Goal: Communication & Community: Answer question/provide support

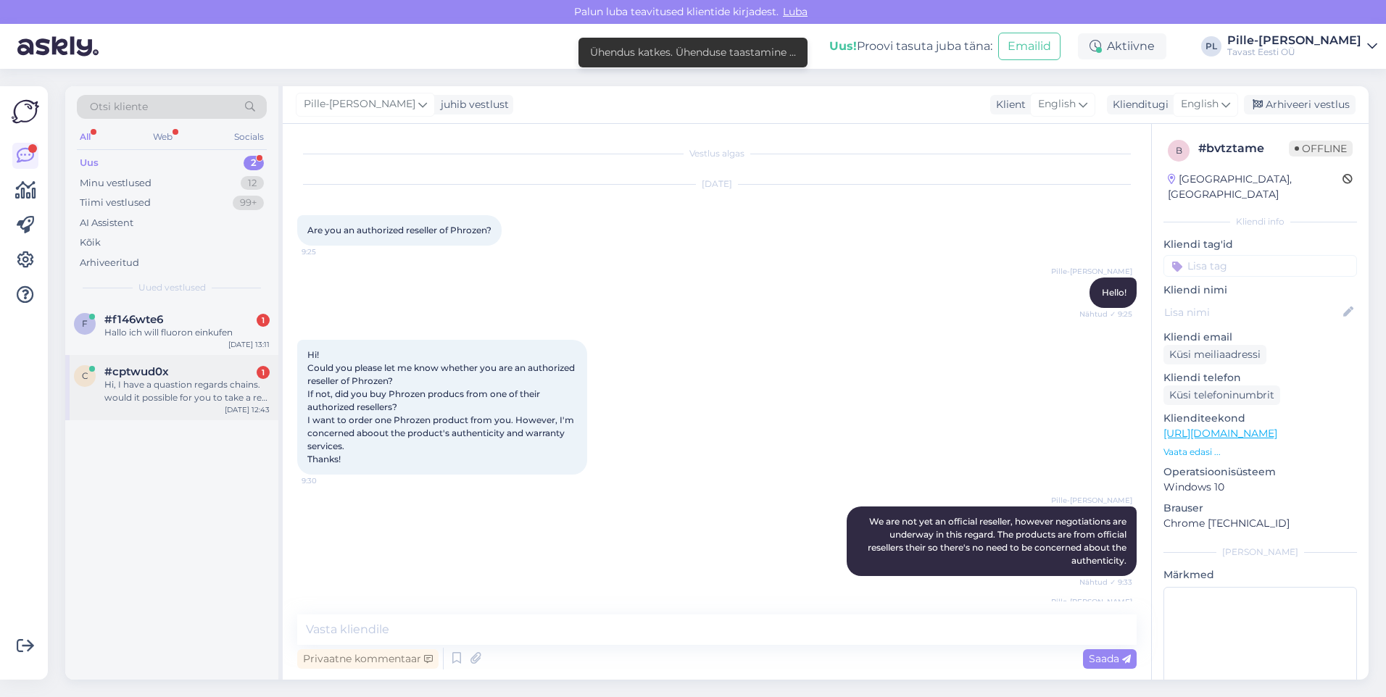
scroll to position [191, 0]
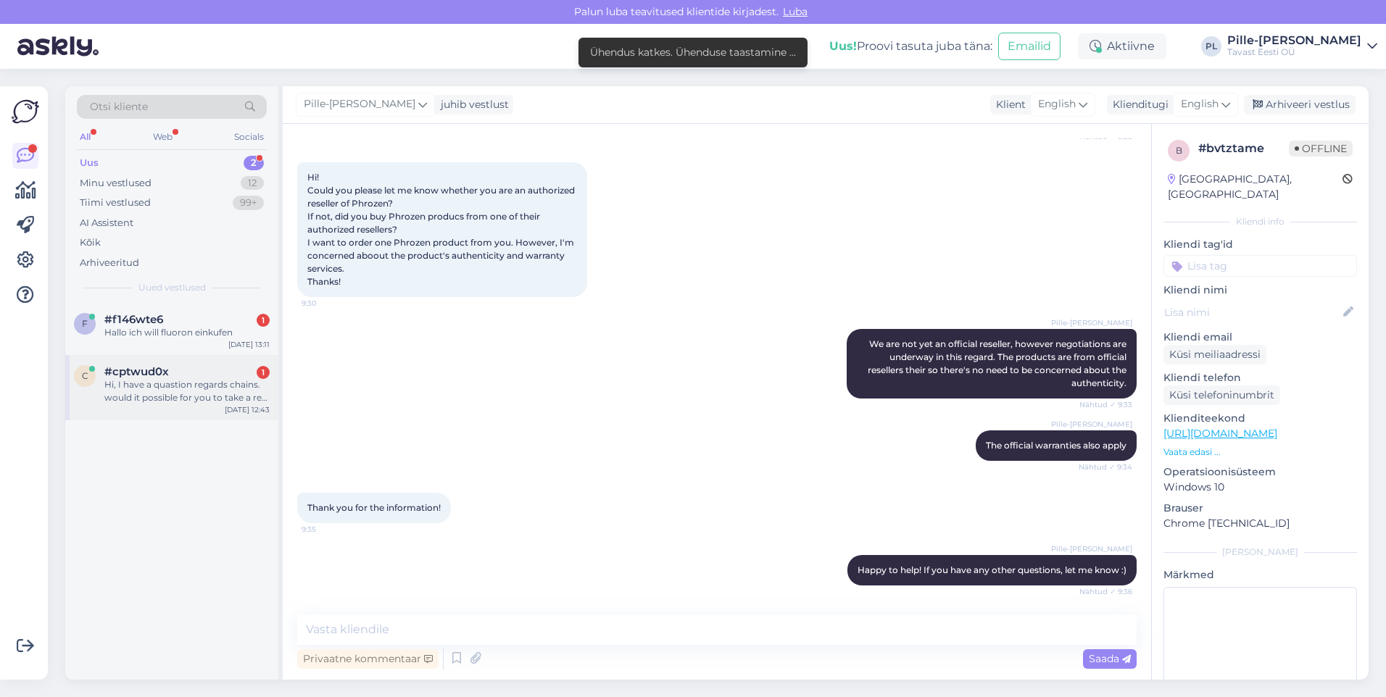
click at [230, 404] on div "[DATE] 12:43" at bounding box center [247, 409] width 45 height 11
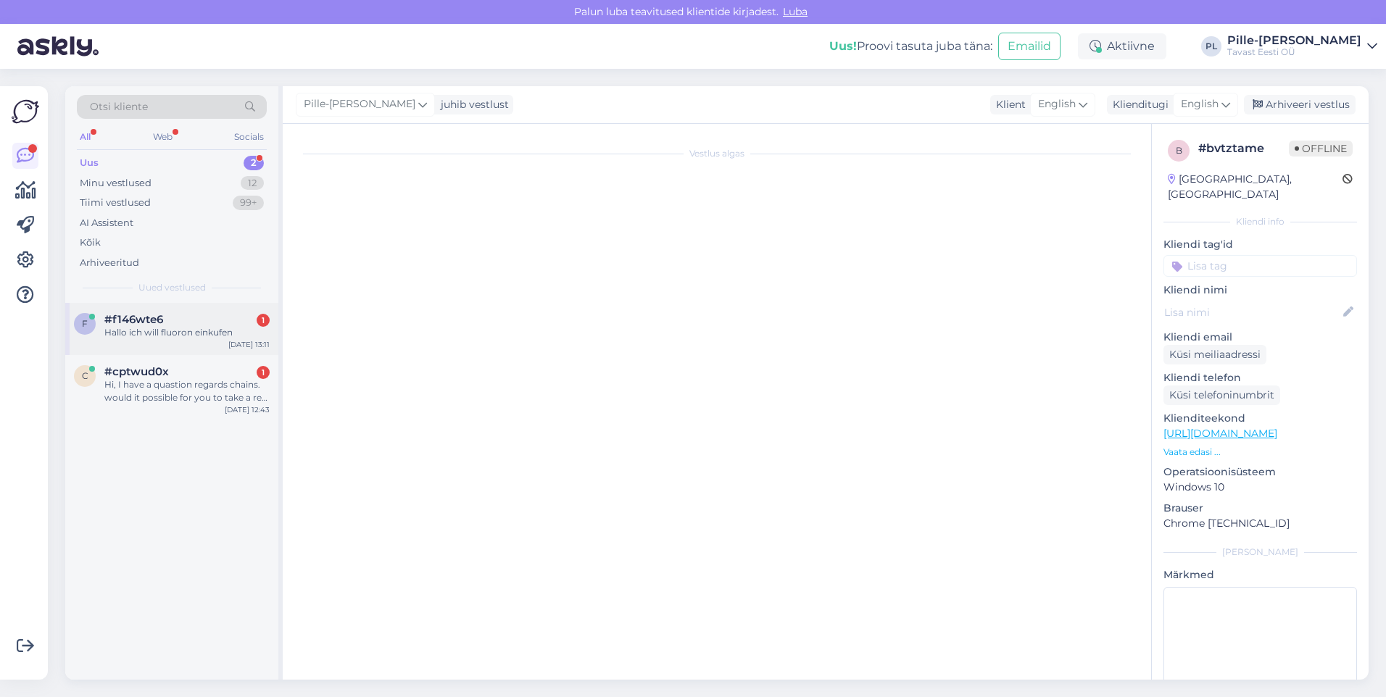
click at [210, 318] on div "#f146wte6 1" at bounding box center [186, 319] width 165 height 13
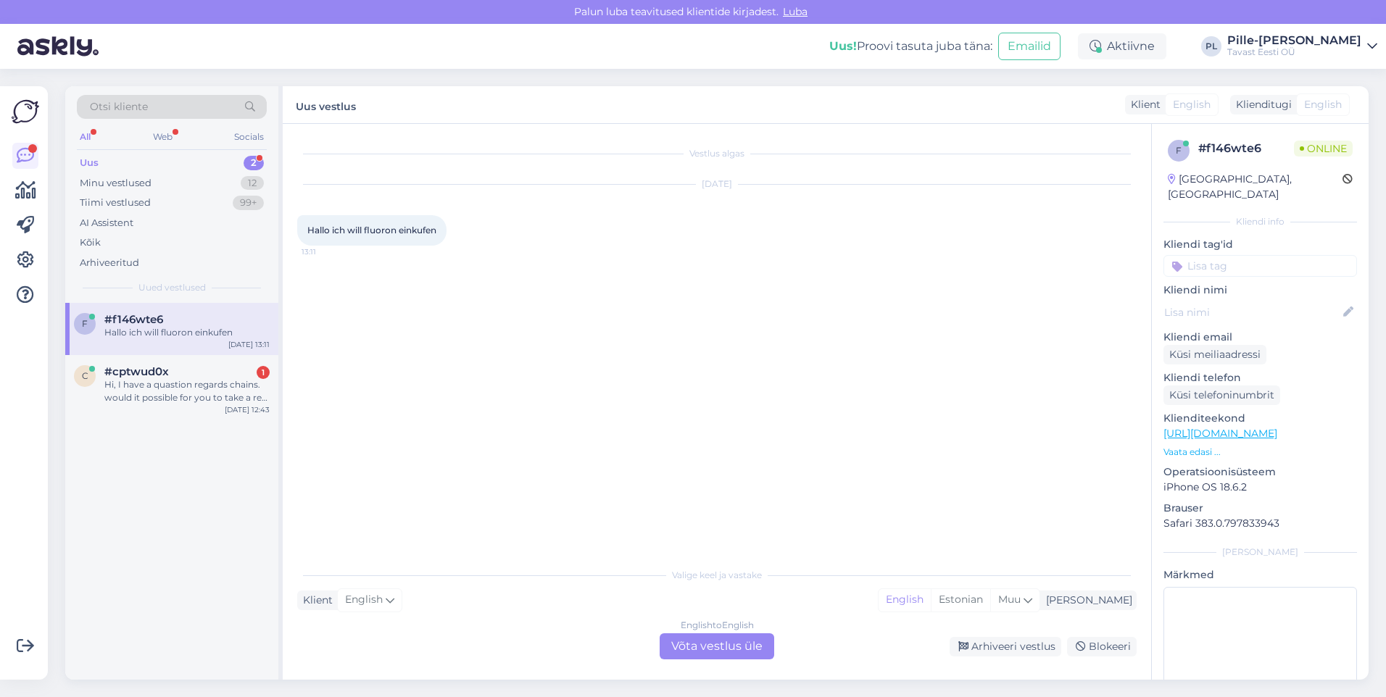
click at [739, 645] on div "English to English Võta vestlus üle" at bounding box center [716, 646] width 115 height 26
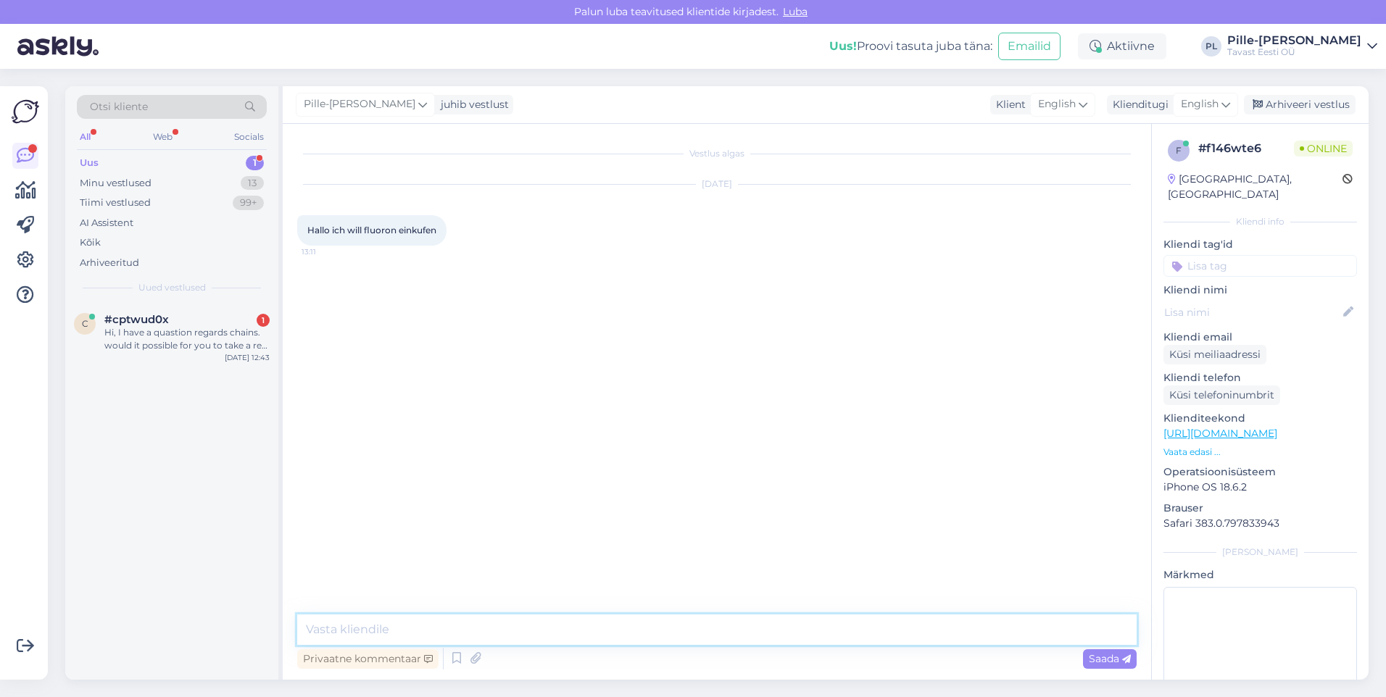
click at [756, 637] on textarea at bounding box center [716, 630] width 839 height 30
click at [1073, 109] on span "English" at bounding box center [1057, 104] width 38 height 16
click at [1044, 270] on link "German" at bounding box center [1042, 278] width 159 height 23
click at [584, 627] on textarea at bounding box center [736, 632] width 802 height 25
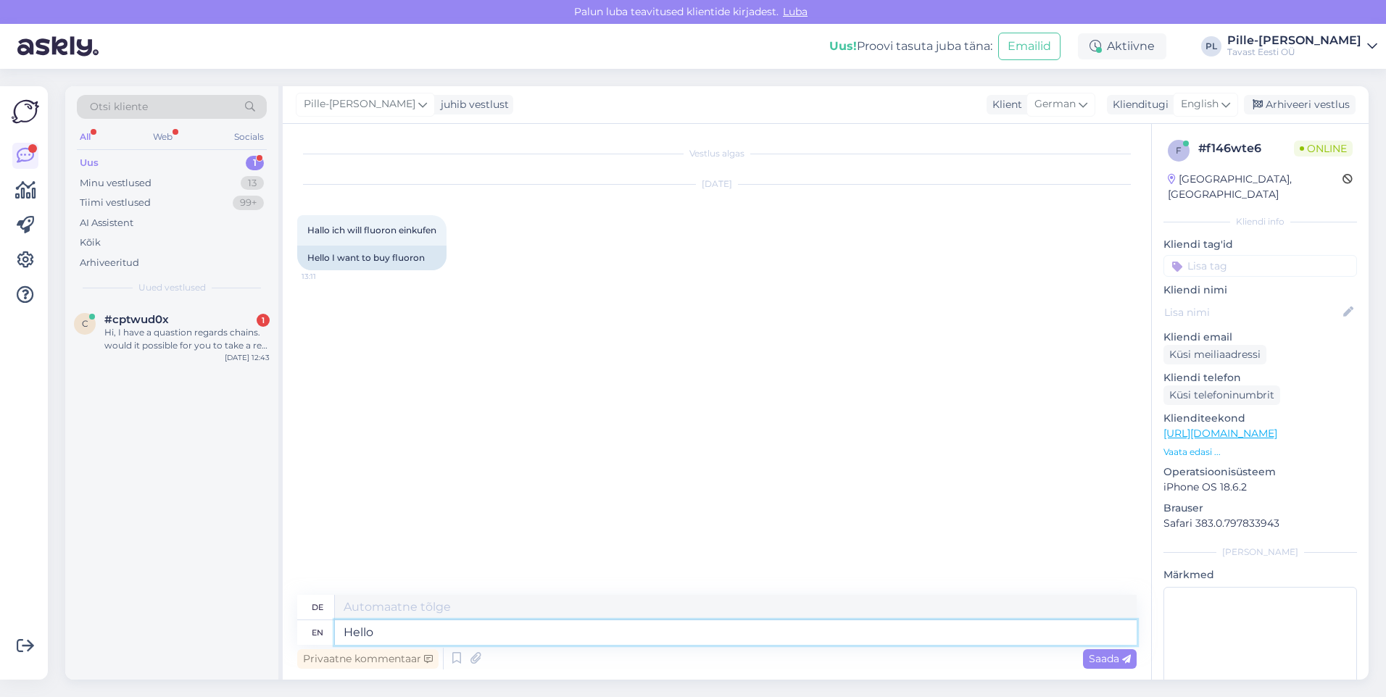
type textarea "Hello!"
type textarea "Hallo!"
click at [1073, 106] on span "German" at bounding box center [1054, 104] width 41 height 16
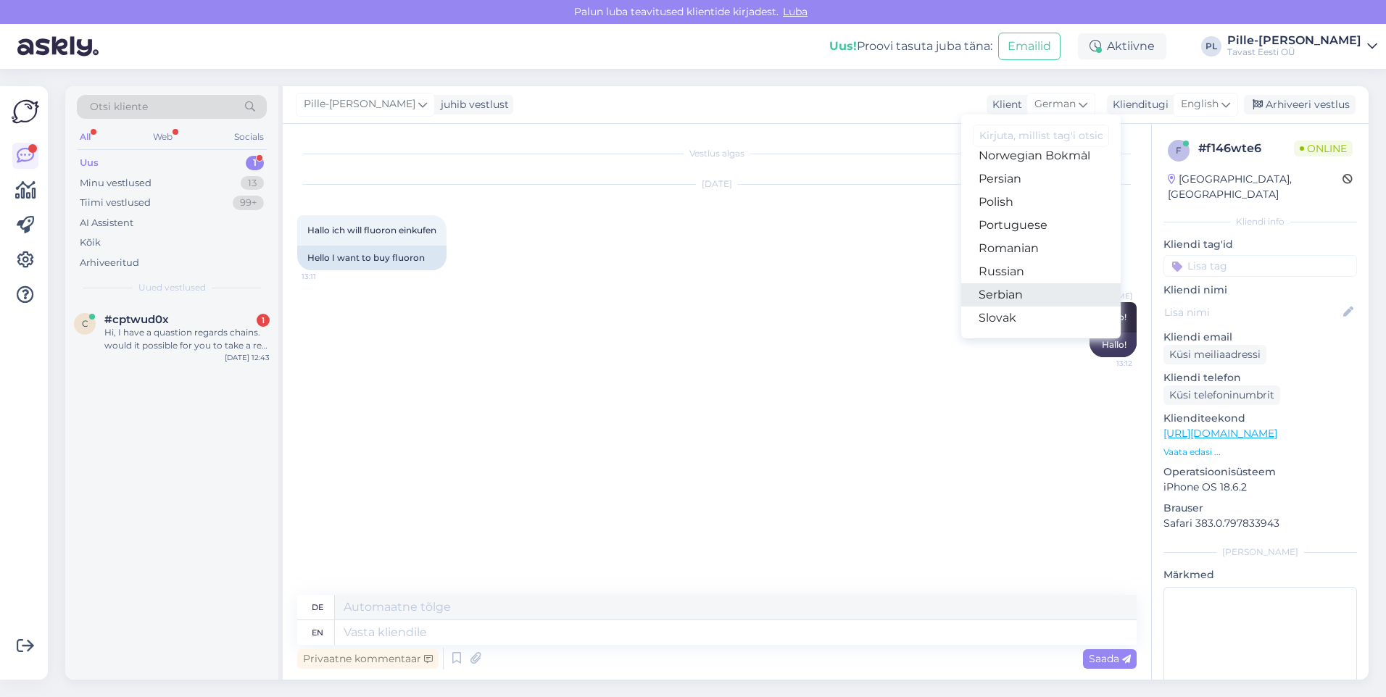
scroll to position [451, 0]
click at [935, 440] on div "Vestlus algas [DATE] Hallo ich will fluoron einkufen 13:11 Hello I want to buy …" at bounding box center [723, 360] width 852 height 444
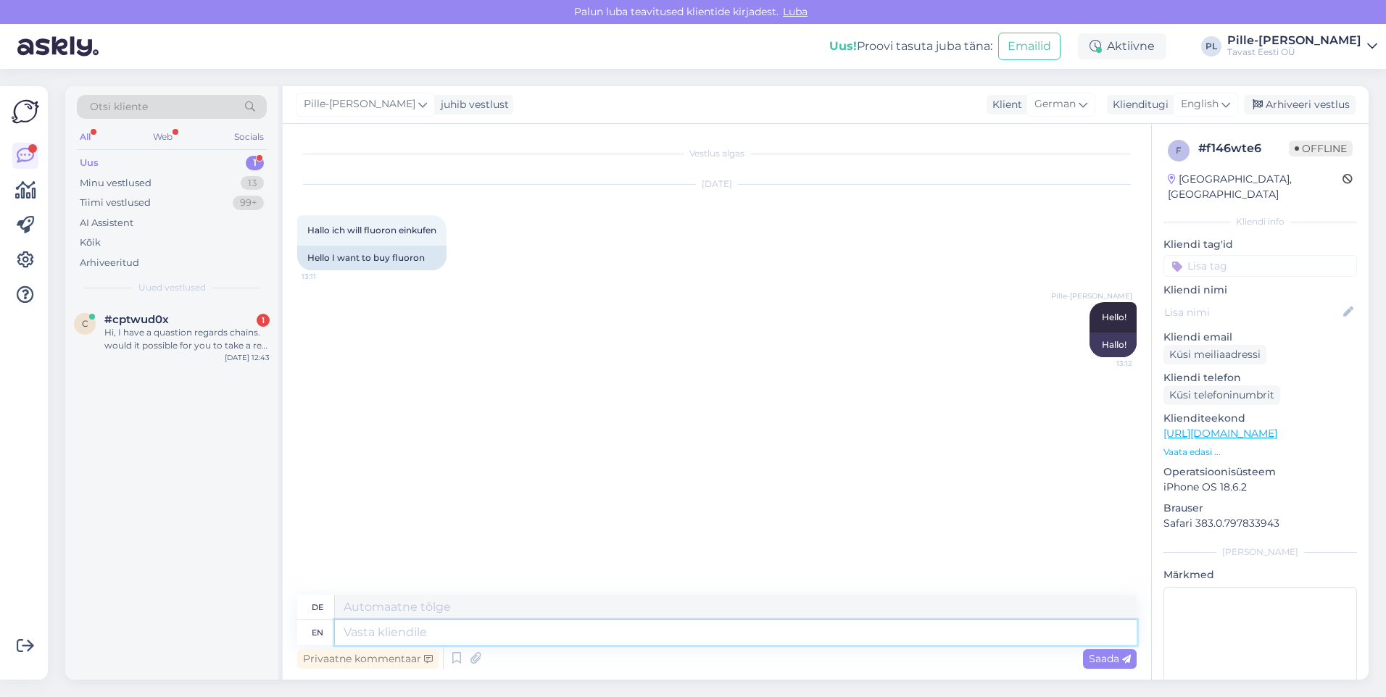
click at [572, 644] on textarea at bounding box center [736, 632] width 802 height 25
click at [765, 623] on textarea at bounding box center [736, 632] width 802 height 25
click at [768, 631] on textarea at bounding box center [736, 632] width 802 height 25
type textarea "What"
type textarea "Was"
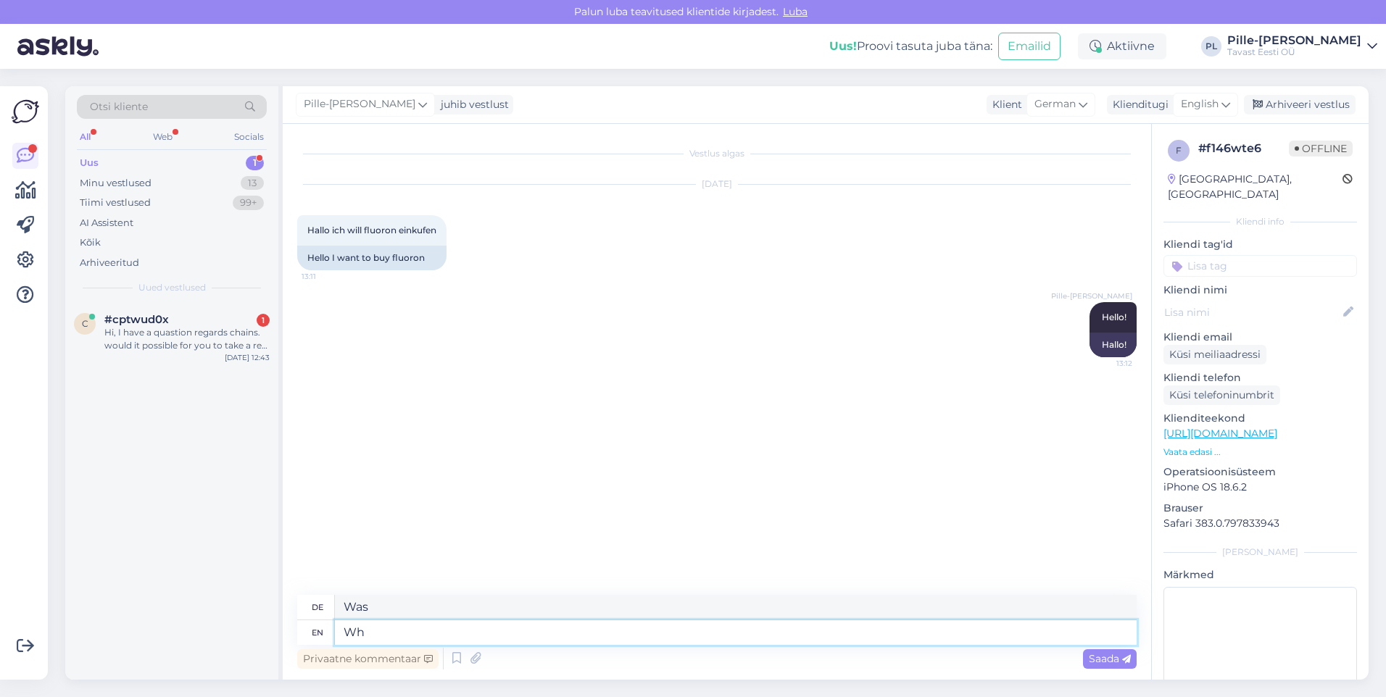
type textarea "W"
type textarea "Fluoron c"
type textarea "Fluor"
type textarea "Fluoron can"
type textarea "Fluoron kann"
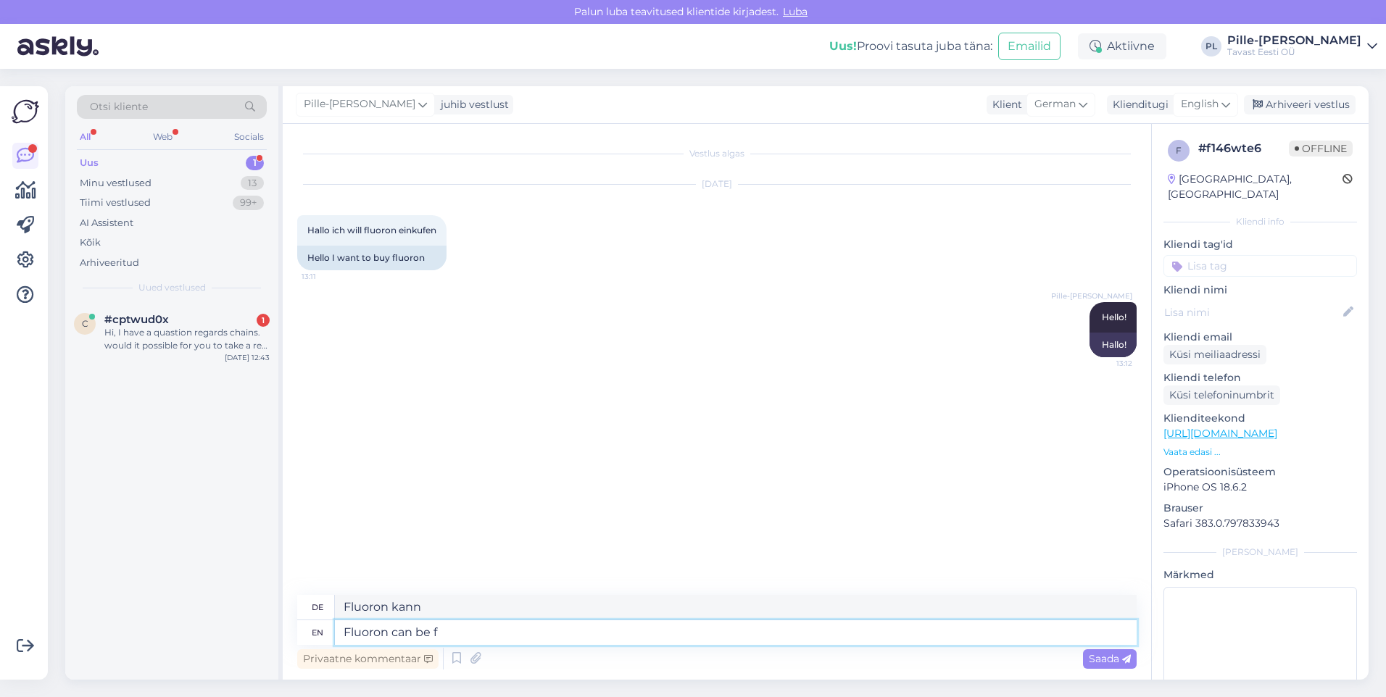
type textarea "Fluoron can be fo"
type textarea "Fluor kann"
type textarea "Fluoron can be found h"
type textarea "Fluoron findet man"
type textarea "Fluoron can be found here:"
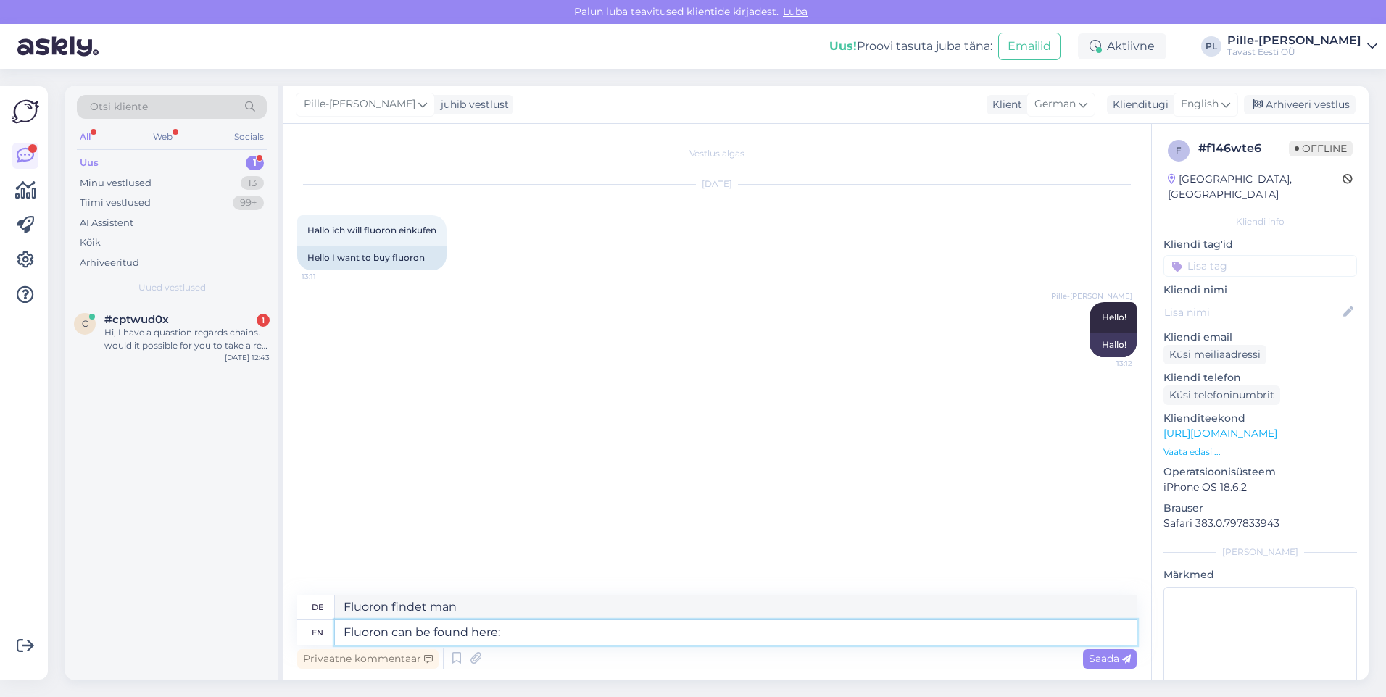
type textarea "Fluoron finden Sie hier:"
paste textarea "[URL][DOMAIN_NAME]"
type textarea "Fluoron can be found here: [URL][DOMAIN_NAME]"
type textarea "Fluoron finden Sie hier: [URL][DOMAIN_NAME]"
type textarea "Fluoron can be found here: [URL][DOMAIN_NAME] ."
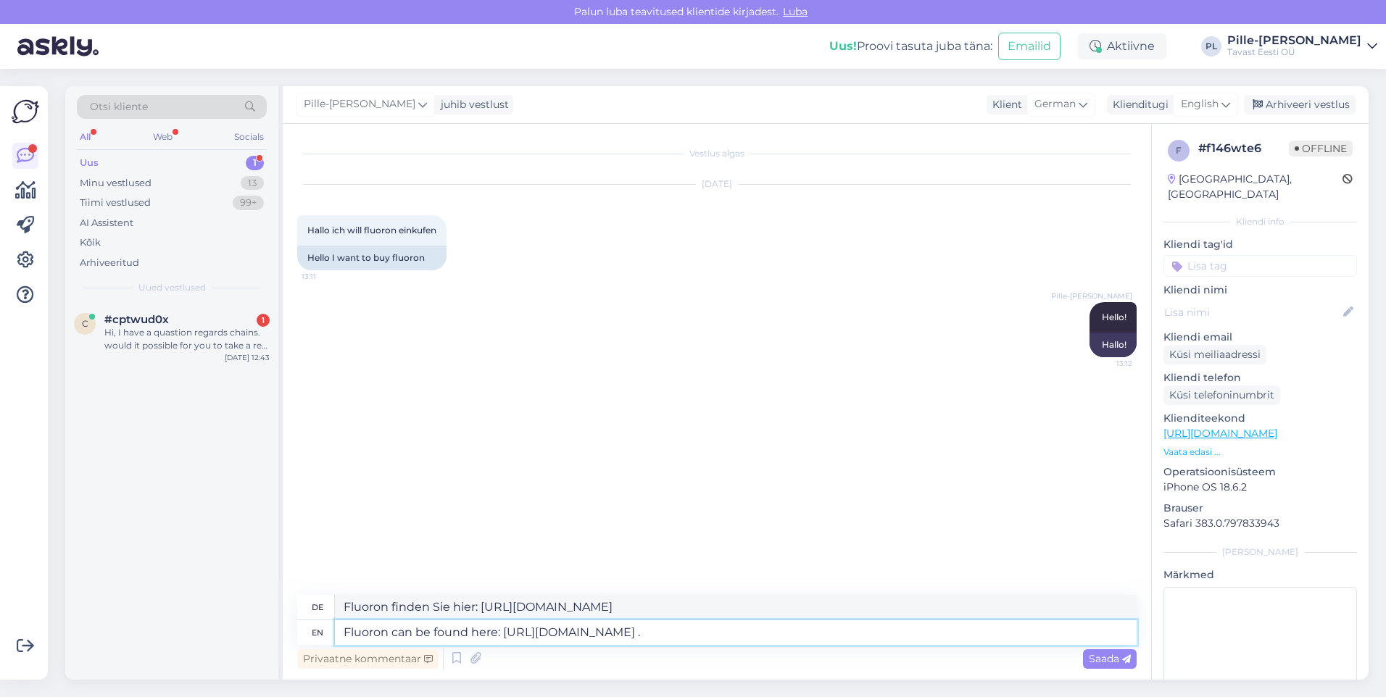
type textarea "Fluoron finden Sie hier: [URL][DOMAIN_NAME] ."
type textarea "Fluoron can be found here: [URL][DOMAIN_NAME] . Is t"
type textarea "Fluoron finden Sie hier: [URL][DOMAIN_NAME] . Ist"
type textarea "Fluoron can be found here: [URL][DOMAIN_NAME] . Is there s"
type textarea "Fluoron finden Sie hier: [URL][DOMAIN_NAME] . Gibt es"
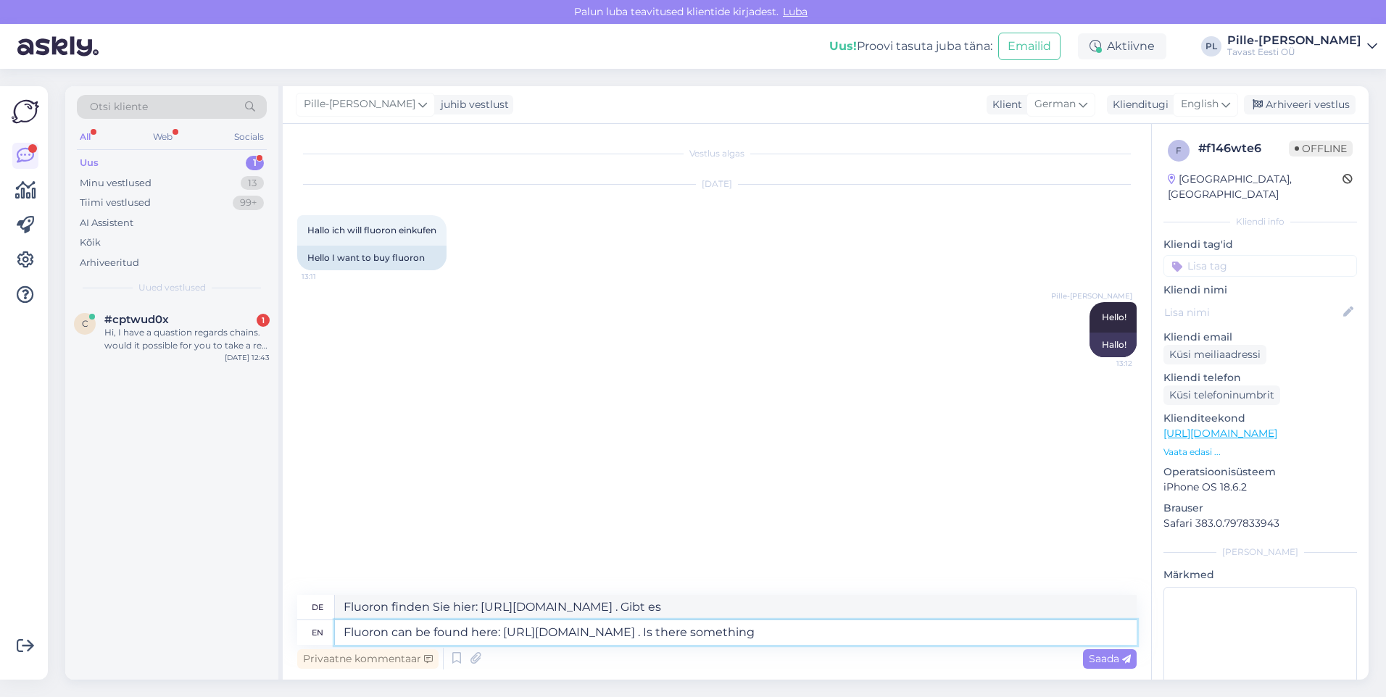
type textarea "Fluoron can be found here: [URL][DOMAIN_NAME] . Is there something y"
type textarea "Fluoron finden Sie hier: [URL][DOMAIN_NAME] . Gibt es etwas"
type textarea "Fluoron can be found here: [URL][DOMAIN_NAME] . Is there something you w"
type textarea "Fluoron finden Sie hier: [URL][DOMAIN_NAME] . Gibt es etwas, das Sie"
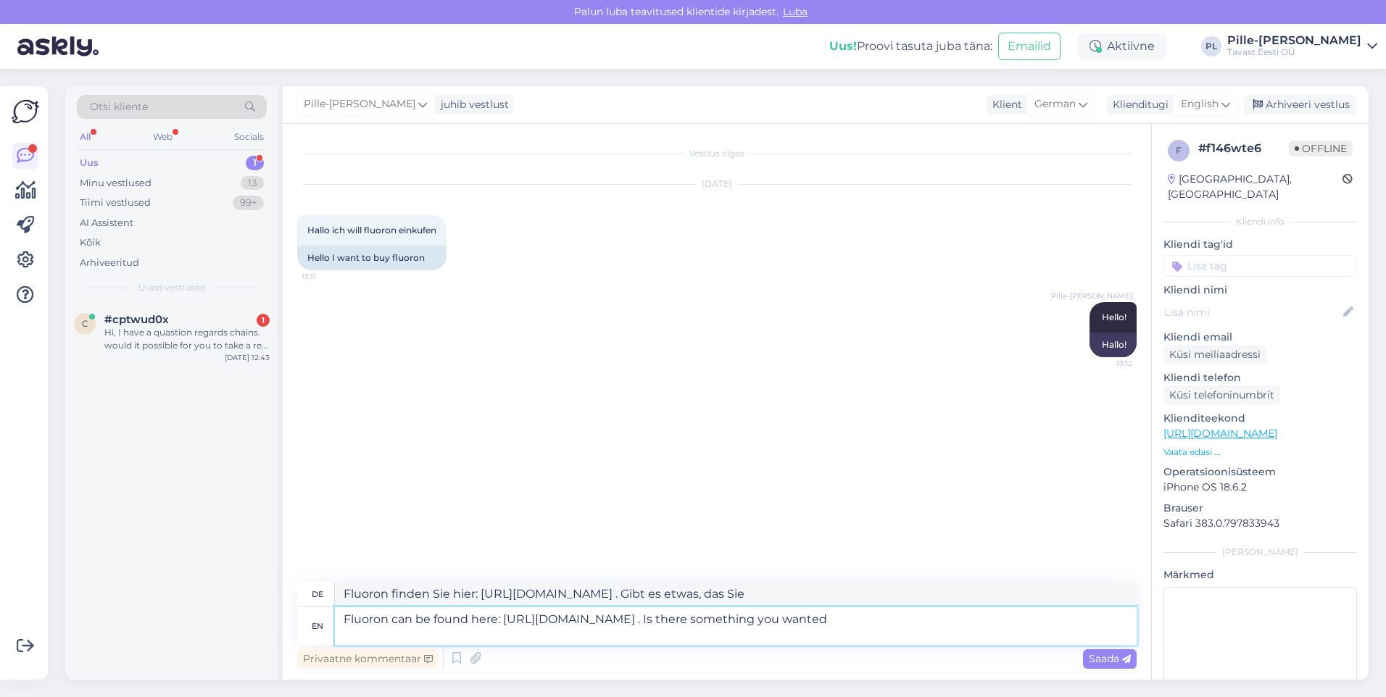
type textarea "Fluoron can be found here: [URL][DOMAIN_NAME] . Is there something you wanted t"
type textarea "Fluoron finden Sie hier: [URL][DOMAIN_NAME] . Gibt es etwas, das Sie wollten"
type textarea "Fluoron can be found here: [URL][DOMAIN_NAME] . Is there something you want"
type textarea "Fluoron finden Sie hier: [URL][DOMAIN_NAME] . Gibt es etwas, das Sie wollen"
type textarea "Fluoron can be found here: [URL][DOMAIN_NAME] . Is there something you wanted"
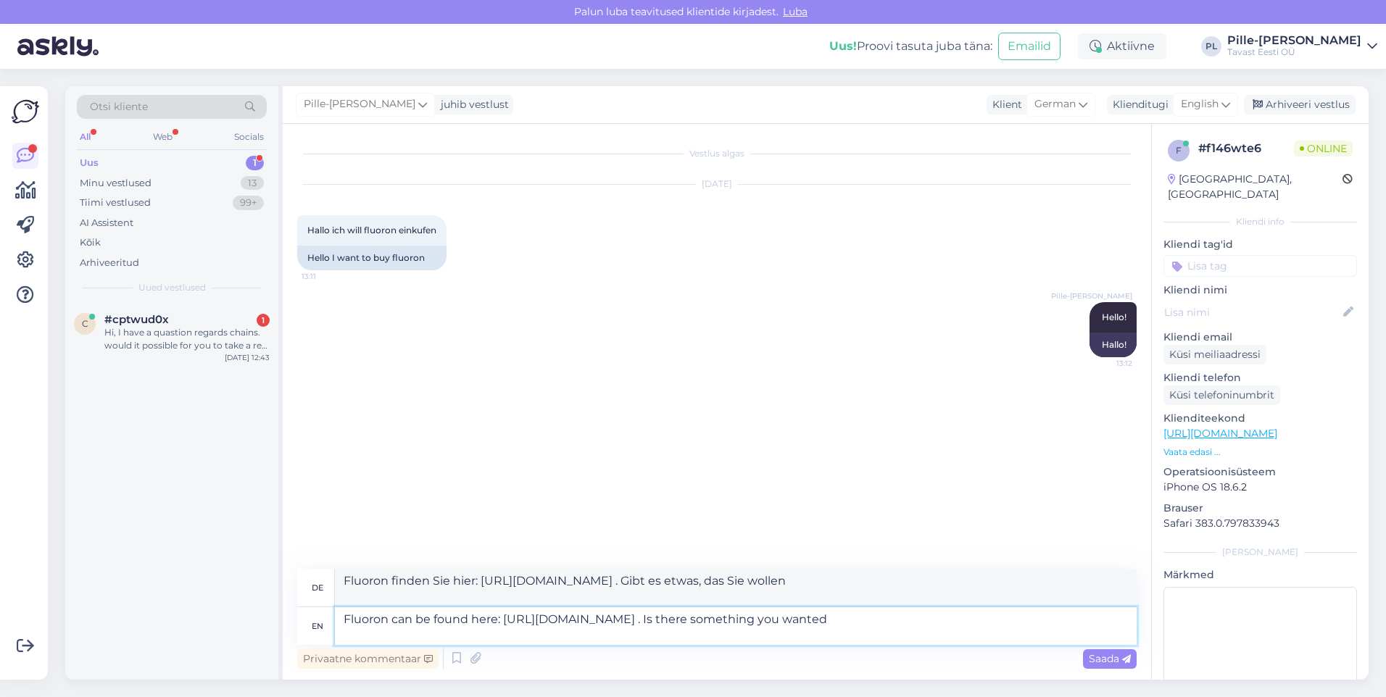
type textarea "Fluoron finden Sie hier: [URL][DOMAIN_NAME] . Gibt es etwas, das Sie wollten"
type textarea "Fluoron can be found here: [URL][DOMAIN_NAME] . Is there something you wanted t…"
type textarea "Fluoron finden Sie hier: [URL][DOMAIN_NAME] . Gibt es etwas, das Sie"
type textarea "Fluoron can be found here: [URL][DOMAIN_NAME] . Is there something you wanted t…"
type textarea "Fluoron finden Sie hier: [URL][DOMAIN_NAME] . Haben Sie eine Frage?"
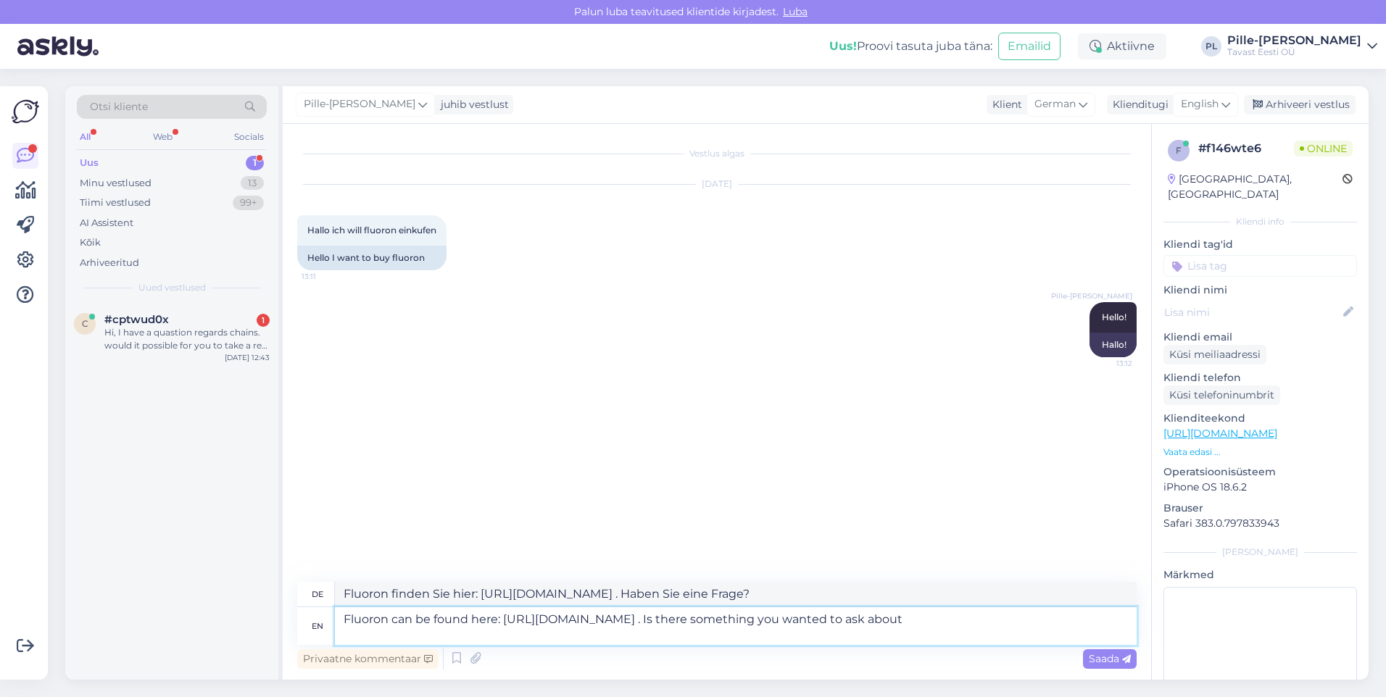
type textarea "Fluoron can be found here: [URL][DOMAIN_NAME] . Is there something you wanted t…"
type textarea "Fluoron finden Sie hier: [URL][DOMAIN_NAME] . Gibt es etwas, das Sie fragen möc…"
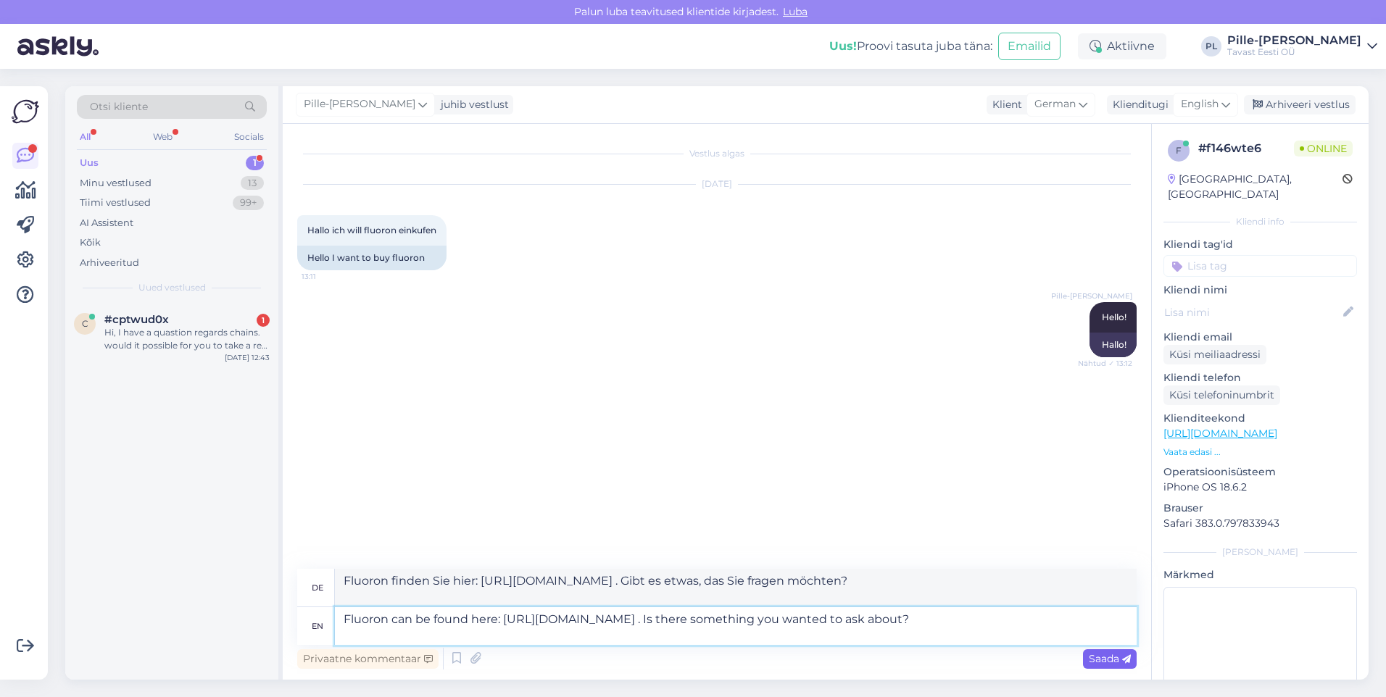
type textarea "Fluoron can be found here: [URL][DOMAIN_NAME] . Is there something you wanted t…"
click at [1102, 664] on span "Saada" at bounding box center [1110, 658] width 42 height 13
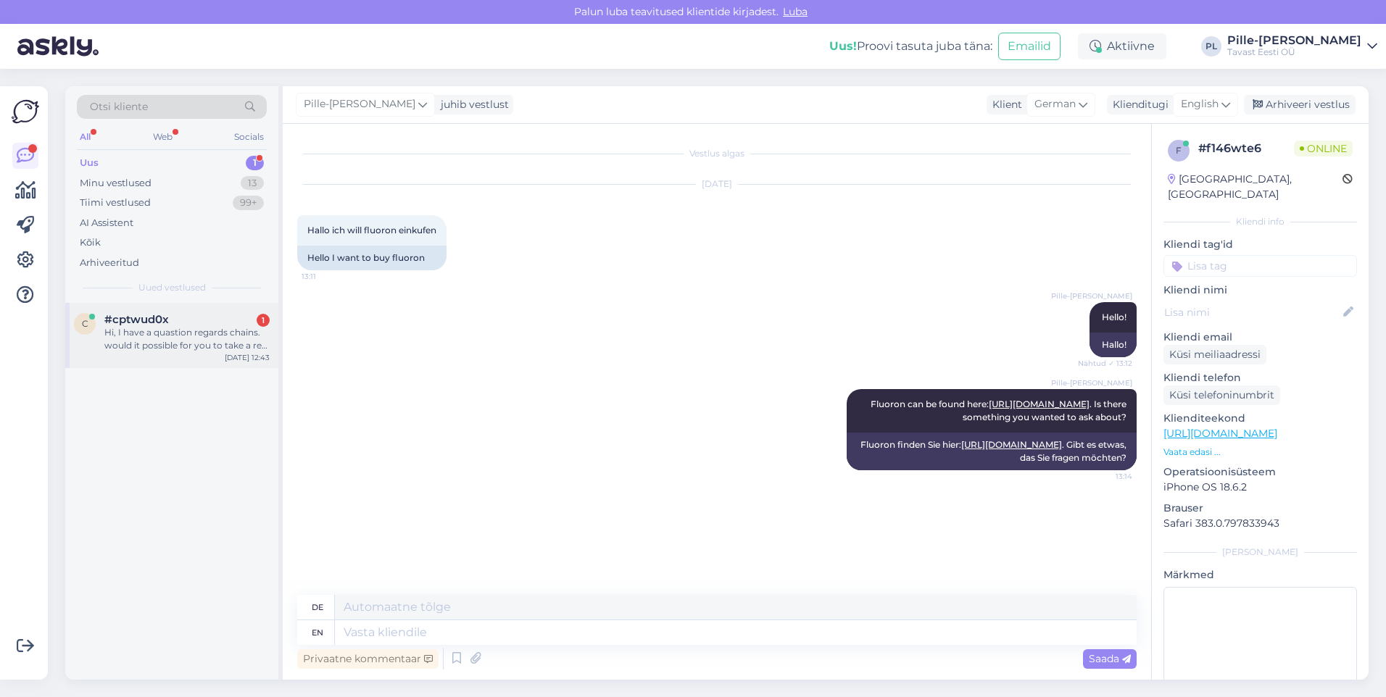
click at [188, 332] on div "Hi, I have a quastion regards chains. would it possible for you to take a real …" at bounding box center [186, 339] width 165 height 26
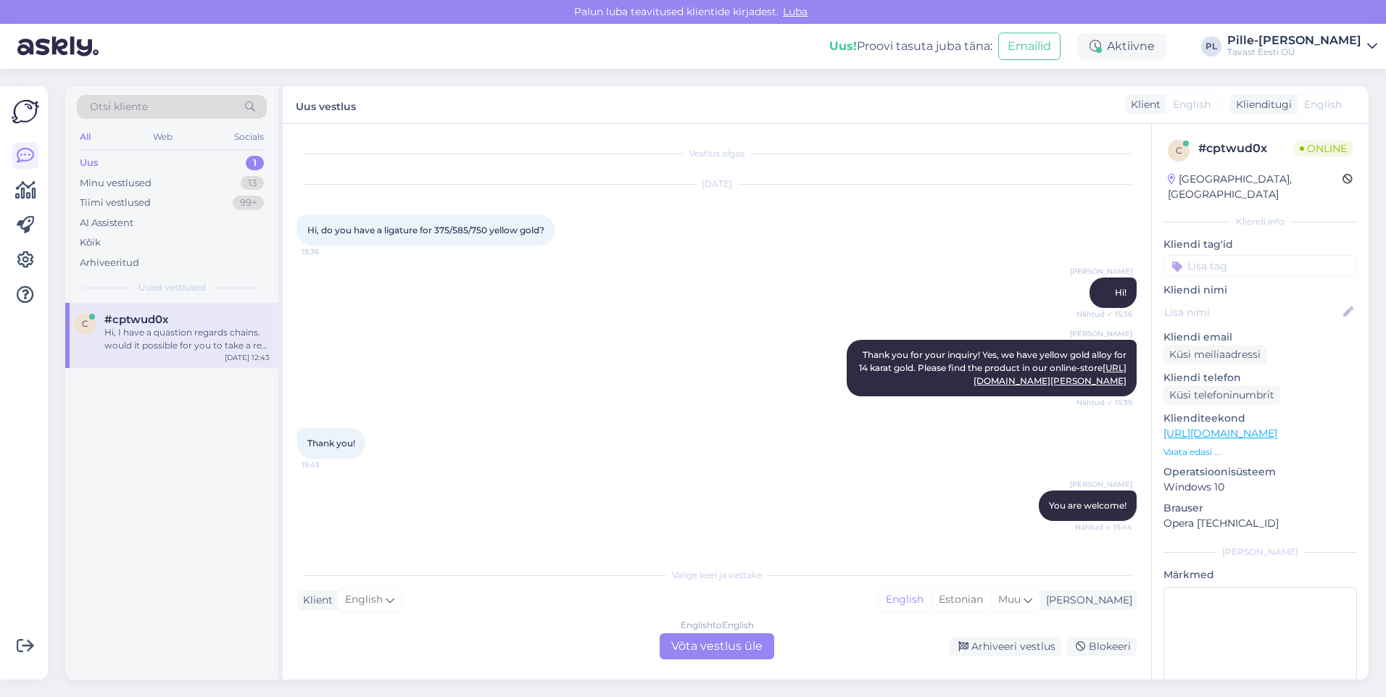
scroll to position [1532, 0]
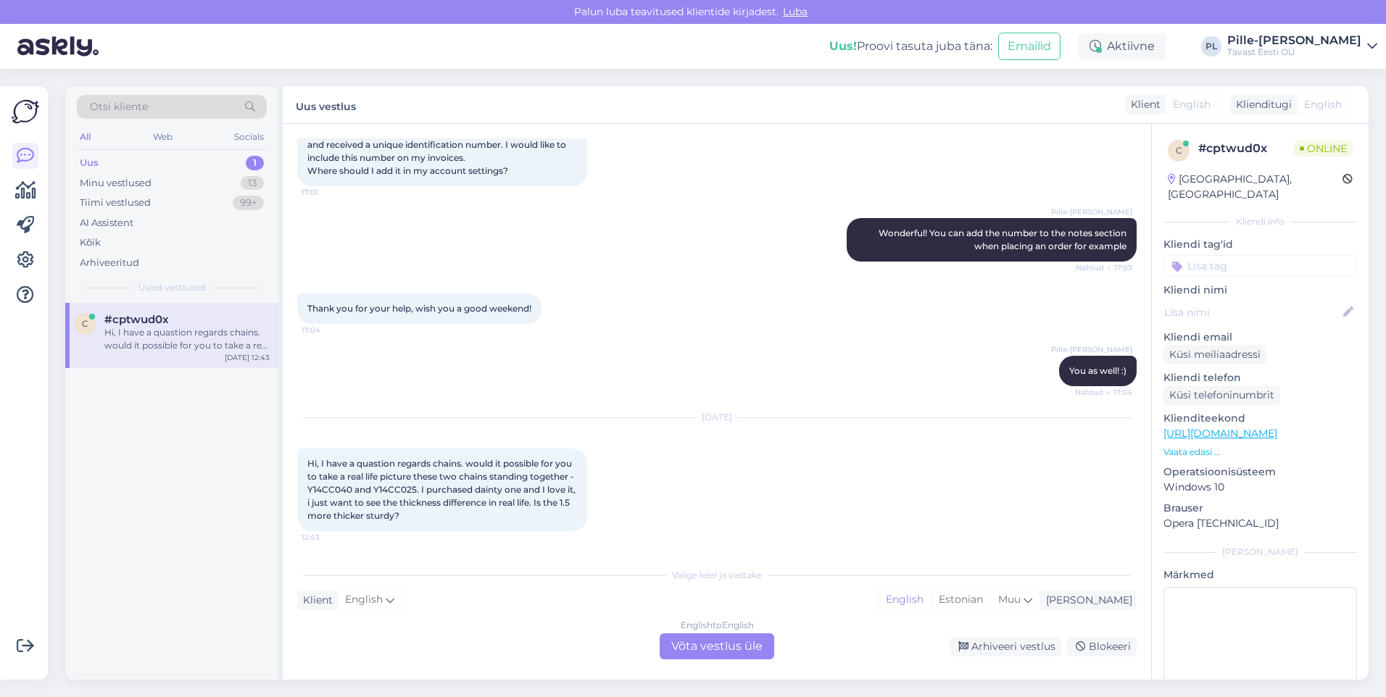
click at [733, 649] on div "English to English Võta vestlus üle" at bounding box center [716, 646] width 115 height 26
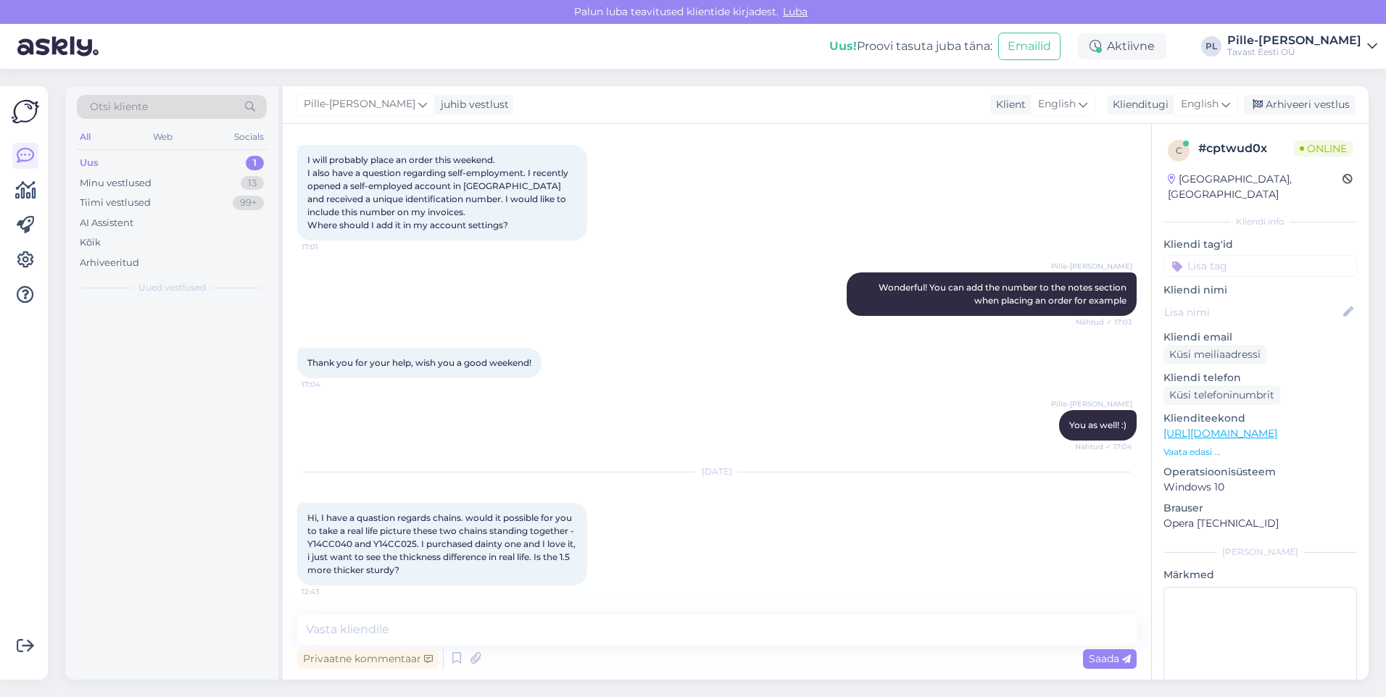
scroll to position [1478, 0]
click at [630, 627] on textarea at bounding box center [716, 630] width 839 height 30
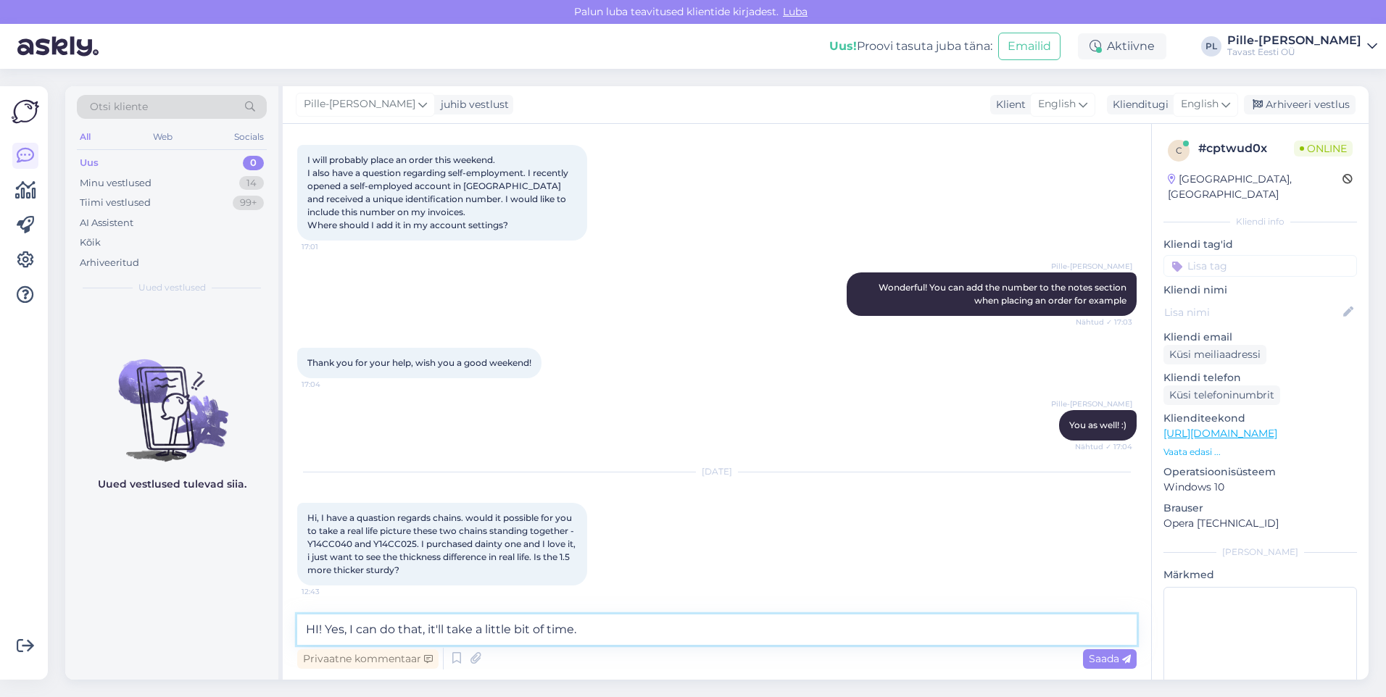
click at [317, 628] on textarea "HI! Yes, I can do that, it'll take a little bit of time." at bounding box center [716, 630] width 839 height 30
click at [828, 618] on textarea "Hi! Yes, I can do that, it'll take a little bit of time." at bounding box center [716, 630] width 839 height 30
type textarea "Hi! Yes, I can do that, it'll take a little bit of time."
drag, startPoint x: 1110, startPoint y: 657, endPoint x: 1023, endPoint y: 645, distance: 88.6
click at [1110, 657] on span "Saada" at bounding box center [1110, 658] width 42 height 13
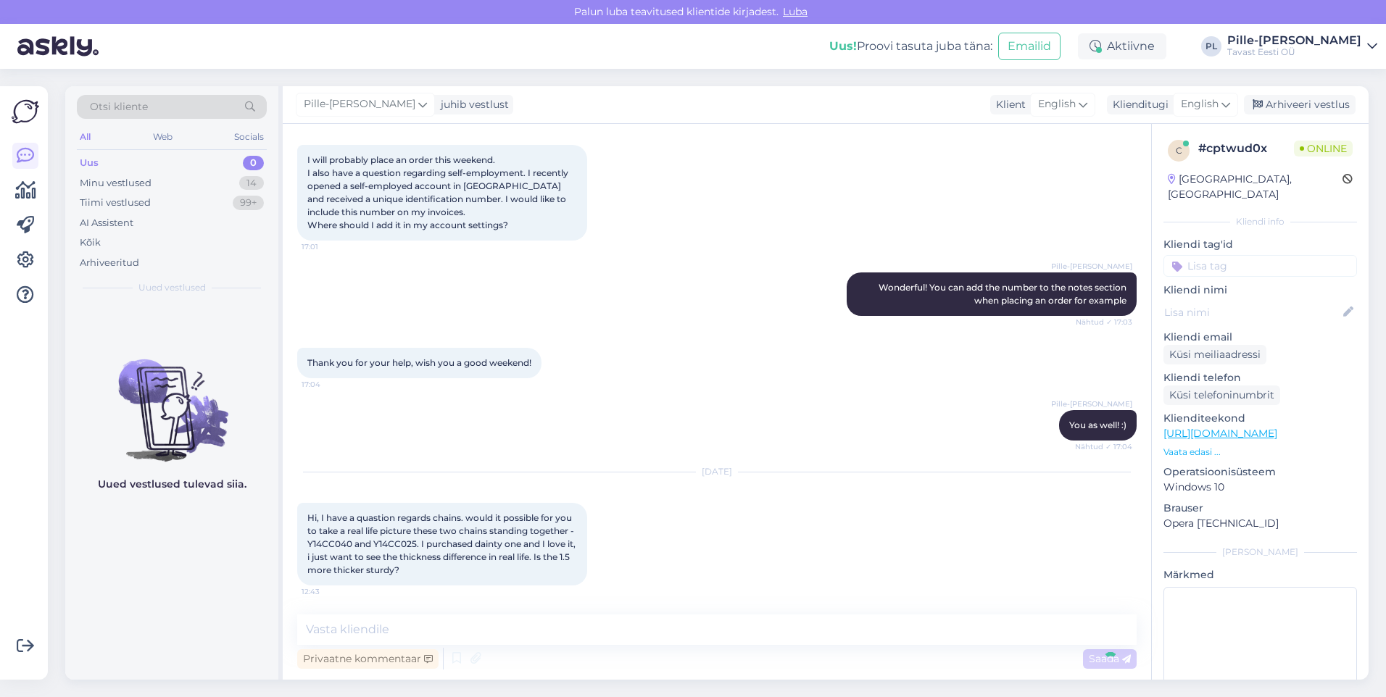
scroll to position [1540, 0]
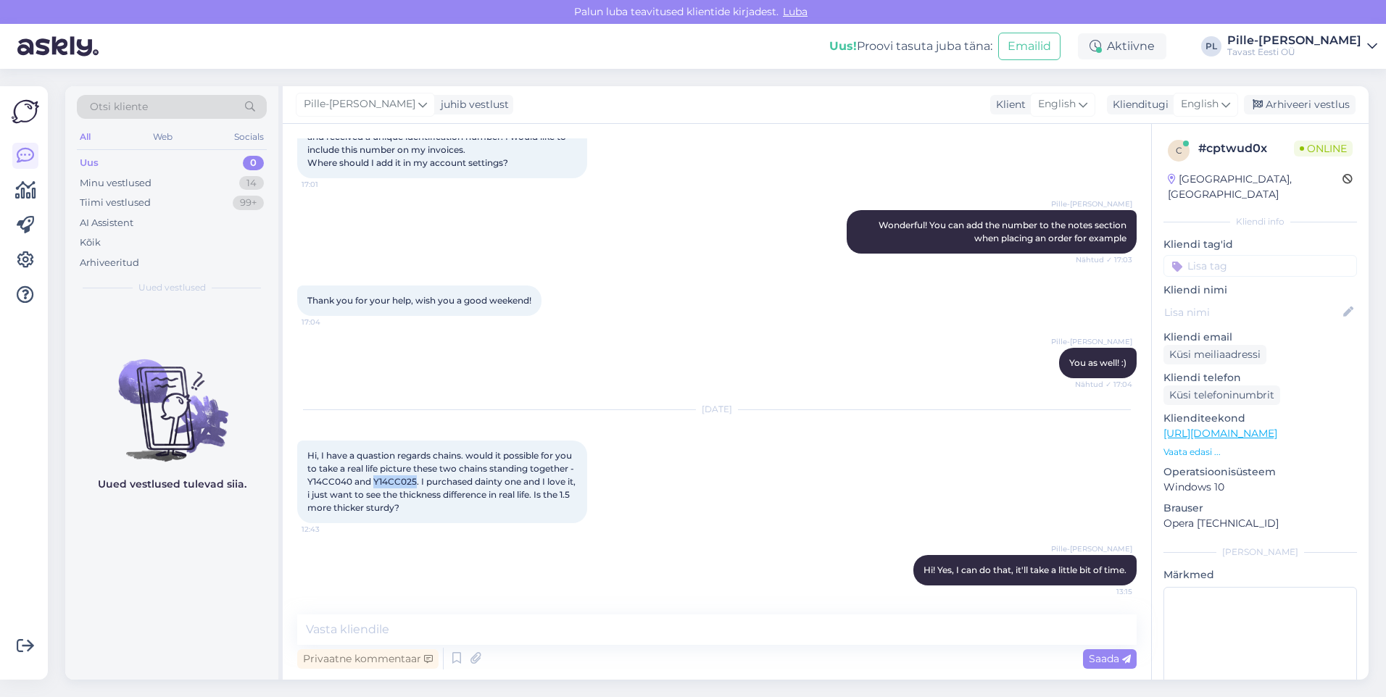
drag, startPoint x: 380, startPoint y: 480, endPoint x: 423, endPoint y: 479, distance: 42.8
click at [423, 479] on span "Hi, I have a quastion regards chains. would it possible for you to take a real …" at bounding box center [442, 481] width 271 height 63
drag, startPoint x: 423, startPoint y: 479, endPoint x: 410, endPoint y: 481, distance: 13.2
copy span "Y14CC025"
drag, startPoint x: 357, startPoint y: 480, endPoint x: 336, endPoint y: 483, distance: 21.2
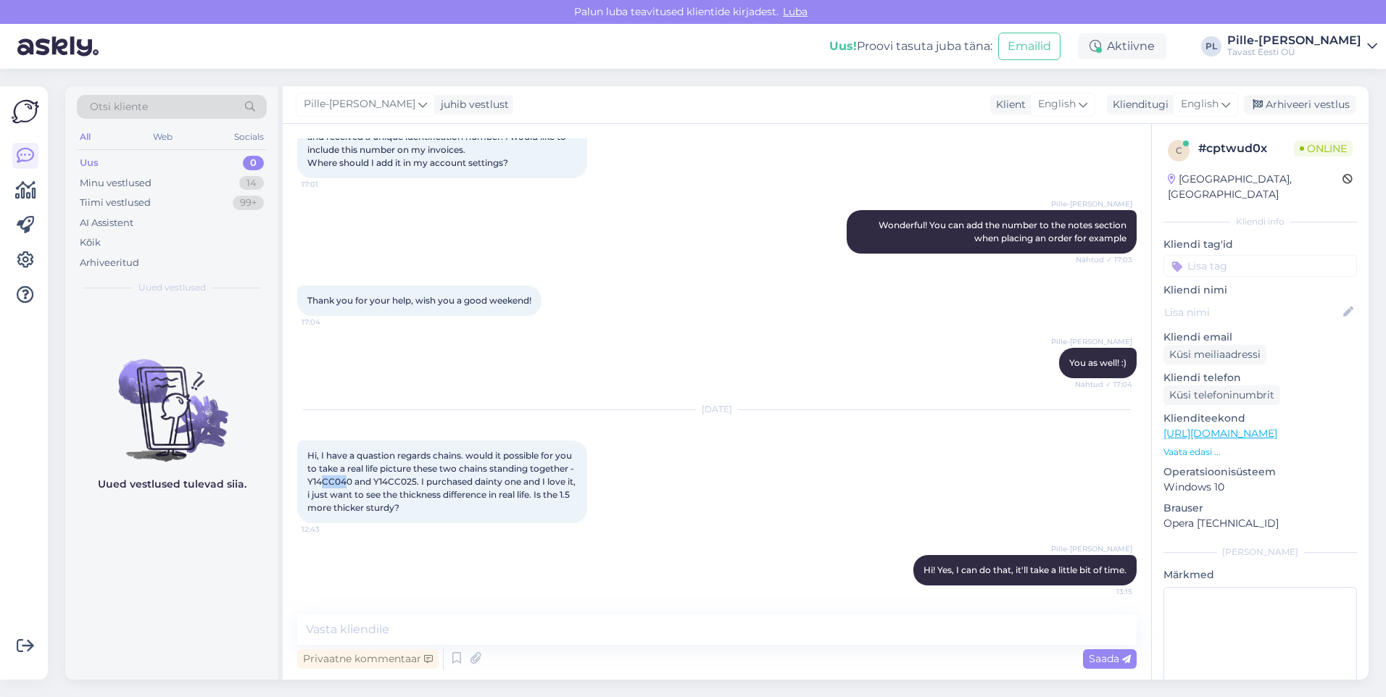
click at [334, 483] on span "Hi, I have a quastion regards chains. would it possible for you to take a real …" at bounding box center [442, 481] width 271 height 63
drag, startPoint x: 336, startPoint y: 483, endPoint x: 368, endPoint y: 481, distance: 32.7
click at [368, 481] on span "Hi, I have a quastion regards chains. would it possible for you to take a real …" at bounding box center [442, 481] width 271 height 63
drag, startPoint x: 359, startPoint y: 483, endPoint x: 317, endPoint y: 483, distance: 42.8
click at [317, 483] on span "Hi, I have a quastion regards chains. would it possible for you to take a real …" at bounding box center [442, 481] width 271 height 63
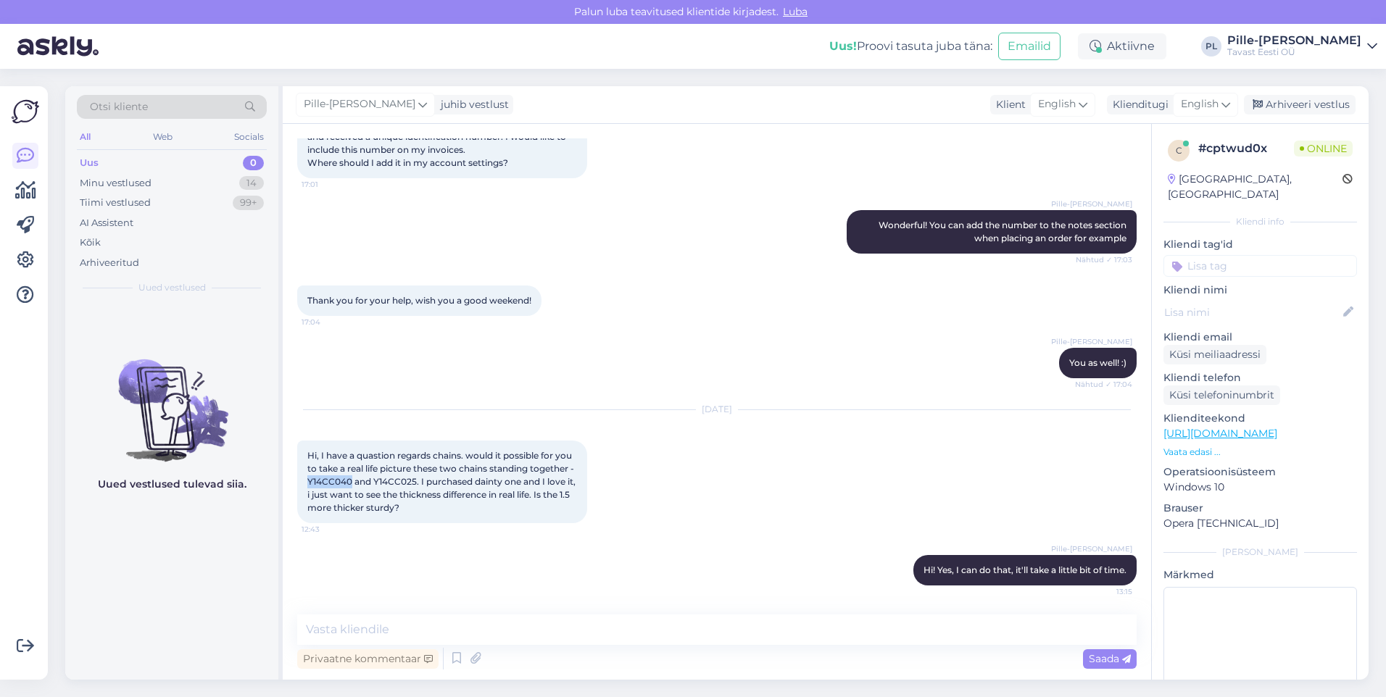
copy span "Y14CC040"
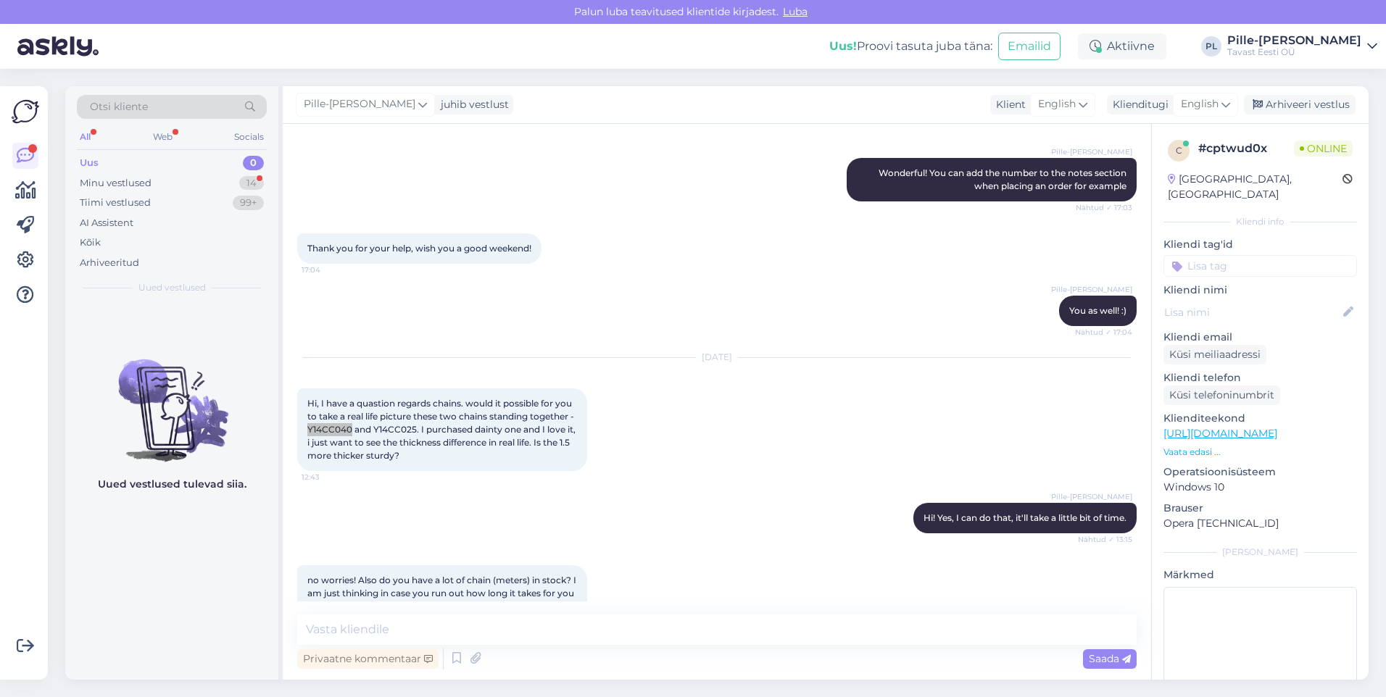
scroll to position [1641, 0]
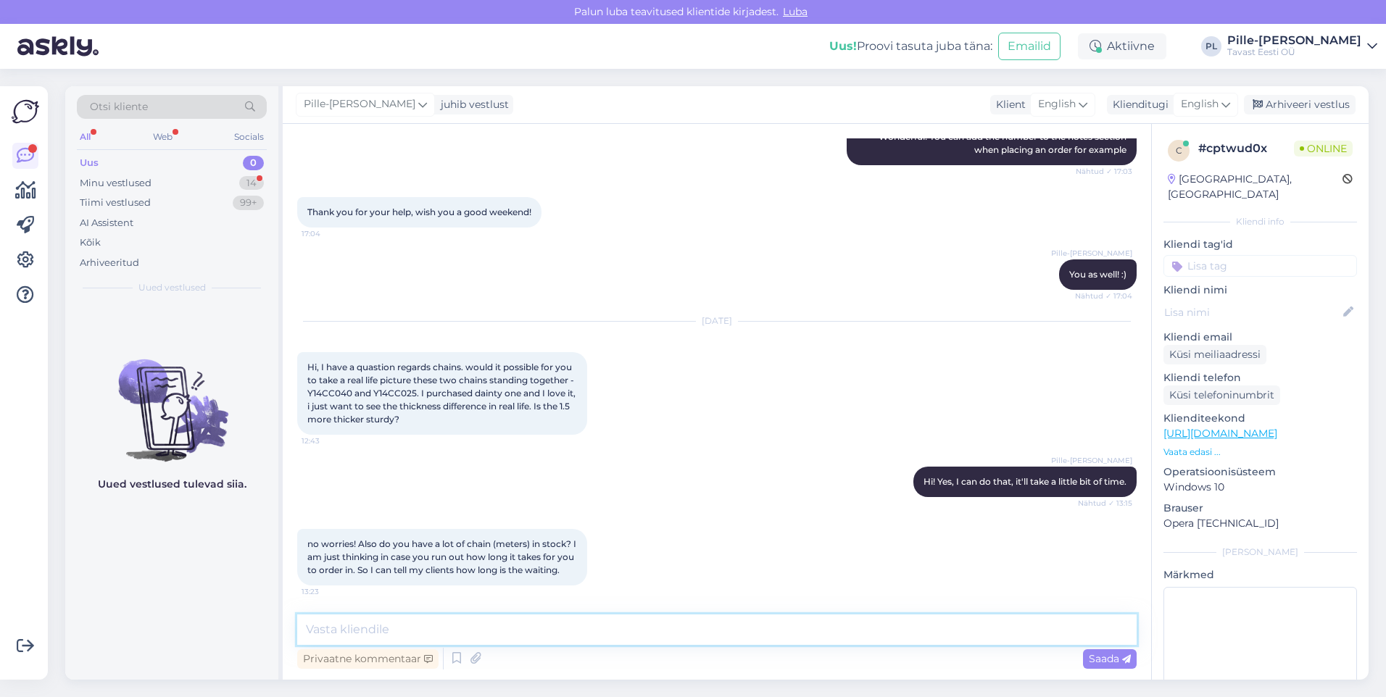
click at [505, 628] on textarea at bounding box center [716, 630] width 839 height 30
click at [473, 662] on icon at bounding box center [475, 659] width 20 height 22
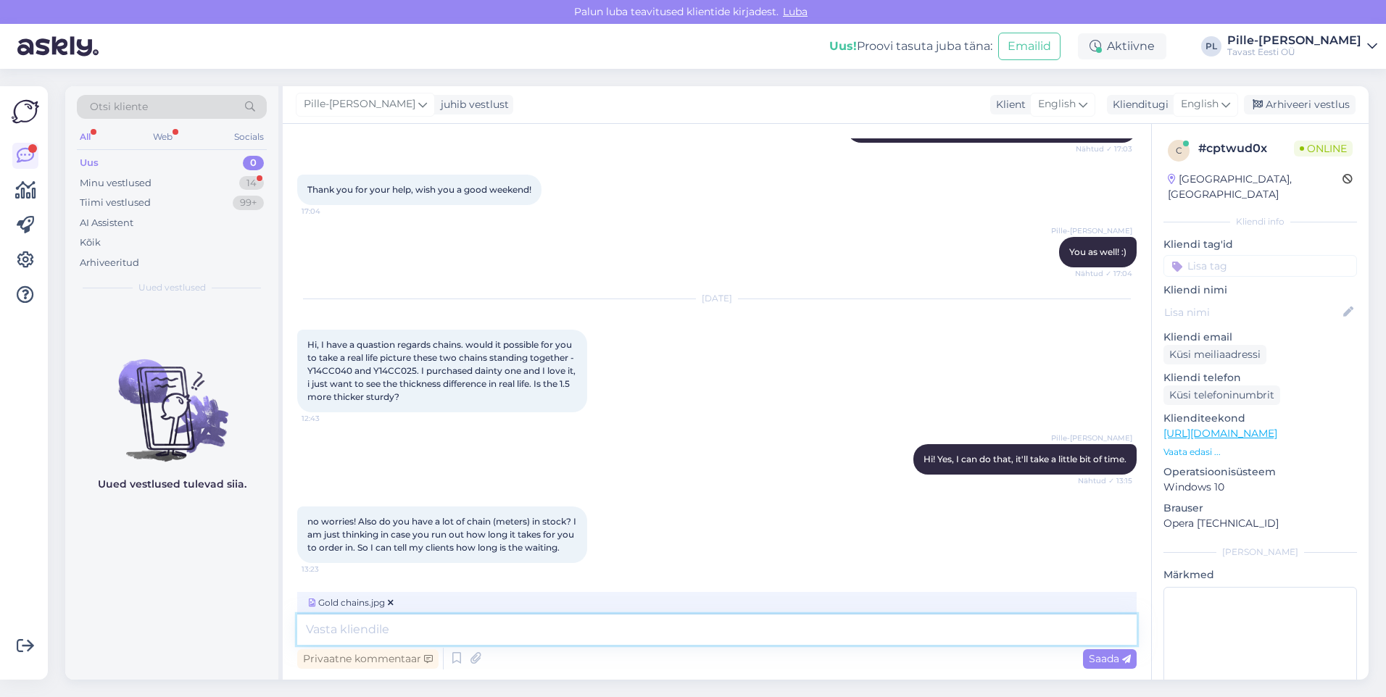
click at [386, 631] on textarea at bounding box center [716, 630] width 839 height 30
type textarea "Here is the image"
click at [1115, 662] on span "Saada" at bounding box center [1110, 658] width 42 height 13
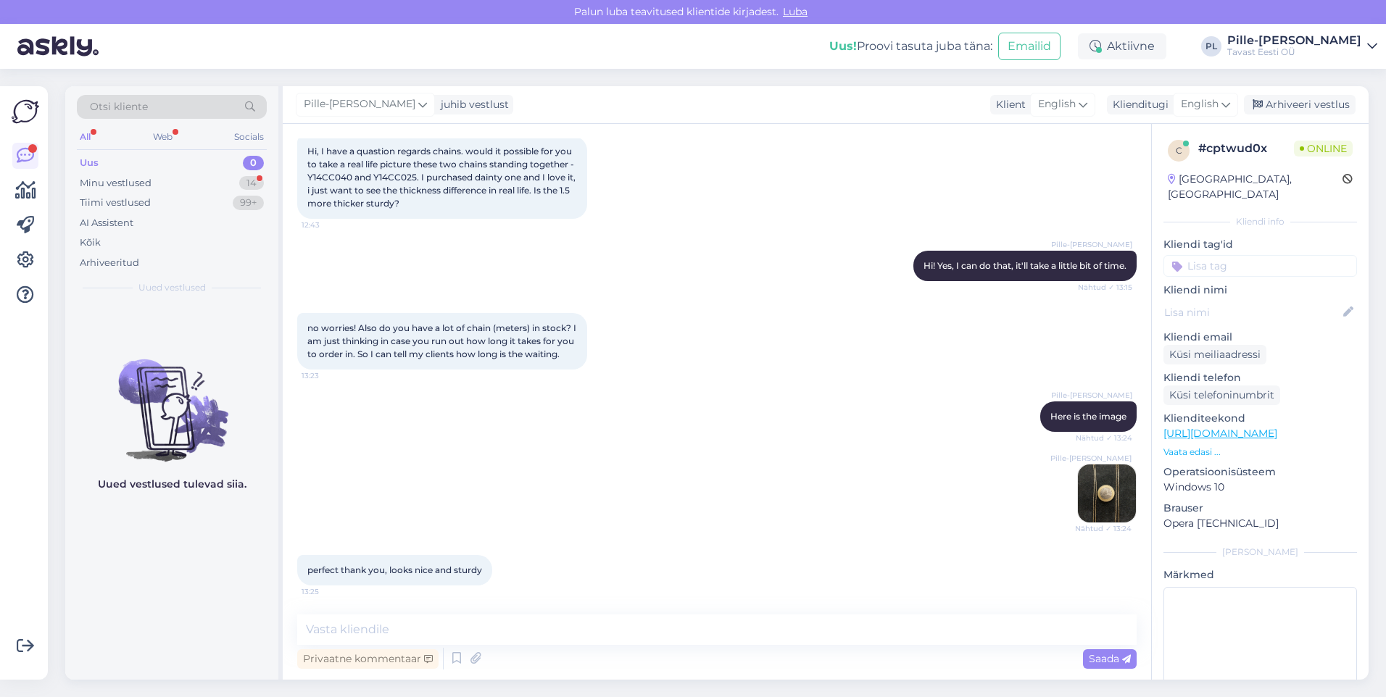
scroll to position [1785, 0]
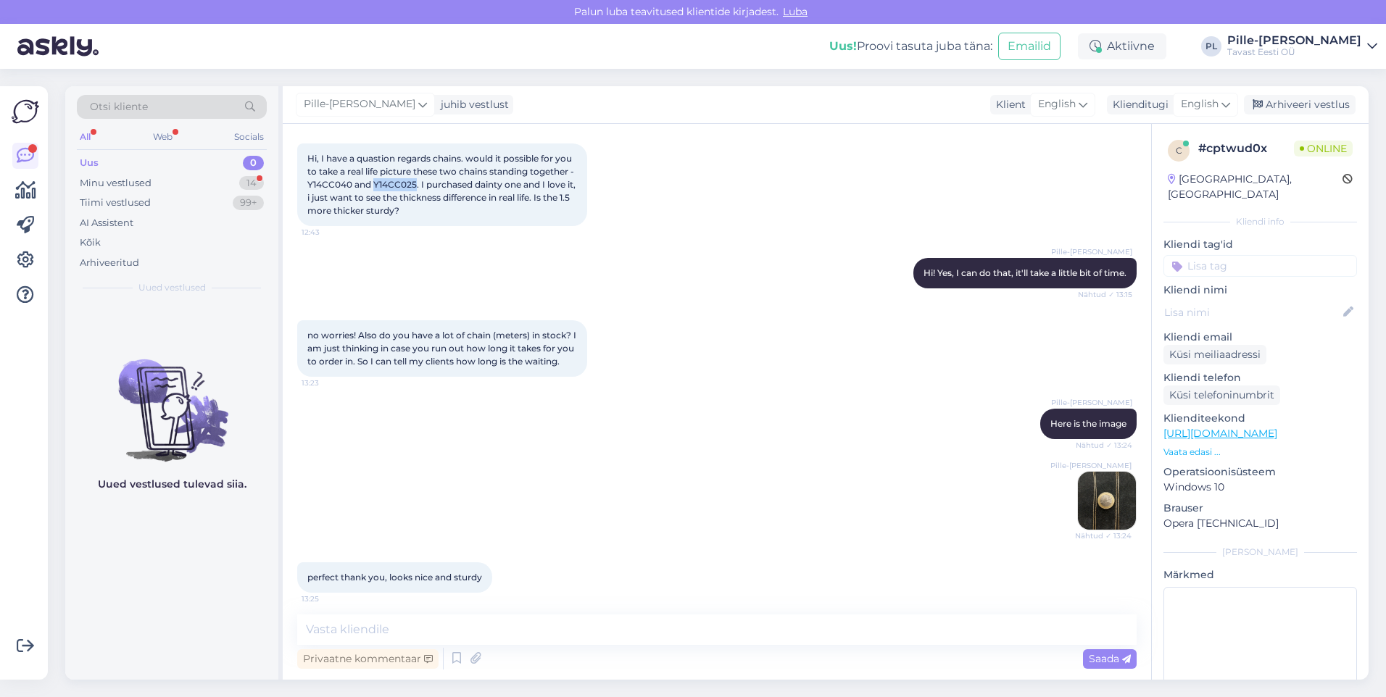
drag, startPoint x: 382, startPoint y: 238, endPoint x: 424, endPoint y: 241, distance: 42.2
click at [424, 216] on span "Hi, I have a quastion regards chains. would it possible for you to take a real …" at bounding box center [442, 184] width 271 height 63
copy span "Y14CC025"
click at [513, 628] on textarea at bounding box center [716, 630] width 839 height 30
paste textarea "Y14CC025"
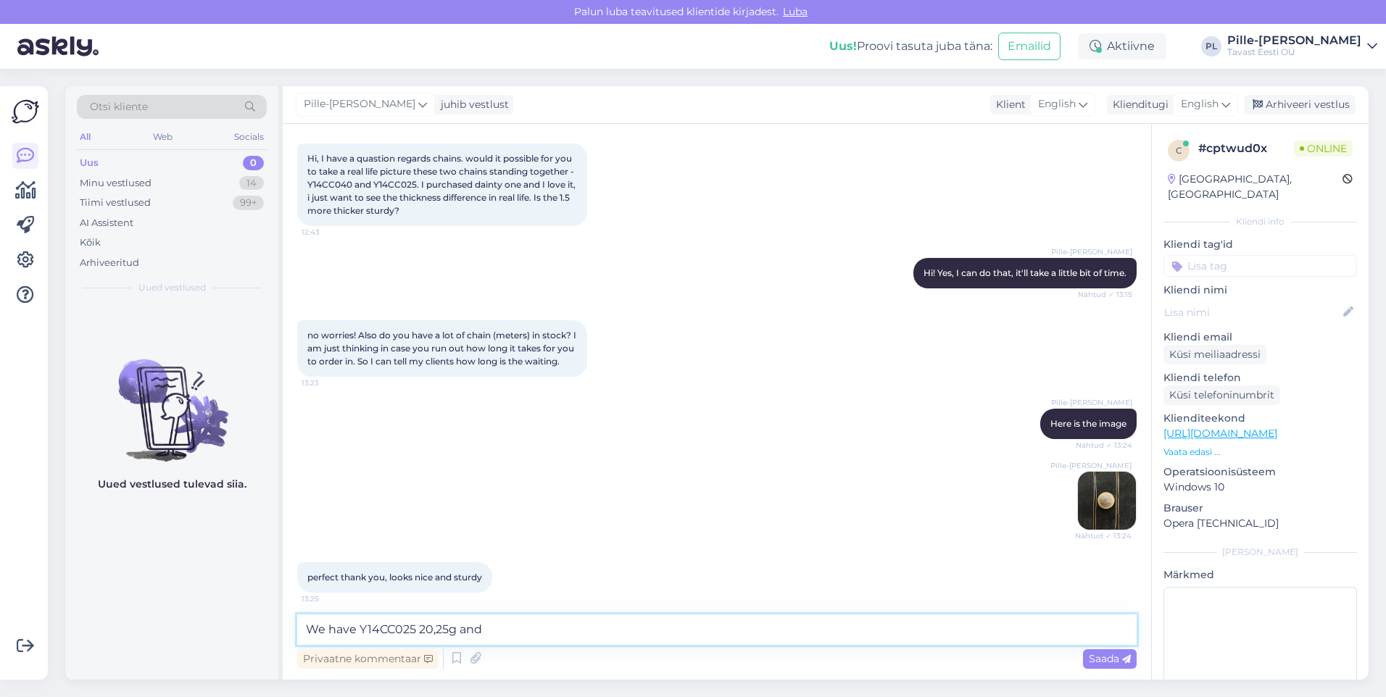
click at [582, 642] on textarea "We have Y14CC025 20,25g and" at bounding box center [716, 630] width 839 height 30
click at [515, 633] on textarea "We have Y14CC025 20,25g and" at bounding box center [716, 630] width 839 height 30
paste textarea "Y14CC040"
click at [356, 633] on textarea "We have Y14CC025 20,25g and Y14CC040 52,98g" at bounding box center [716, 630] width 839 height 30
drag, startPoint x: 712, startPoint y: 632, endPoint x: 709, endPoint y: 641, distance: 9.2
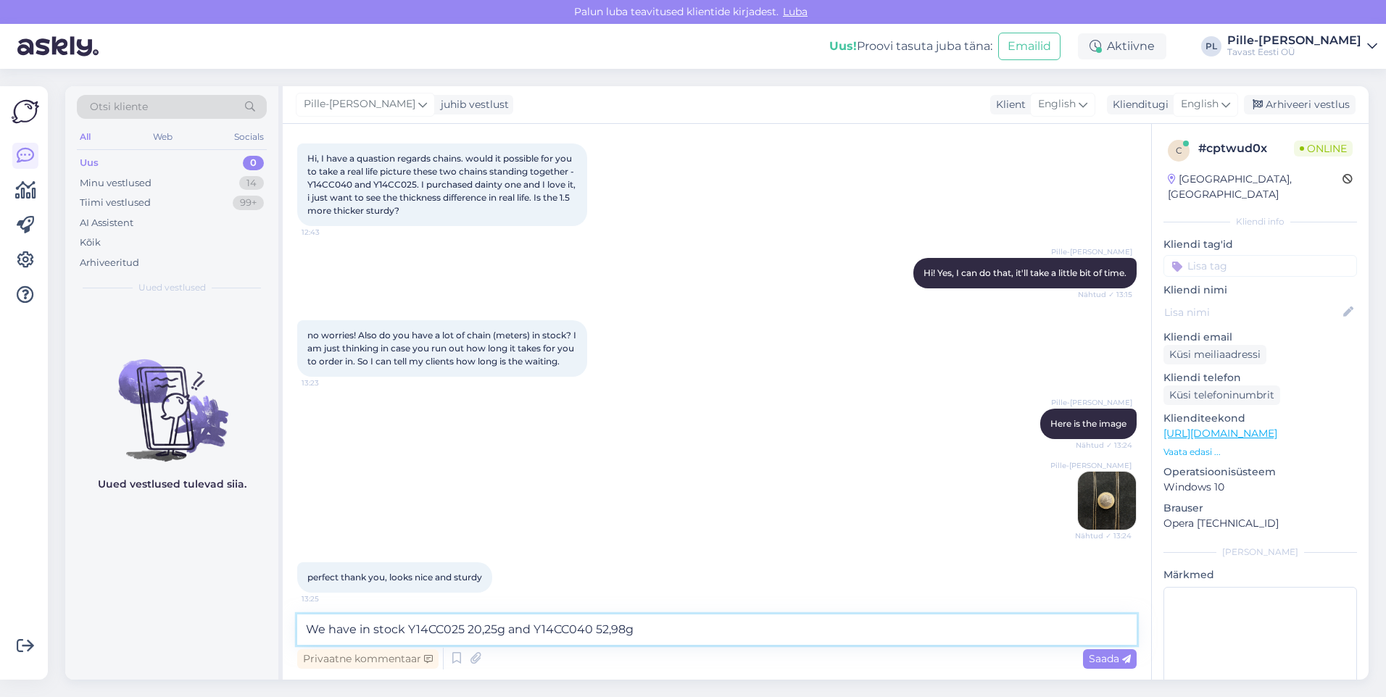
click at [709, 633] on textarea "We have in stock Y14CC025 20,25g and Y14CC040 52,98g" at bounding box center [716, 630] width 839 height 30
type textarea "We have in stock Y14CC025 20,25g and Y14CC040 52,98g"
click at [1114, 658] on span "Saada" at bounding box center [1110, 658] width 42 height 13
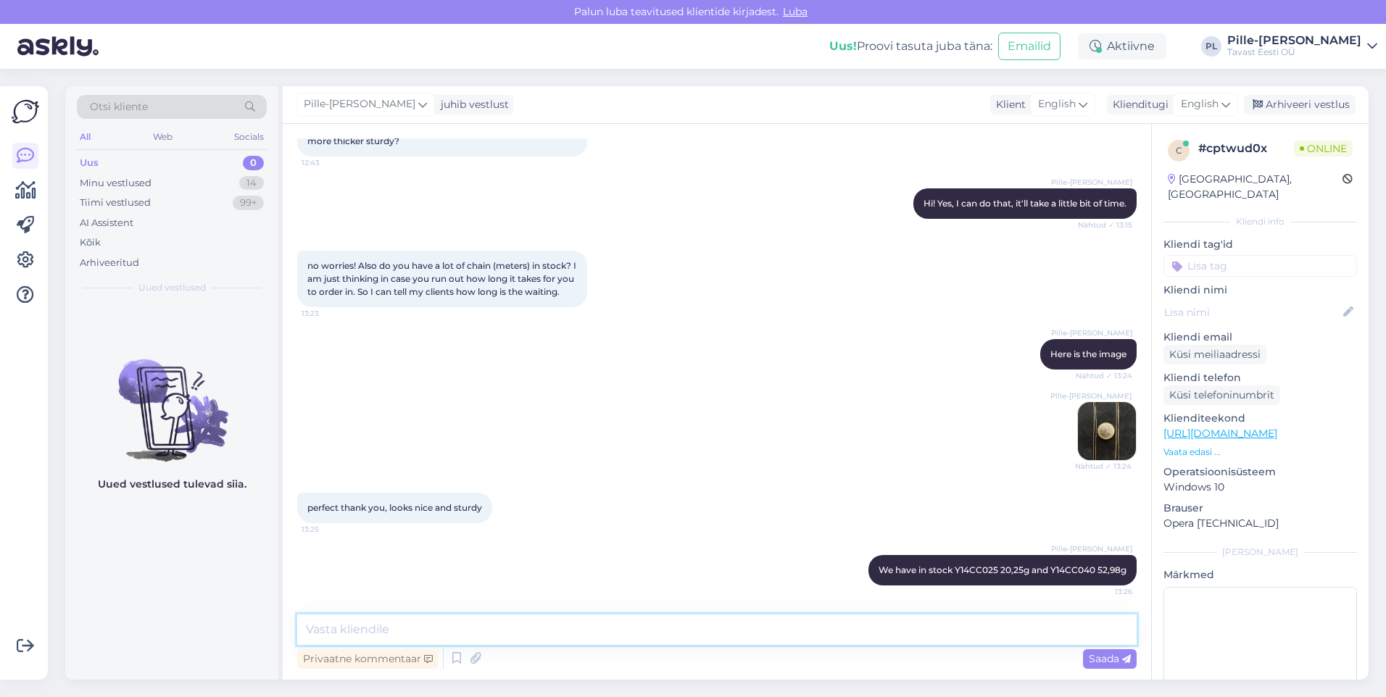
click at [630, 634] on textarea at bounding box center [716, 630] width 839 height 30
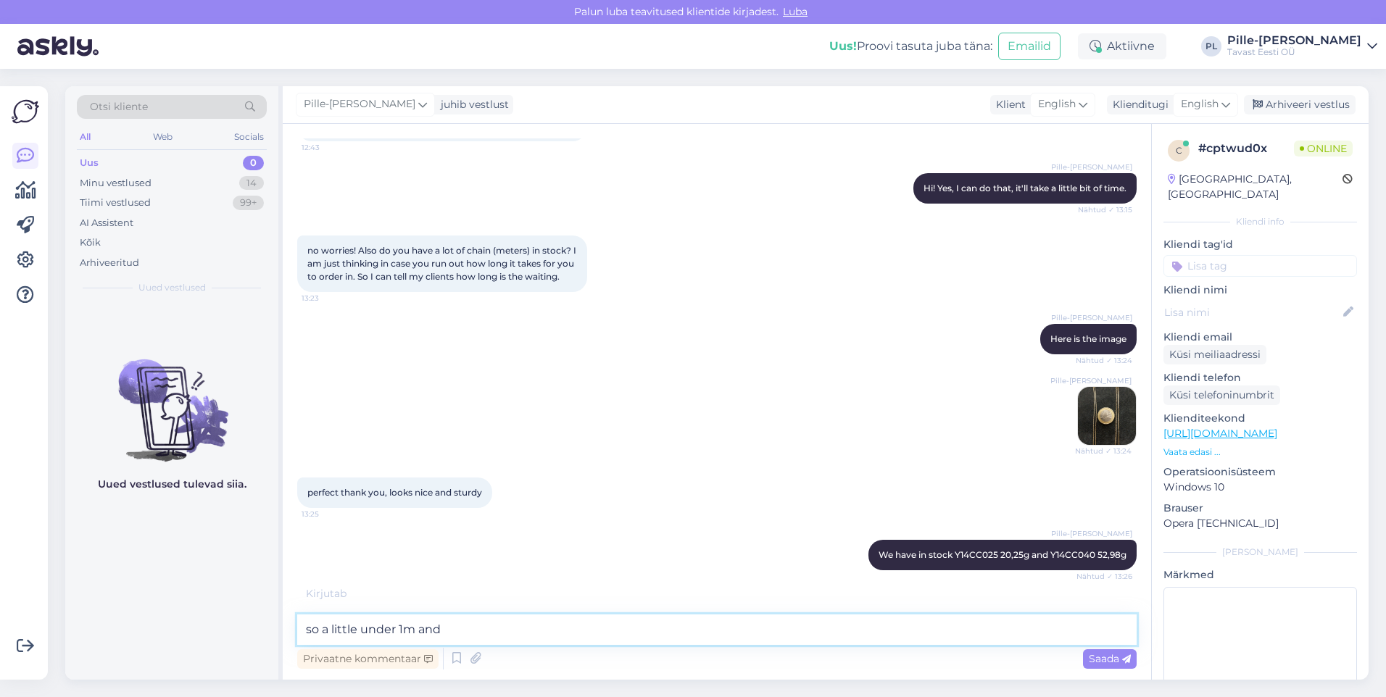
click at [559, 640] on textarea "so a little under 1m and" at bounding box center [716, 630] width 839 height 30
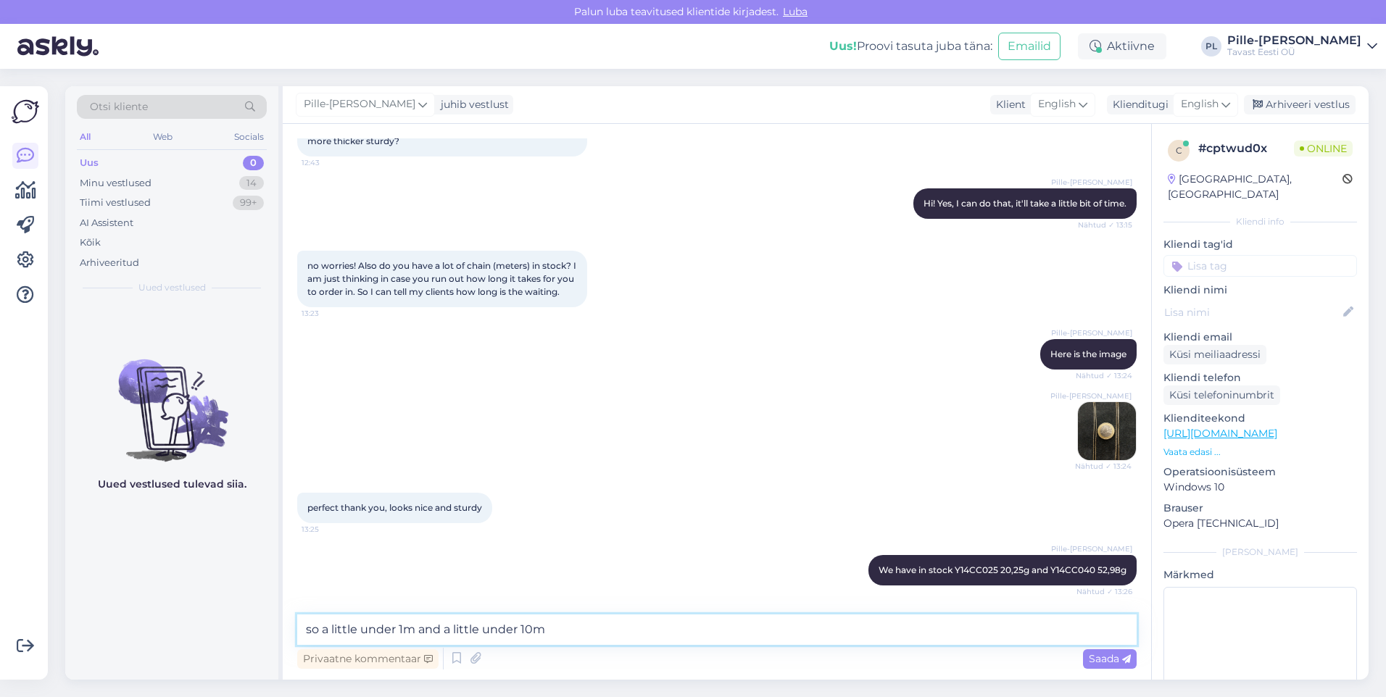
drag, startPoint x: 623, startPoint y: 627, endPoint x: 450, endPoint y: 626, distance: 173.2
click at [451, 626] on textarea "so a little under 1m and a little under 10m" at bounding box center [716, 630] width 839 height 30
click at [497, 627] on textarea "so a little under 1m and around 980" at bounding box center [716, 630] width 839 height 30
click at [554, 618] on textarea "so a little under 1m and around 9,80" at bounding box center [716, 630] width 839 height 30
type textarea "so a little under 1m and around 9,8m"
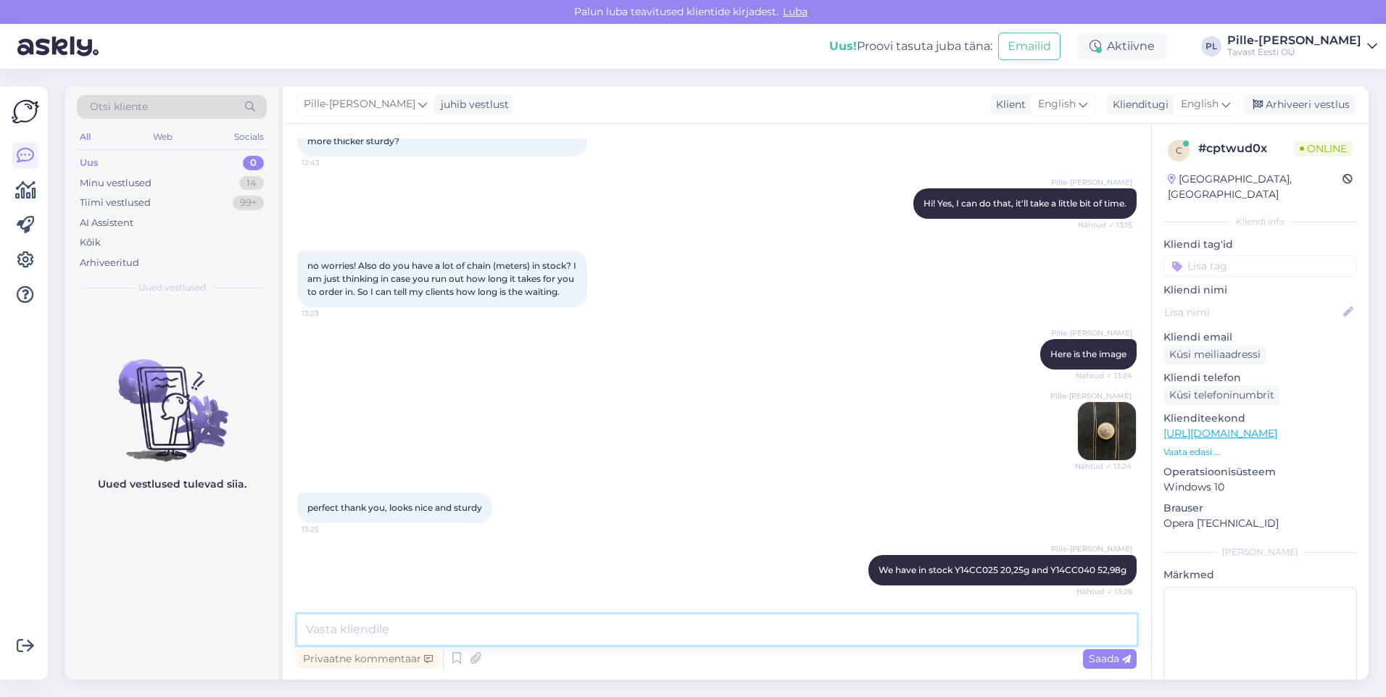
scroll to position [1982, 0]
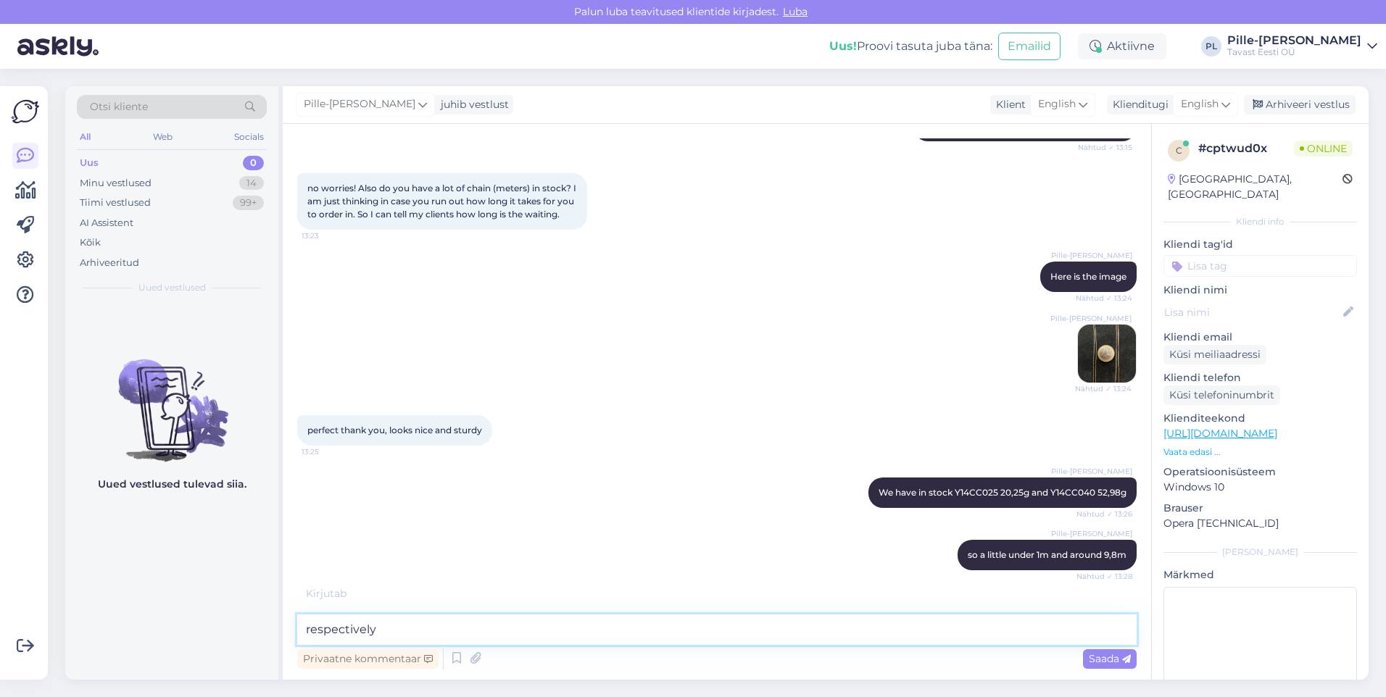
type textarea "respectively"
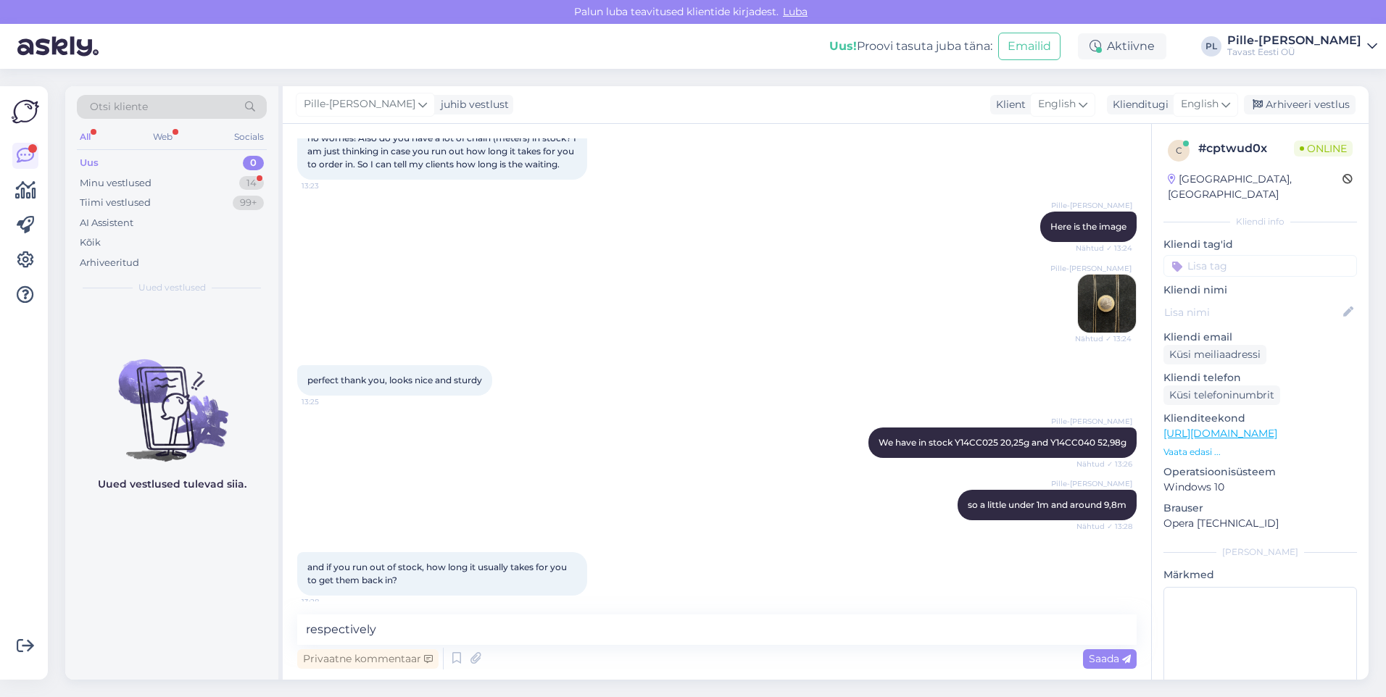
scroll to position [2057, 0]
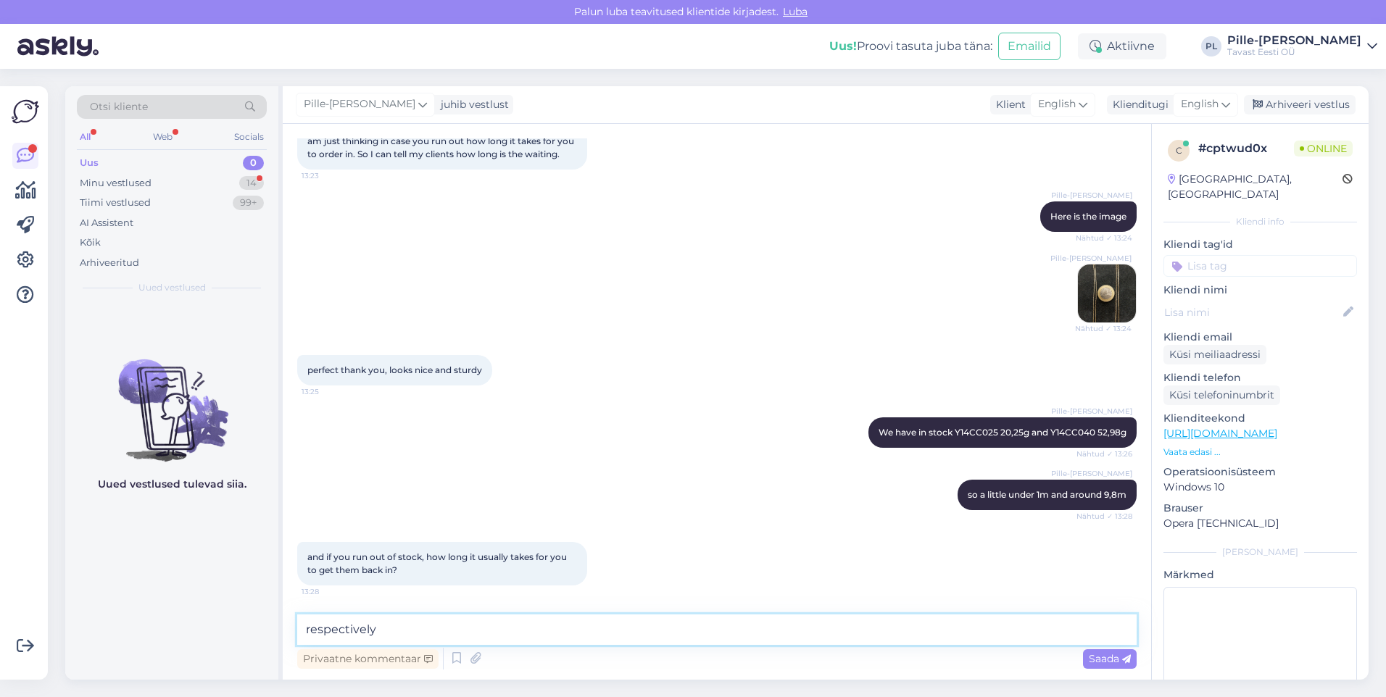
drag, startPoint x: 517, startPoint y: 638, endPoint x: 246, endPoint y: 626, distance: 271.3
click at [246, 626] on div "Otsi kliente All Web Socials Uus 0 Minu vestlused 14 Tiimi vestlused 99+ AI Ass…" at bounding box center [716, 383] width 1303 height 594
drag, startPoint x: 796, startPoint y: 633, endPoint x: 642, endPoint y: 628, distance: 154.4
click at [642, 628] on textarea "Generally it takes 2-4 weeks from us ordering the items. For these specific cha…" at bounding box center [716, 630] width 839 height 30
click at [372, 634] on textarea "Generally it takes 2-4 weeks from us ordering the items. For these specific cha…" at bounding box center [716, 630] width 839 height 30
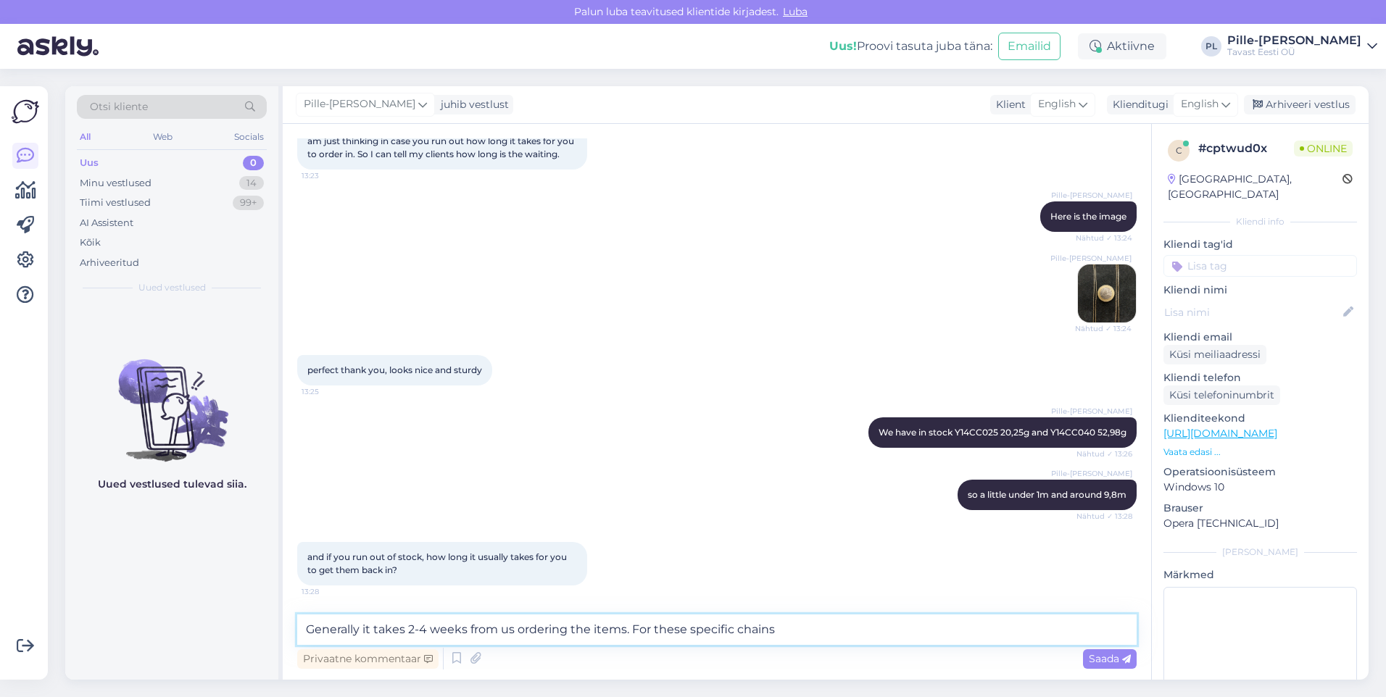
click at [305, 629] on textarea "Generally it takes 2-4 weeks from us ordering the items. For these specific cha…" at bounding box center [716, 630] width 839 height 30
click at [640, 628] on textarea "Sorry the first one is a also a little under 10m*. Generally it takes 2-4 weeks…" at bounding box center [716, 630] width 839 height 30
click at [790, 633] on textarea "Sorry the first one is a also a little under 10m*. Generally it takes 2-4 weeks…" at bounding box center [716, 630] width 839 height 30
drag, startPoint x: 1051, startPoint y: 623, endPoint x: 891, endPoint y: 630, distance: 160.3
click at [891, 630] on textarea "Sorry the first one is a also a little under 10m*. Generally it takes 2-4 weeks…" at bounding box center [716, 630] width 839 height 30
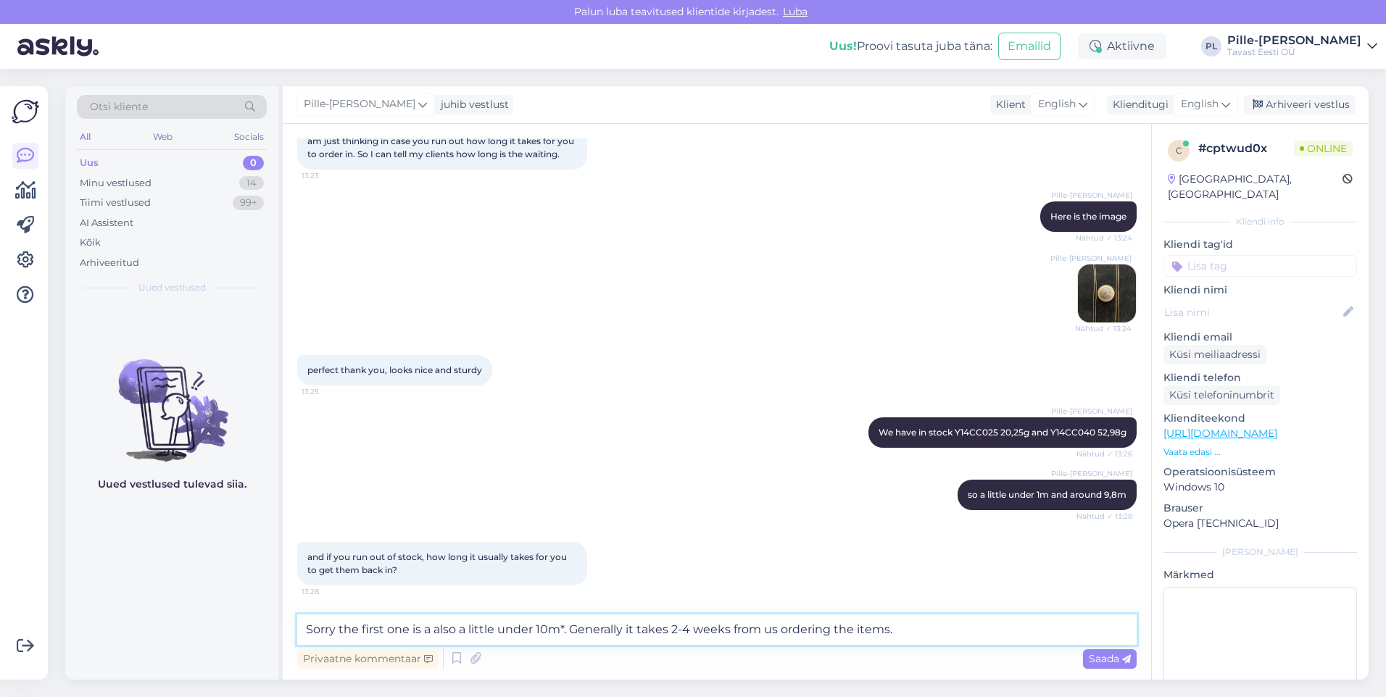
click at [895, 626] on textarea "Sorry the first one is a also a little under 10m*. Generally it takes 2-4 weeks…" at bounding box center [716, 630] width 839 height 30
click at [672, 630] on textarea "Sorry the first one is a also a little under 10m*. Generally it takes 2-4 weeks…" at bounding box center [716, 630] width 839 height 30
type textarea "Sorry the first one is a also a little under 10m*. Generally it takes 2-4 weeks…"
click at [1102, 662] on span "Saada" at bounding box center [1110, 658] width 42 height 13
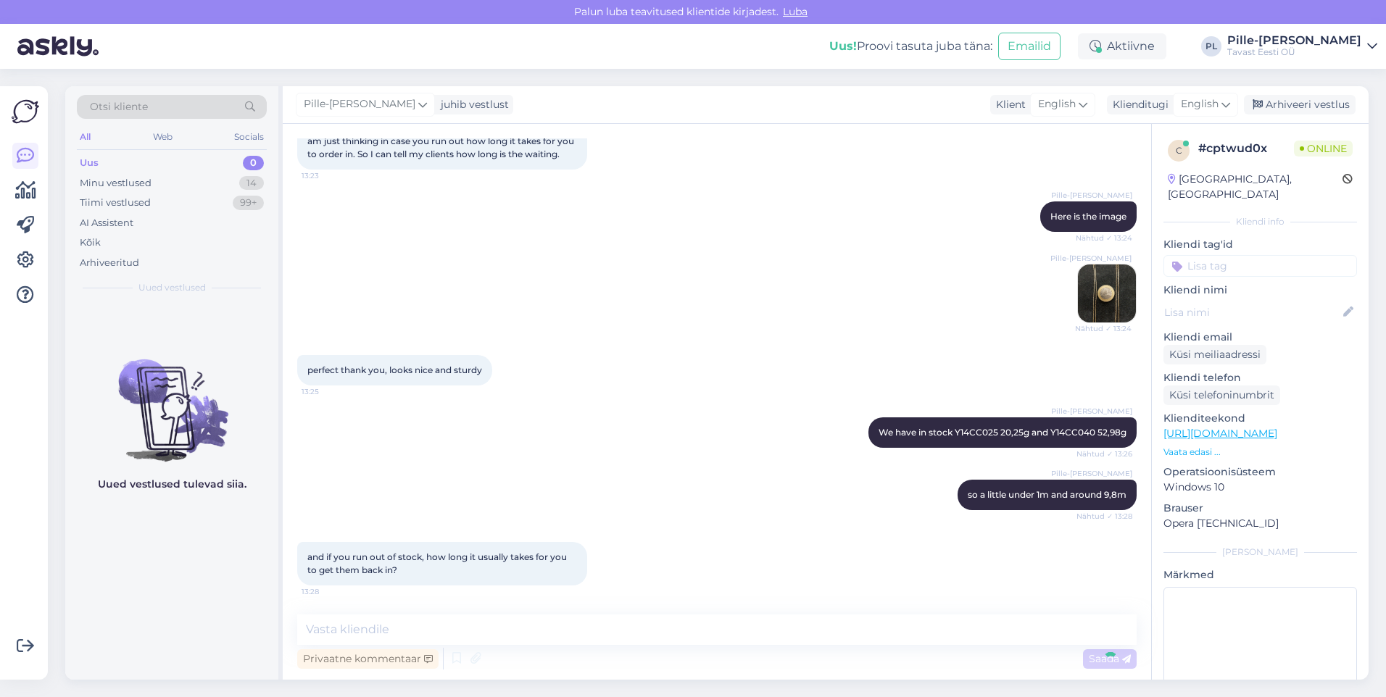
scroll to position [2133, 0]
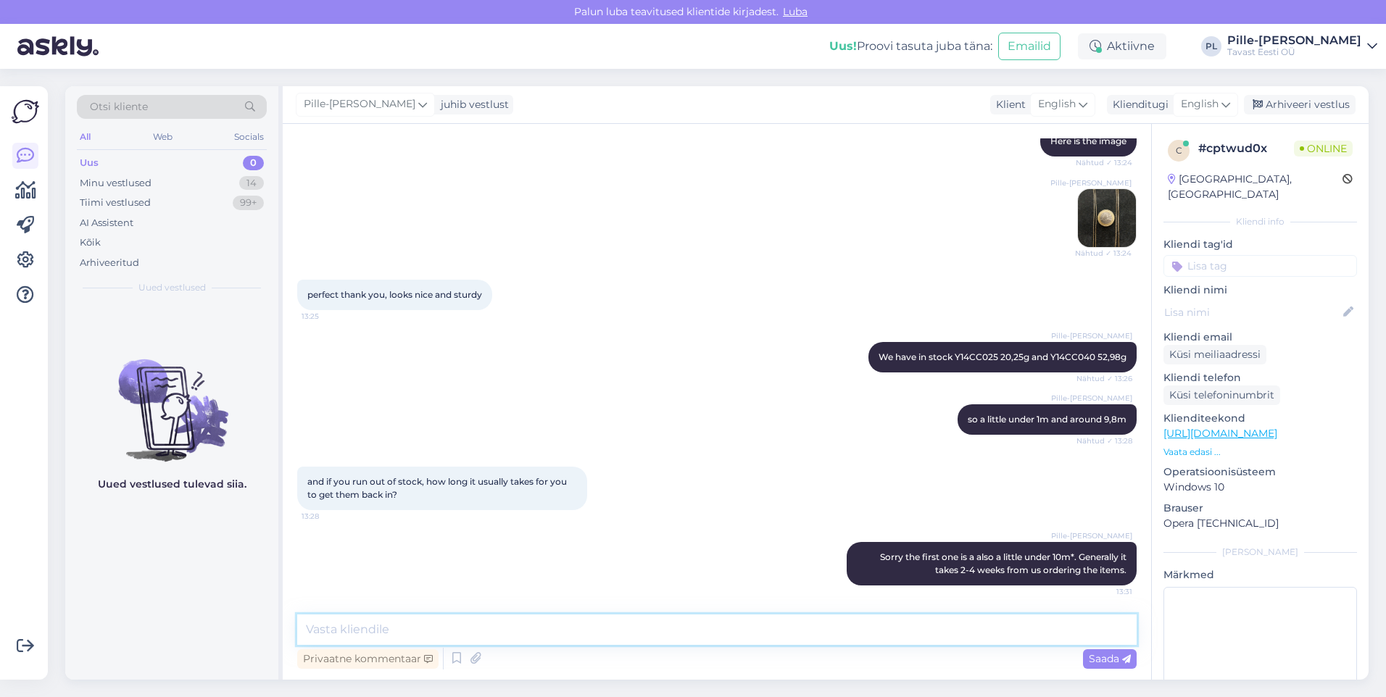
click at [886, 623] on textarea at bounding box center [716, 630] width 839 height 30
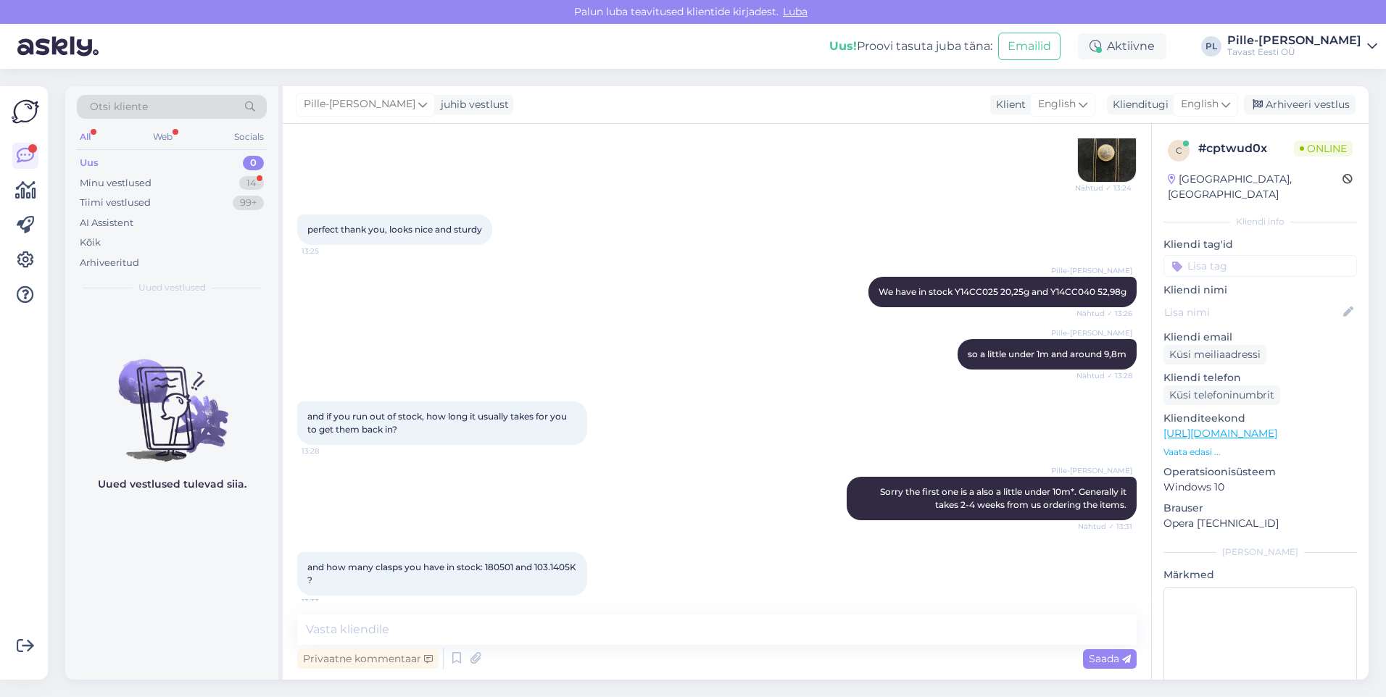
scroll to position [2208, 0]
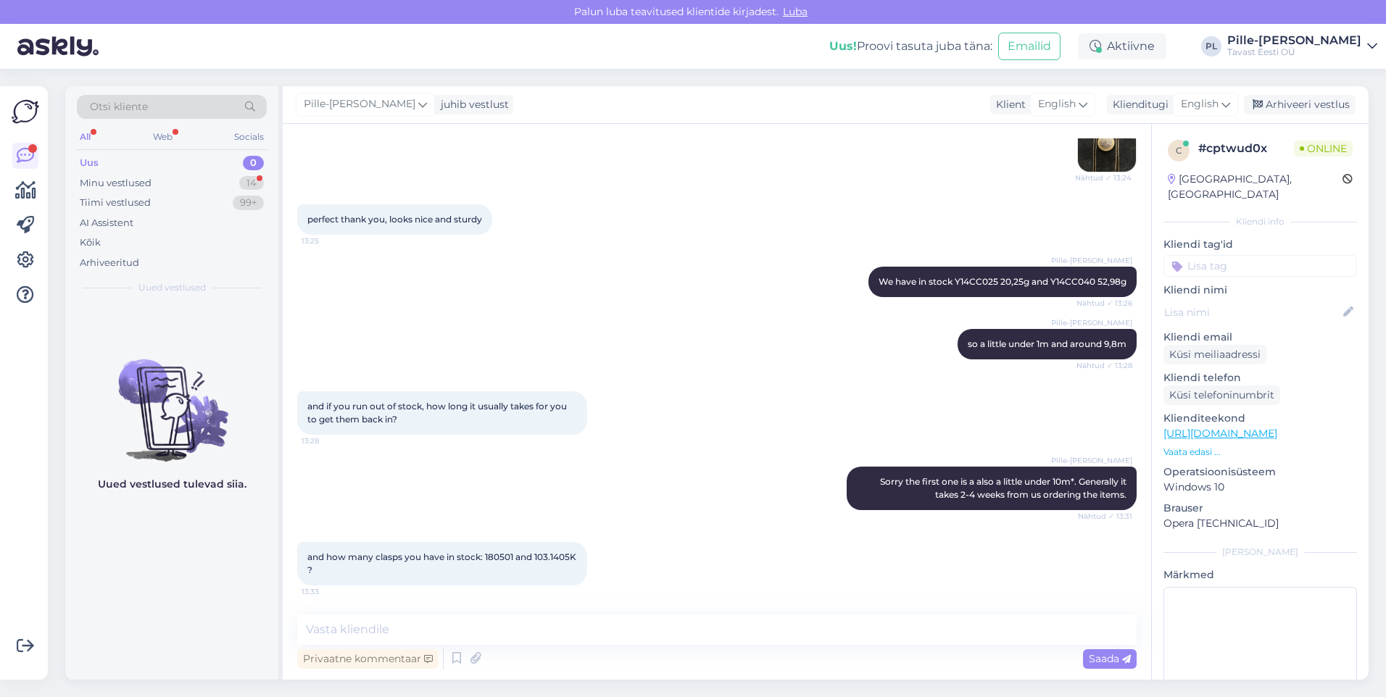
click at [652, 651] on div "Privaatne kommentaar Saada" at bounding box center [716, 659] width 839 height 28
click at [576, 636] on textarea at bounding box center [716, 630] width 839 height 30
drag, startPoint x: 517, startPoint y: 557, endPoint x: 483, endPoint y: 559, distance: 34.1
click at [483, 559] on span "and how many clasps you have in stock: 180501 and 103.1405K ?" at bounding box center [442, 564] width 271 height 24
copy span "180501"
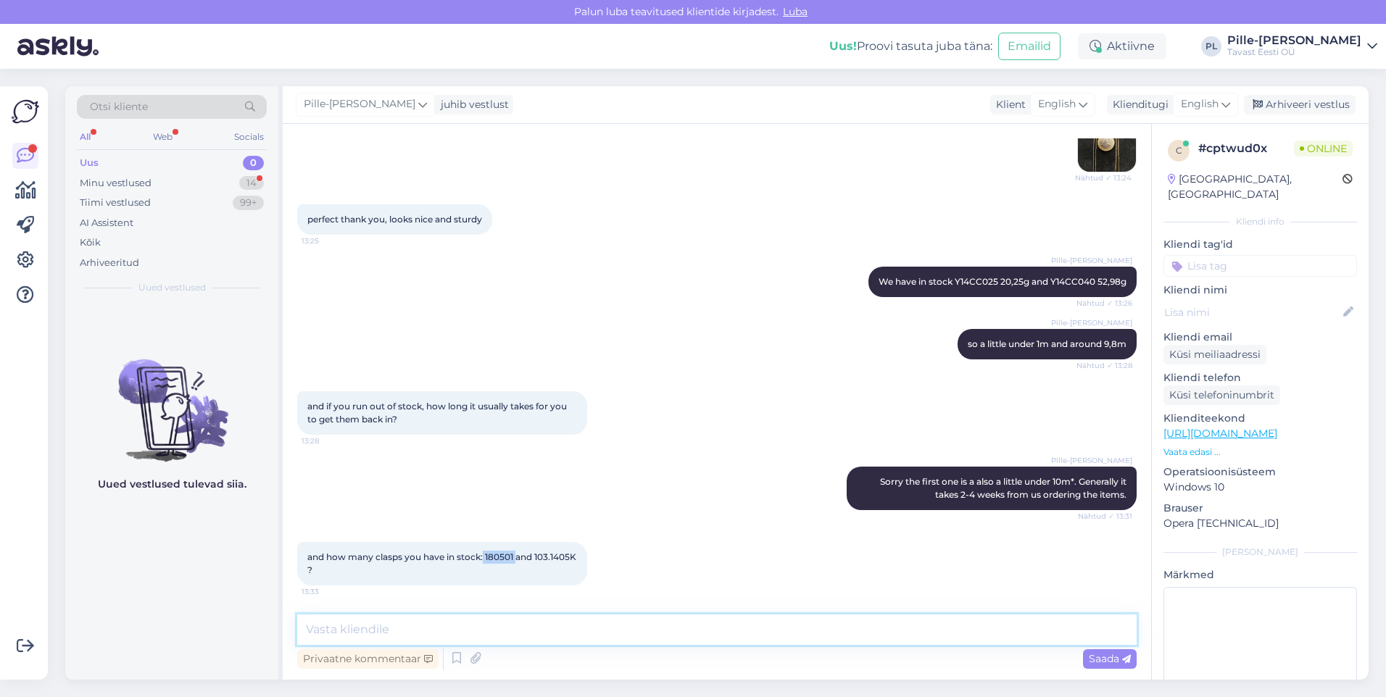
drag, startPoint x: 481, startPoint y: 630, endPoint x: 481, endPoint y: 639, distance: 8.7
click at [481, 631] on textarea at bounding box center [716, 630] width 839 height 30
type textarea "w"
paste textarea "180501"
click at [405, 635] on textarea "We only have 1pc 180501" at bounding box center [716, 630] width 839 height 30
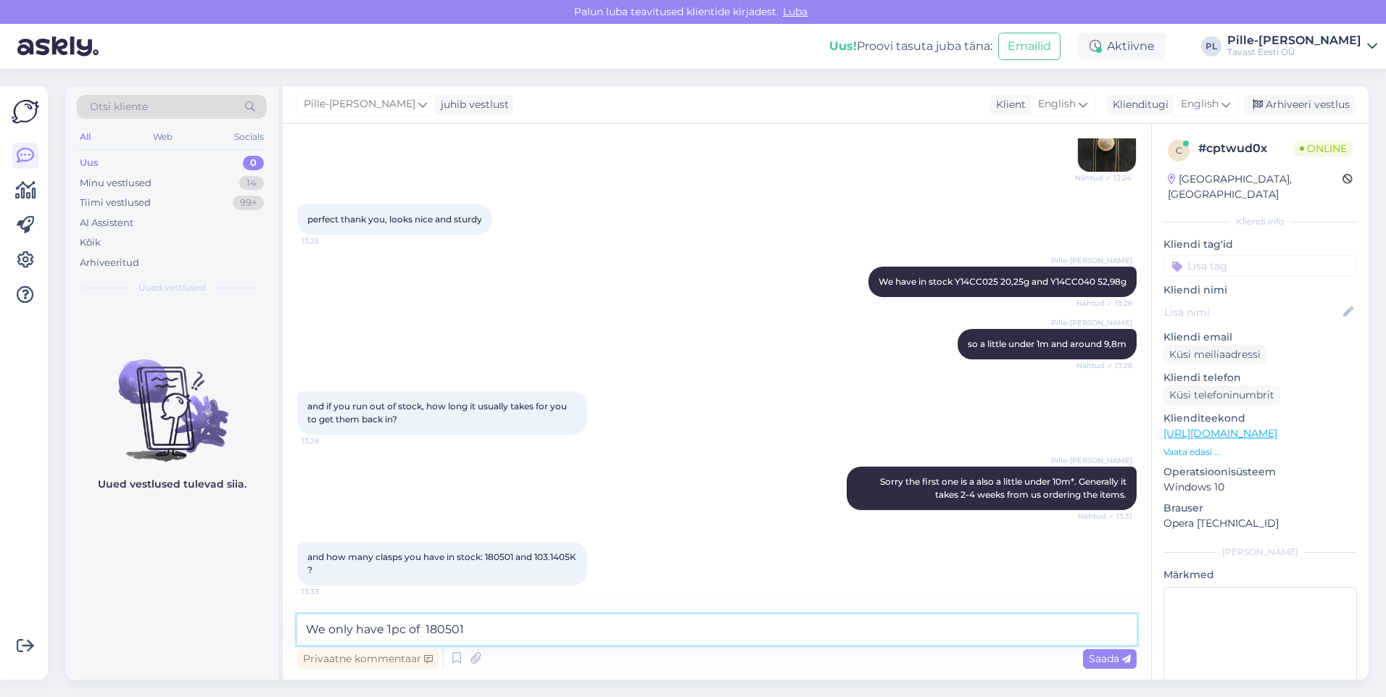
click at [509, 629] on textarea "We only have 1pc of 180501" at bounding box center [716, 630] width 839 height 30
drag, startPoint x: 351, startPoint y: 570, endPoint x: 295, endPoint y: 570, distance: 55.8
click at [295, 570] on div "Vestlus algas [DATE] Hi, do you have a ligature for 375/585/750 yellow gold? 15…" at bounding box center [717, 402] width 868 height 556
copy span "103.1405K"
click at [630, 630] on textarea "We only have 1pc of 180501 and" at bounding box center [716, 630] width 839 height 30
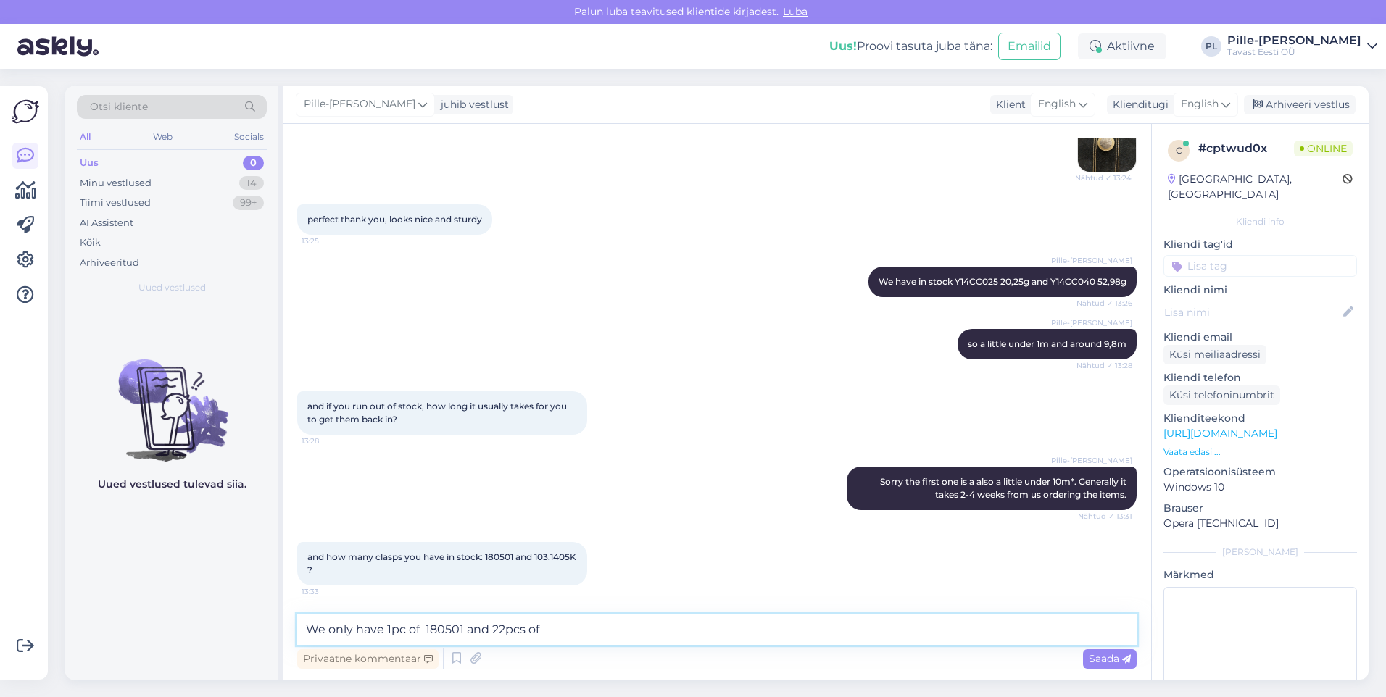
paste textarea "103.1405K"
type textarea "We only have 1pc of 180501 and 22pcs of 103.1405K at the moment"
click at [1104, 654] on span "Saada" at bounding box center [1110, 658] width 42 height 13
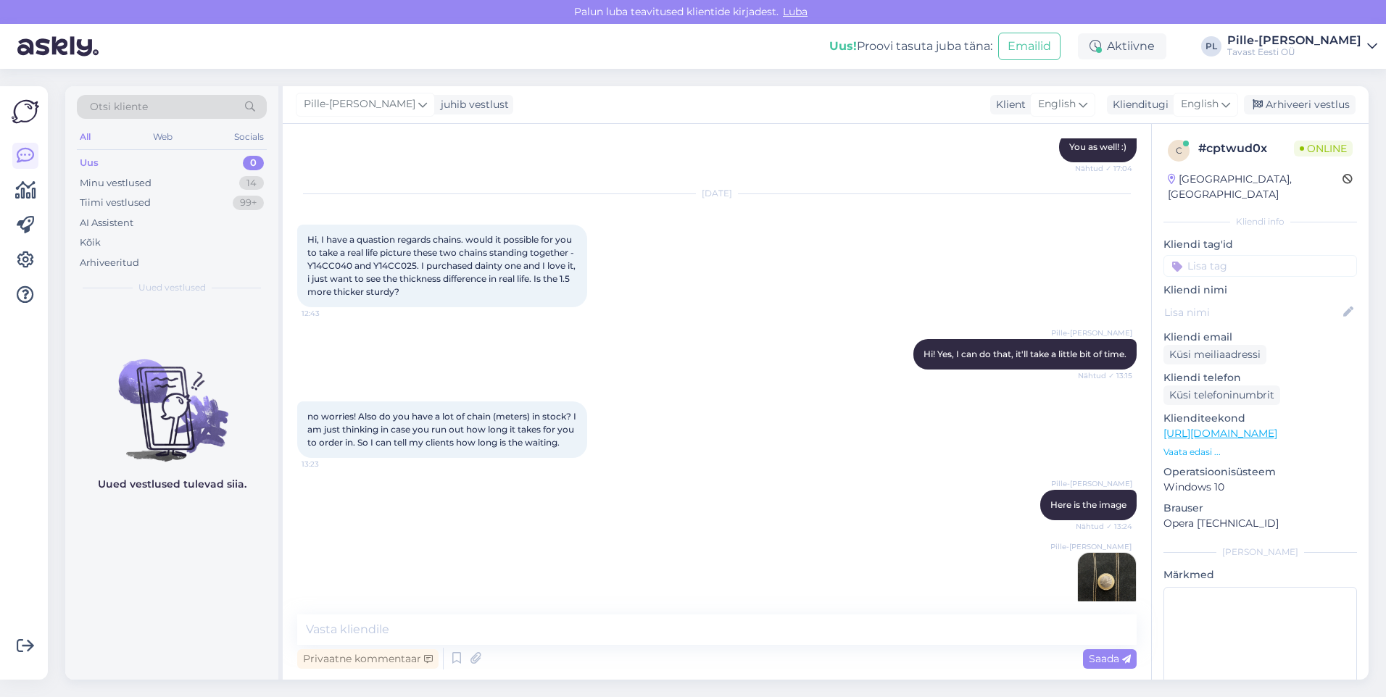
scroll to position [2284, 0]
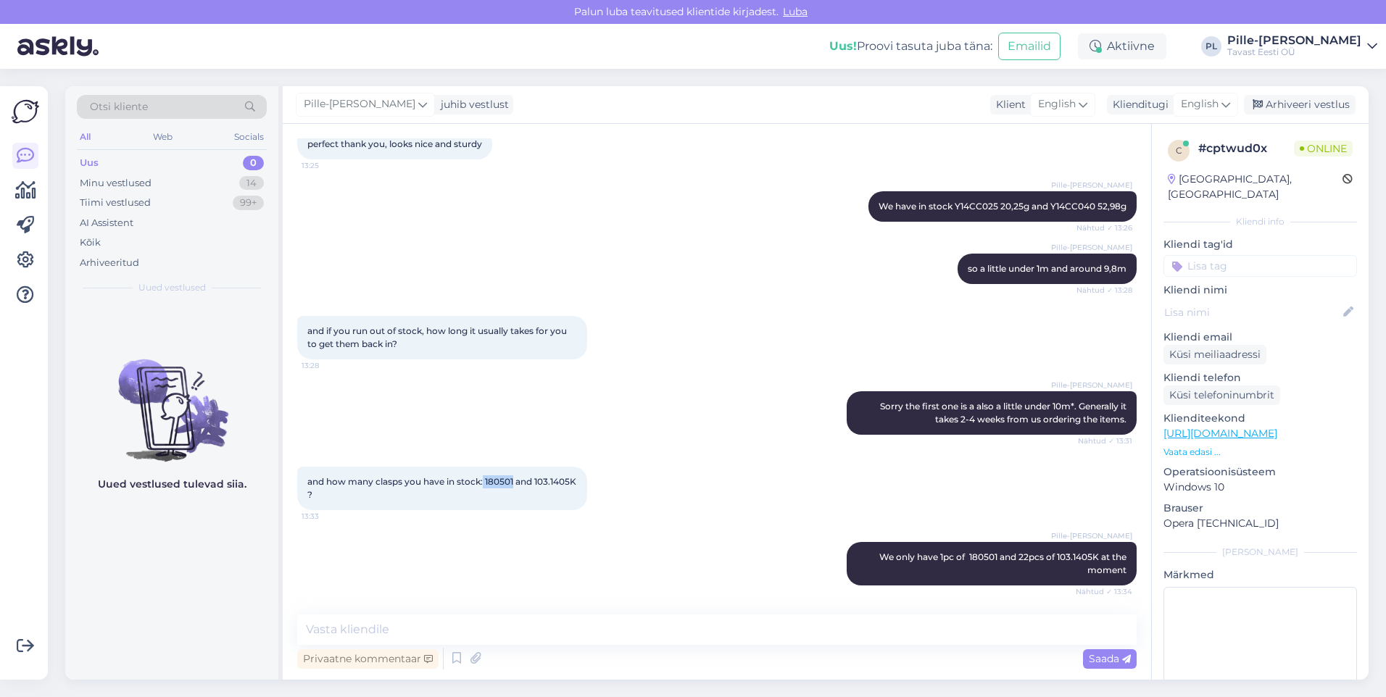
drag, startPoint x: 483, startPoint y: 483, endPoint x: 515, endPoint y: 480, distance: 31.2
click at [515, 480] on span "and how many clasps you have in stock: 180501 and 103.1405K ?" at bounding box center [442, 488] width 271 height 24
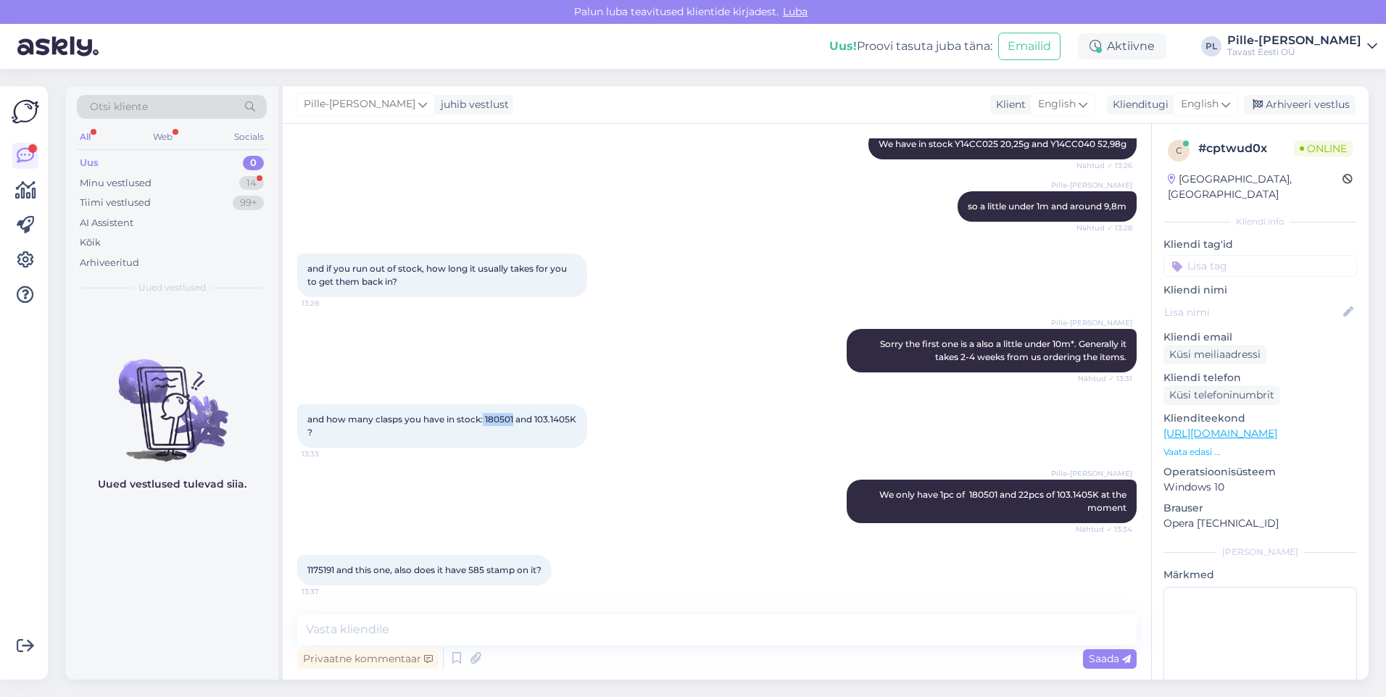
copy span "180501"
click at [562, 621] on textarea at bounding box center [716, 630] width 839 height 30
click at [624, 630] on textarea at bounding box center [716, 630] width 839 height 30
click at [325, 632] on textarea "Yes of course" at bounding box center [716, 630] width 839 height 30
type textarea "Yes, of course"
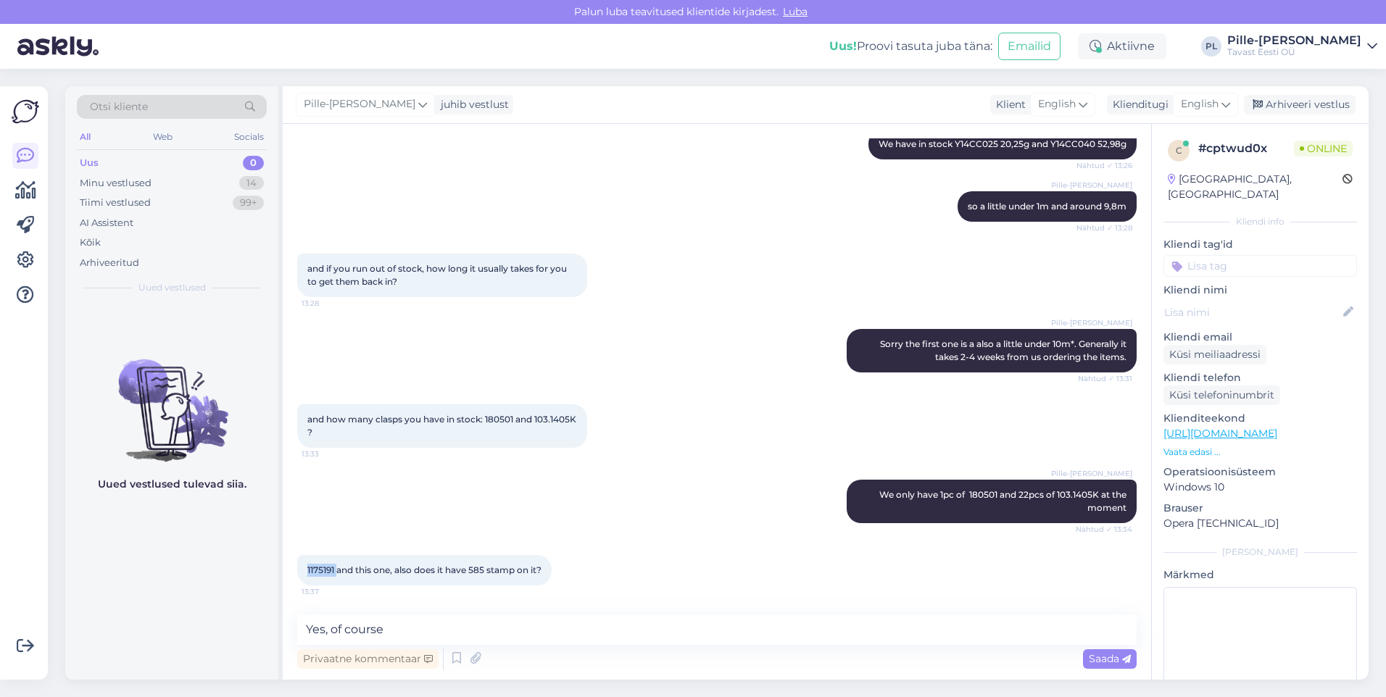
drag, startPoint x: 337, startPoint y: 571, endPoint x: 288, endPoint y: 577, distance: 49.6
click at [288, 577] on div "Vestlus algas [DATE] Hi, do you have a ligature for 375/585/750 yellow gold? 15…" at bounding box center [717, 402] width 868 height 556
drag, startPoint x: 288, startPoint y: 577, endPoint x: 312, endPoint y: 575, distance: 24.0
copy span "1175191"
click at [566, 626] on textarea "Yes, of course" at bounding box center [716, 630] width 839 height 30
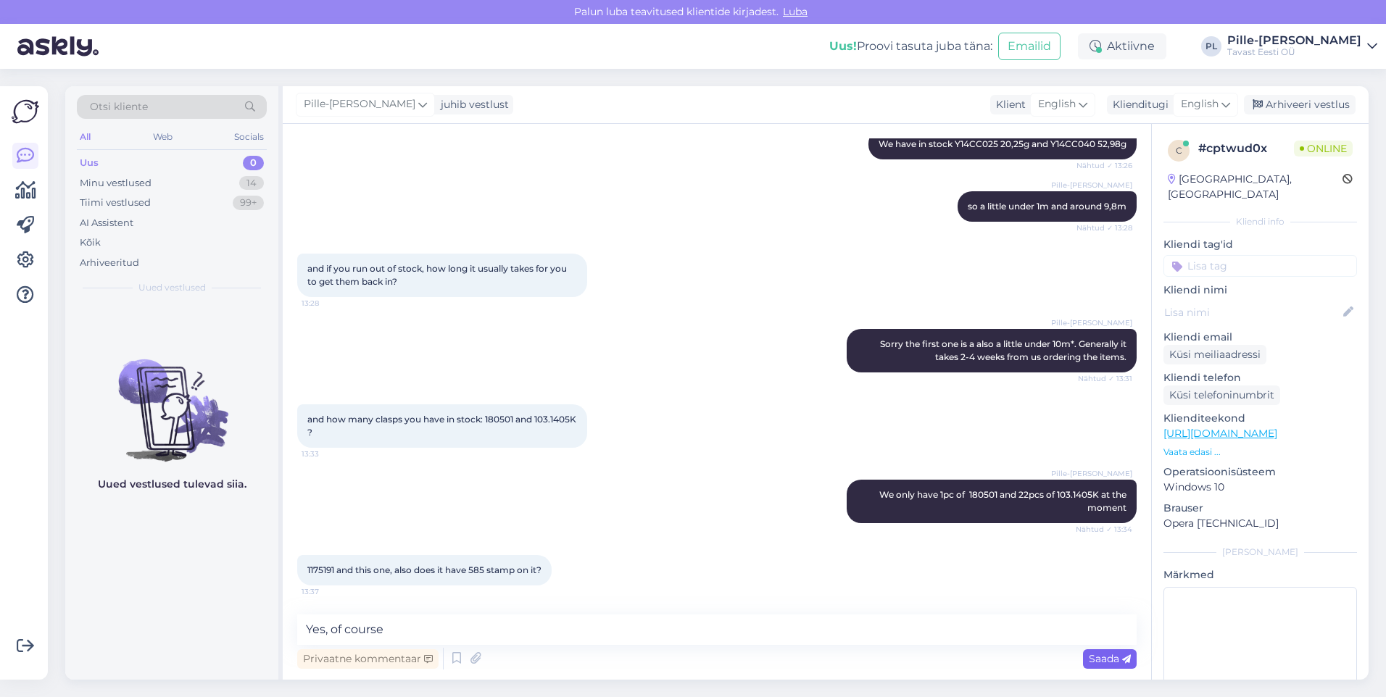
click at [1108, 657] on span "Saada" at bounding box center [1110, 658] width 42 height 13
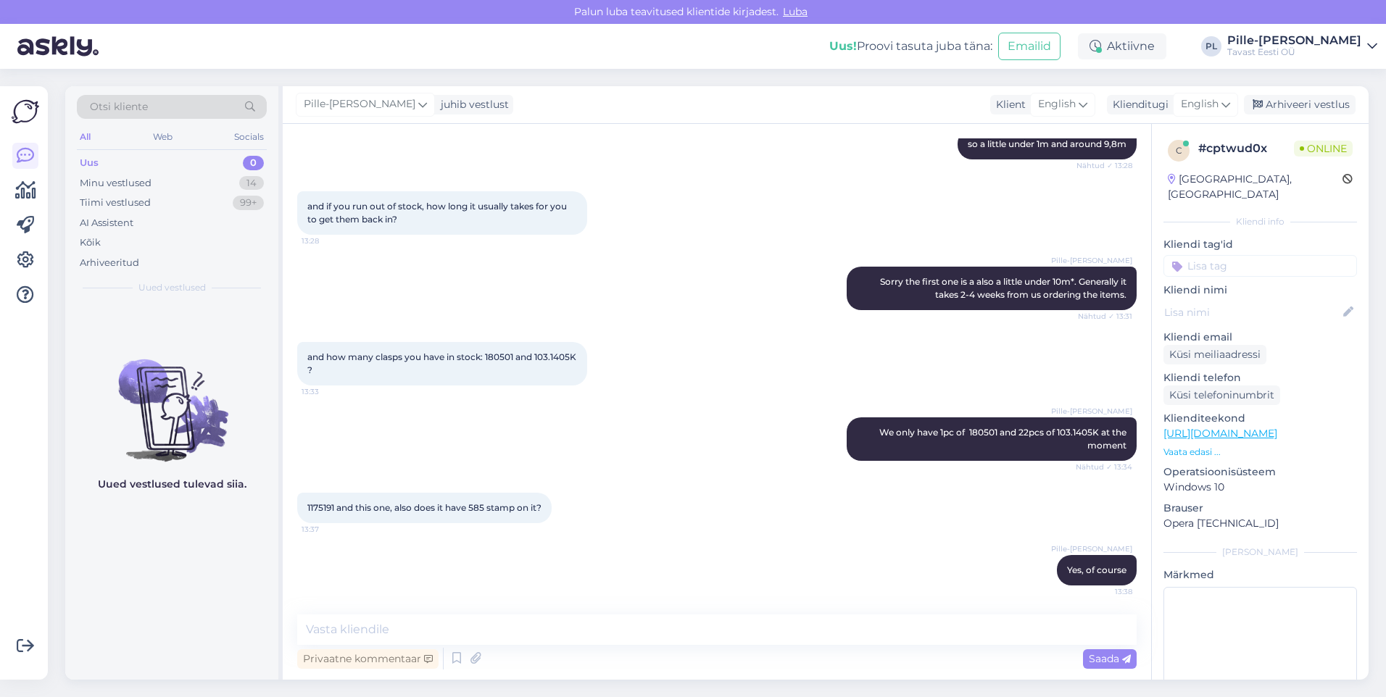
scroll to position [2408, 0]
click at [552, 633] on textarea at bounding box center [716, 630] width 839 height 30
paste textarea "1175191"
click at [304, 633] on textarea "5pcs of 1175191" at bounding box center [716, 630] width 839 height 30
click at [483, 630] on textarea "we have 5pcs of 1175191" at bounding box center [716, 630] width 839 height 30
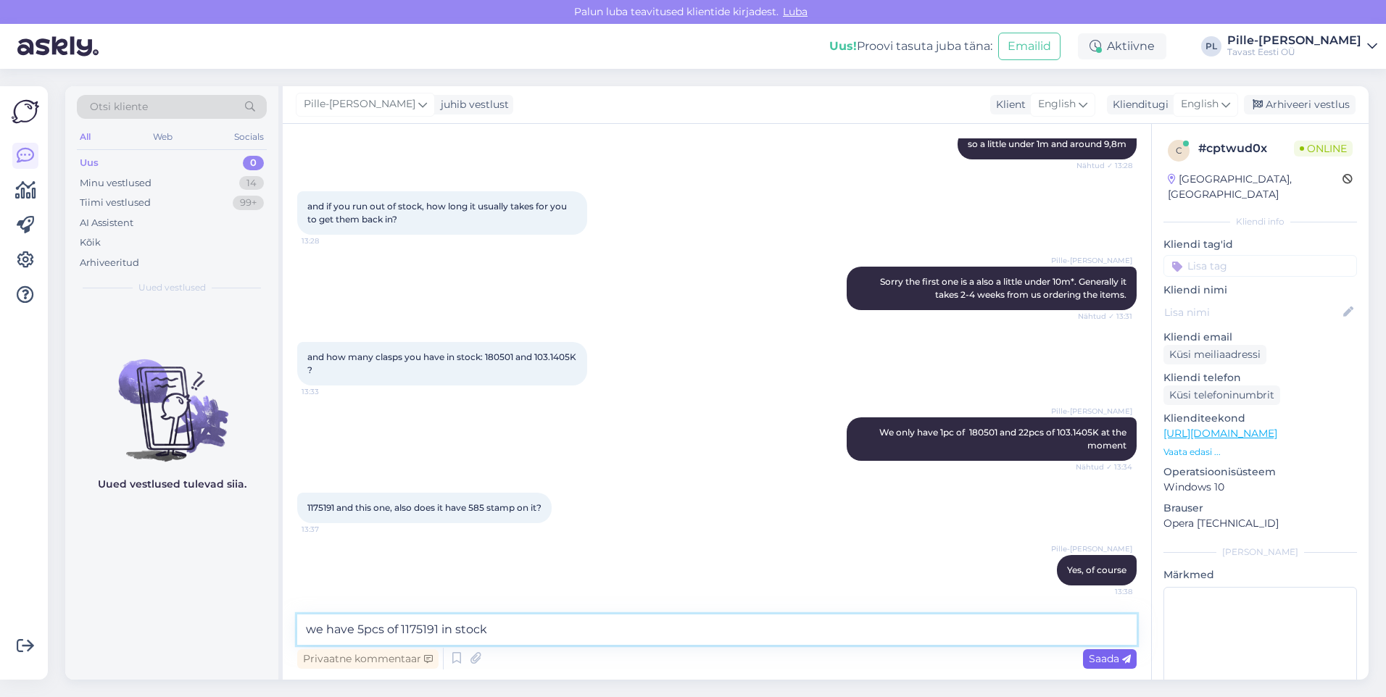
type textarea "we have 5pcs of 1175191 in stock"
click at [1106, 652] on span "Saada" at bounding box center [1110, 658] width 42 height 13
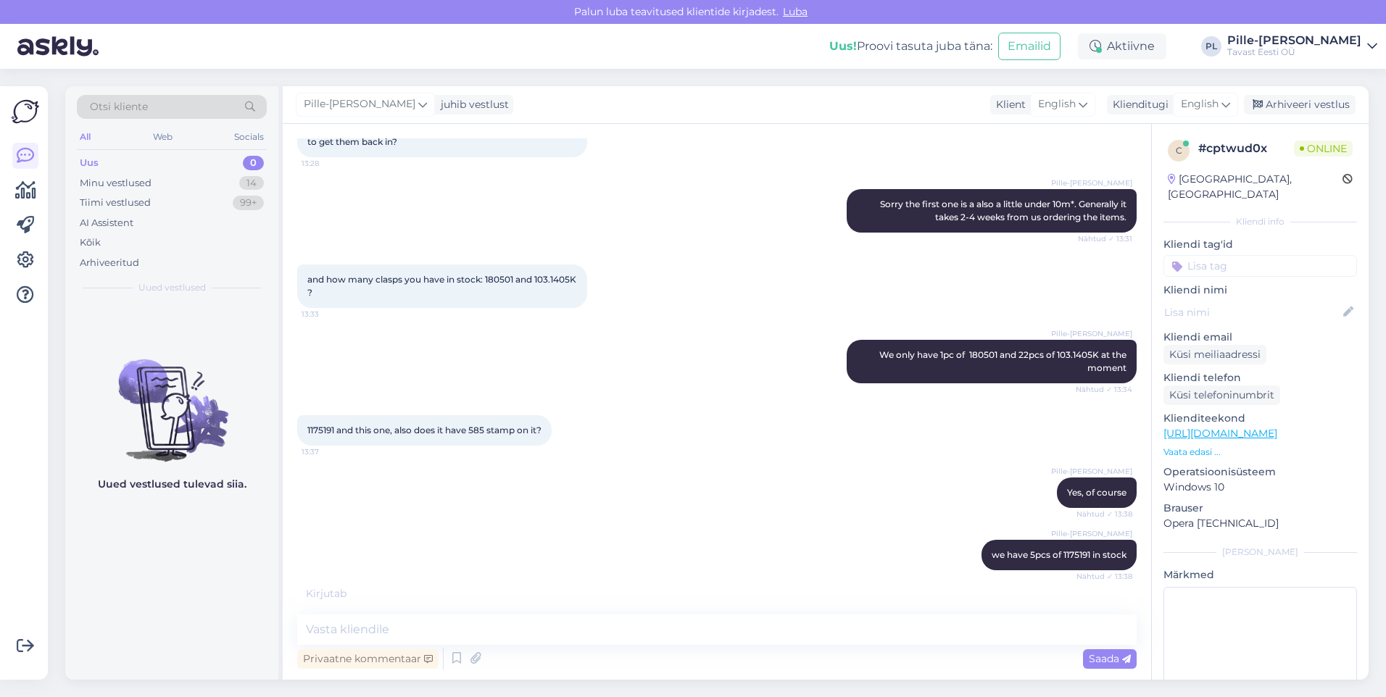
scroll to position [2533, 0]
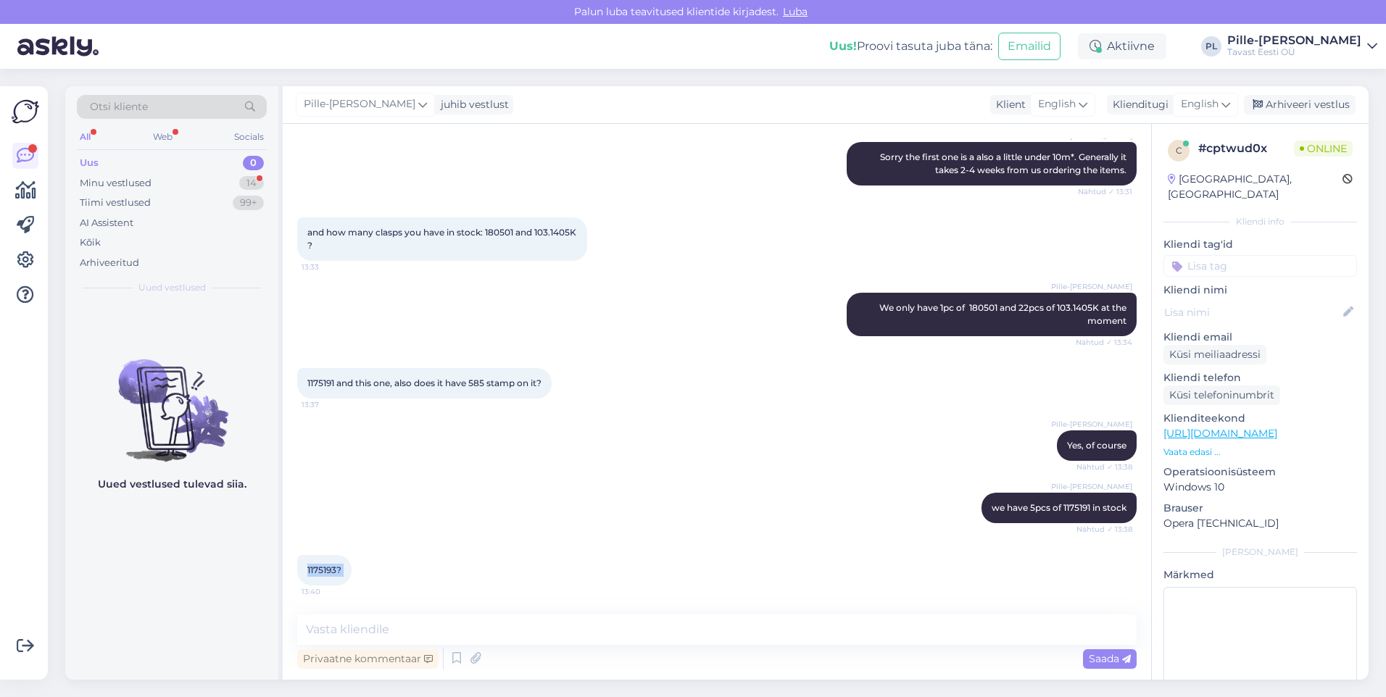
drag, startPoint x: 307, startPoint y: 573, endPoint x: 359, endPoint y: 569, distance: 52.3
click at [351, 569] on div "1175193? 13:40" at bounding box center [324, 570] width 54 height 30
copy div "1175193? 13:40"
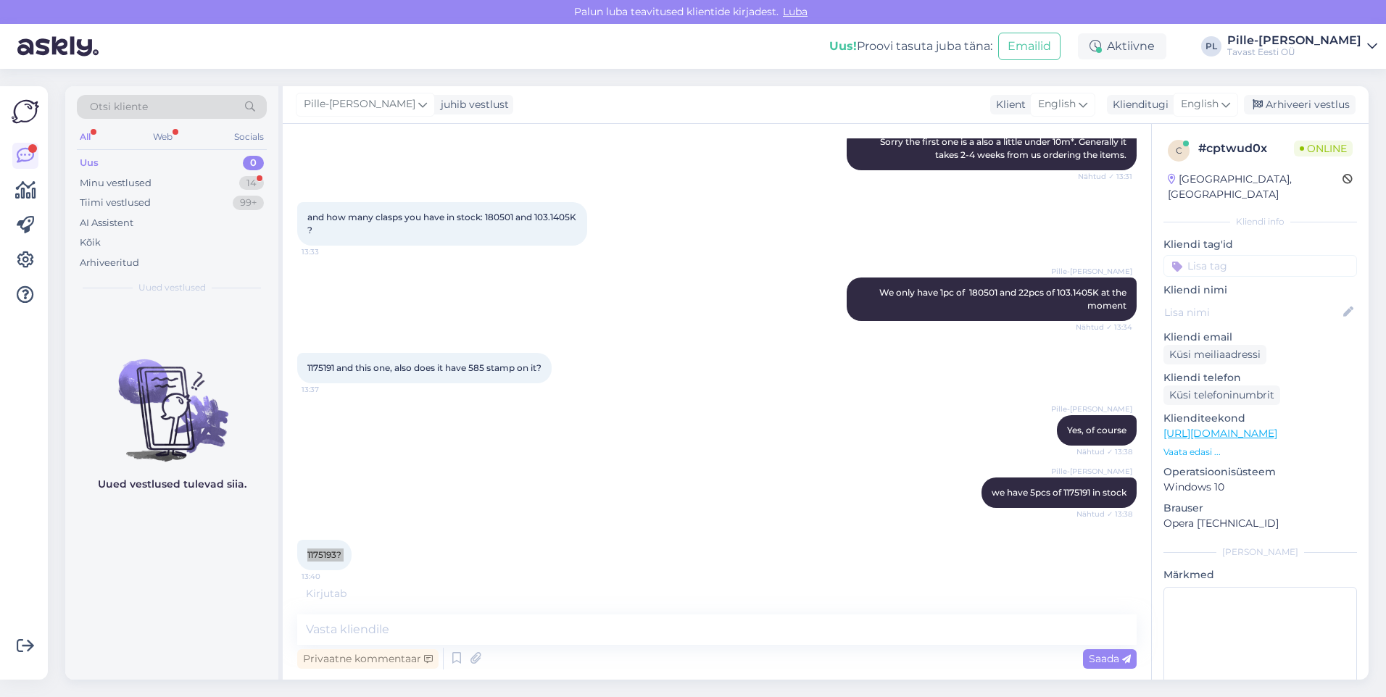
scroll to position [2548, 0]
click at [523, 620] on textarea at bounding box center [716, 630] width 839 height 30
type textarea "28pcs"
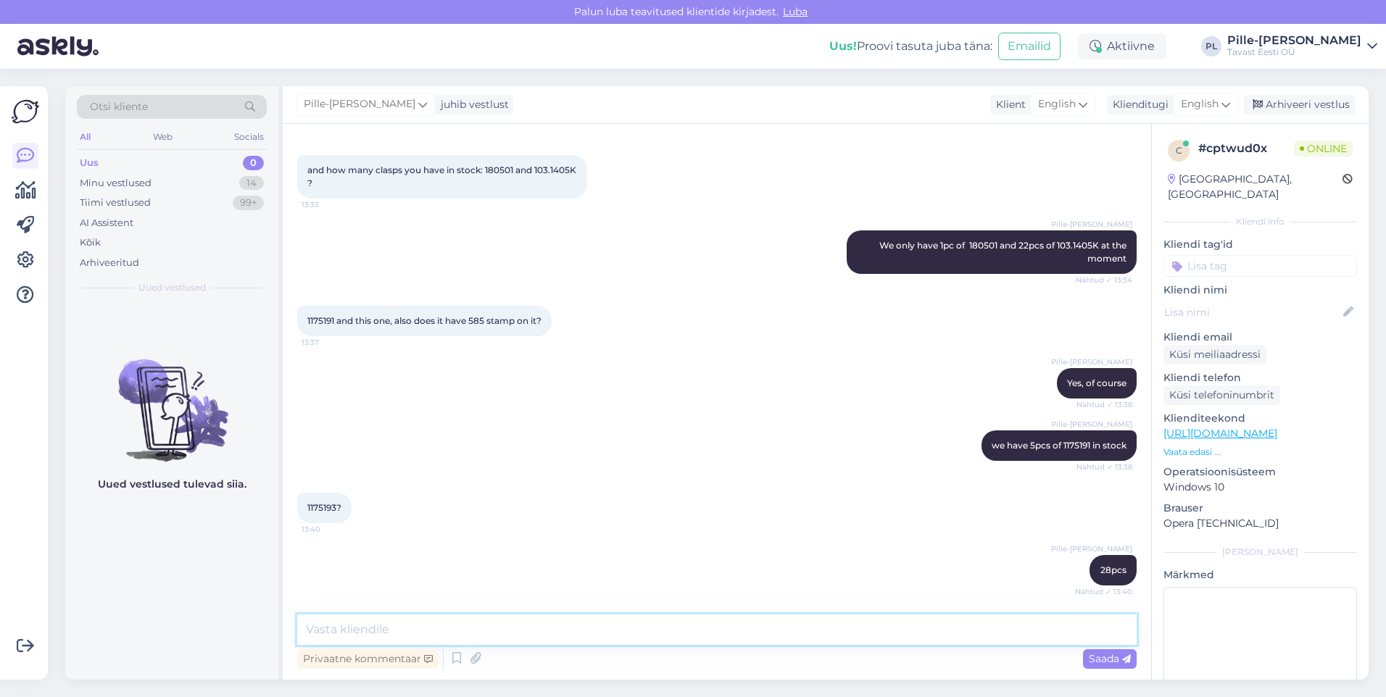
scroll to position [2671, 0]
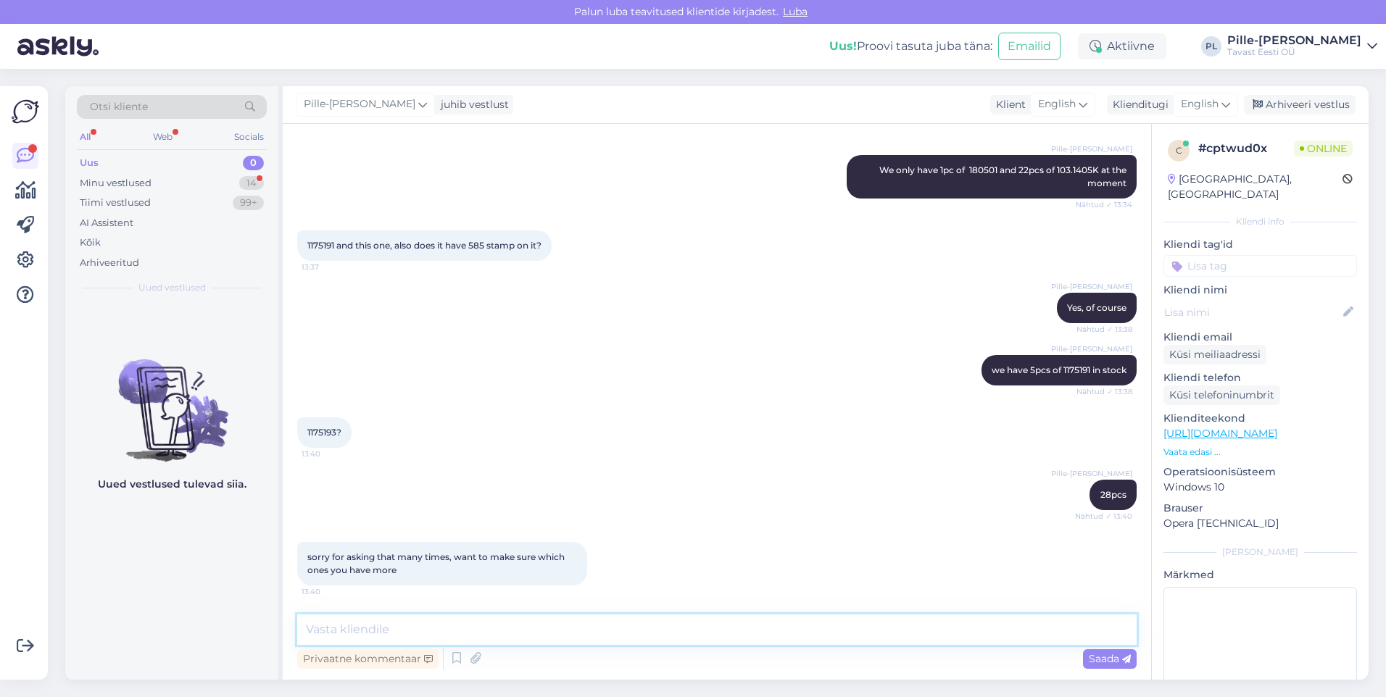
click at [561, 641] on textarea at bounding box center [716, 630] width 839 height 30
type textarea "No problem! That's what I'm here for :)"
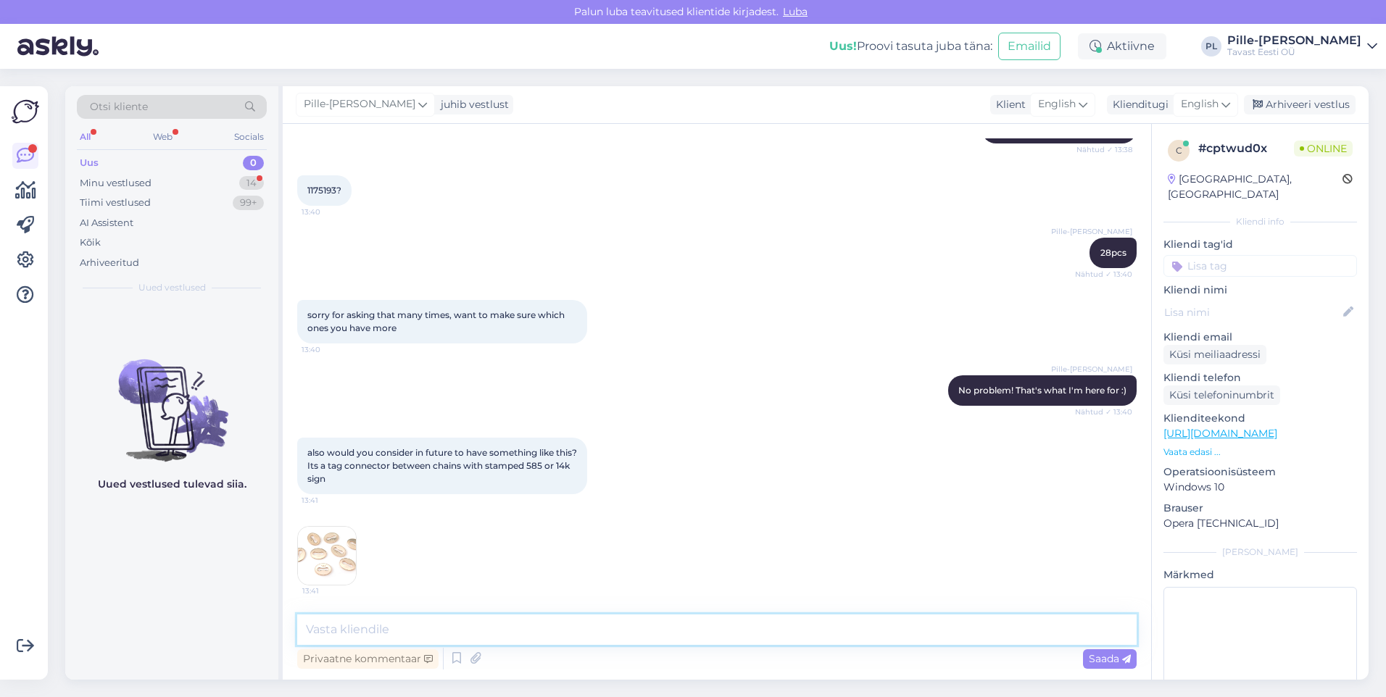
scroll to position [2913, 0]
click at [341, 557] on img at bounding box center [327, 556] width 58 height 58
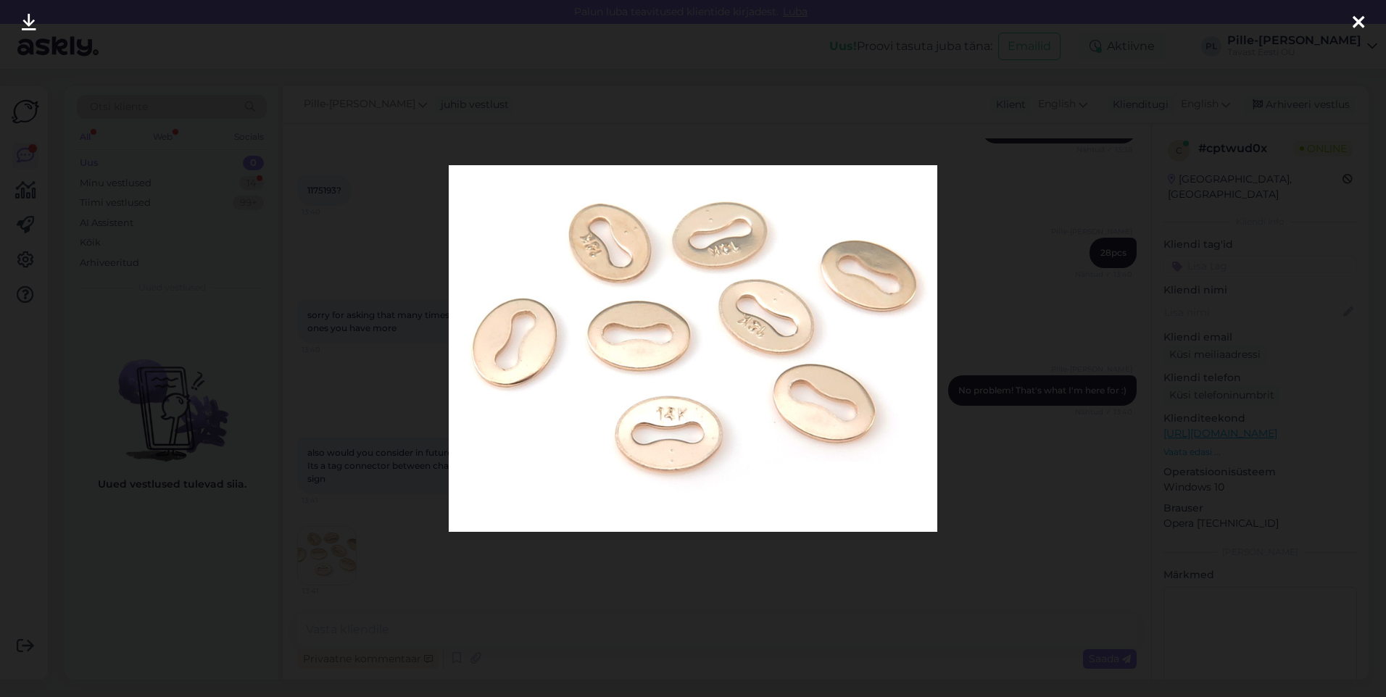
click at [1060, 292] on div at bounding box center [693, 348] width 1386 height 697
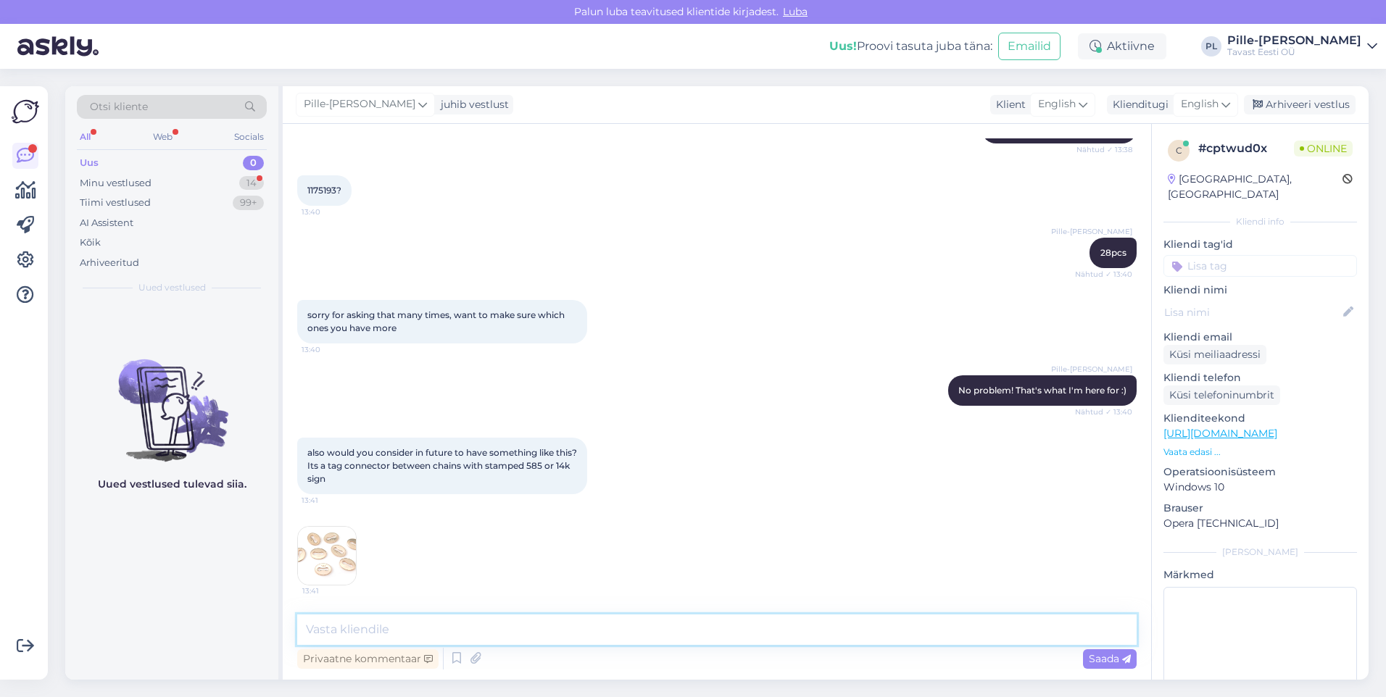
click at [470, 633] on textarea at bounding box center [716, 630] width 839 height 30
click at [747, 634] on textarea "Yes, you're right this product would be nice to have in our selection. We'll de…" at bounding box center [716, 630] width 839 height 30
click at [822, 620] on textarea "Yes, you're right this product would be nice to have in our selection. We'll de…" at bounding box center [716, 630] width 839 height 30
click at [783, 630] on textarea "Yes, you're right this product would be nice to have in our selection. We'll de…" at bounding box center [716, 630] width 839 height 30
click at [816, 627] on textarea "Yes, you're right this product would be nice to have in our selection. We'll de…" at bounding box center [716, 630] width 839 height 30
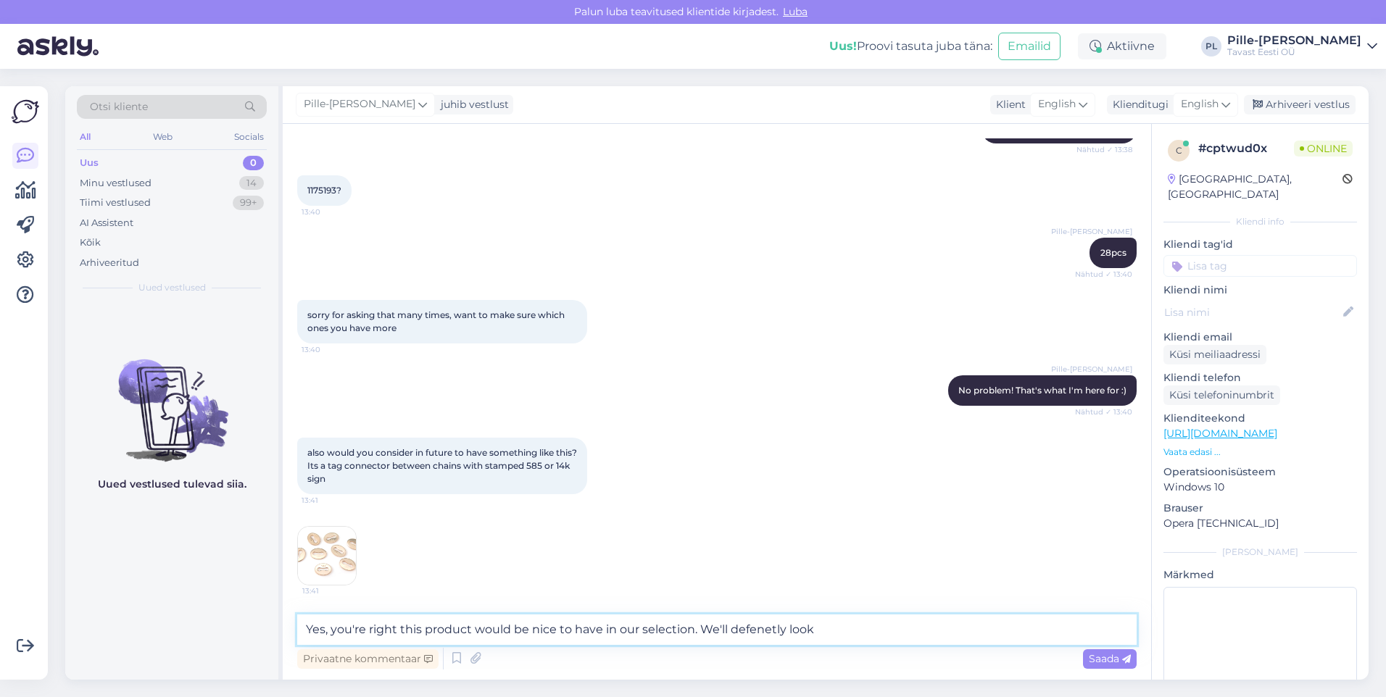
click at [765, 636] on textarea "Yes, you're right this product would be nice to have in our selection. We'll de…" at bounding box center [716, 630] width 839 height 30
click at [923, 635] on textarea "Yes, you're right this product would be nice to have in our selection. We'll de…" at bounding box center [716, 630] width 839 height 30
click at [825, 638] on textarea "Yes, you're right this product would be nice to have in our selection. We'll de…" at bounding box center [716, 630] width 839 height 30
click at [362, 635] on textarea "Yes, you're right this product would be nice to have in our selection. We'll de…" at bounding box center [716, 630] width 839 height 30
click at [391, 630] on textarea "Yes, you're right this product would be nice to have in our selection. We'll de…" at bounding box center [716, 630] width 839 height 30
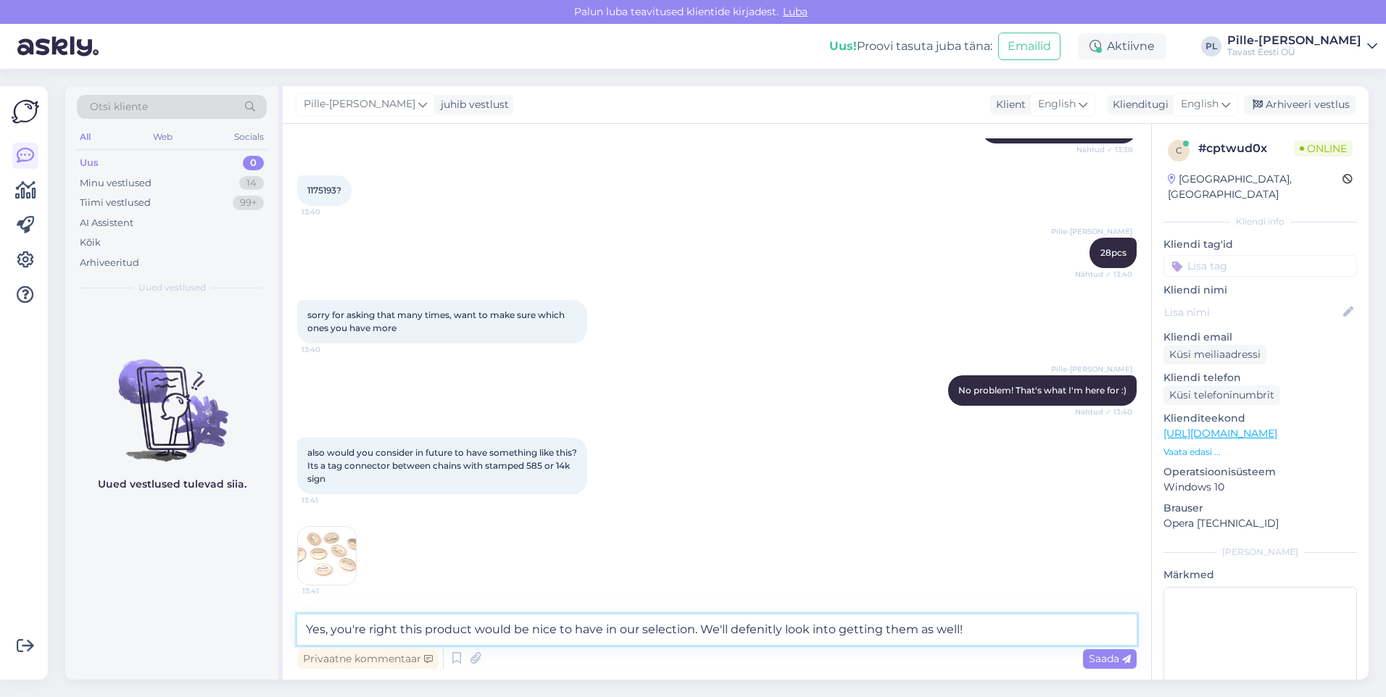
drag, startPoint x: 396, startPoint y: 631, endPoint x: 333, endPoint y: 631, distance: 62.3
click at [333, 631] on textarea "Yes, you're right this product would be nice to have in our selection. We'll de…" at bounding box center [716, 630] width 839 height 30
click at [420, 629] on textarea "Yes, you're right this product would be nice to have in our selection. We'll de…" at bounding box center [716, 630] width 839 height 30
drag, startPoint x: 396, startPoint y: 626, endPoint x: 332, endPoint y: 627, distance: 64.5
click at [332, 627] on textarea "Yes, you're right this product would be nice to have in our selection. We'll de…" at bounding box center [716, 630] width 839 height 30
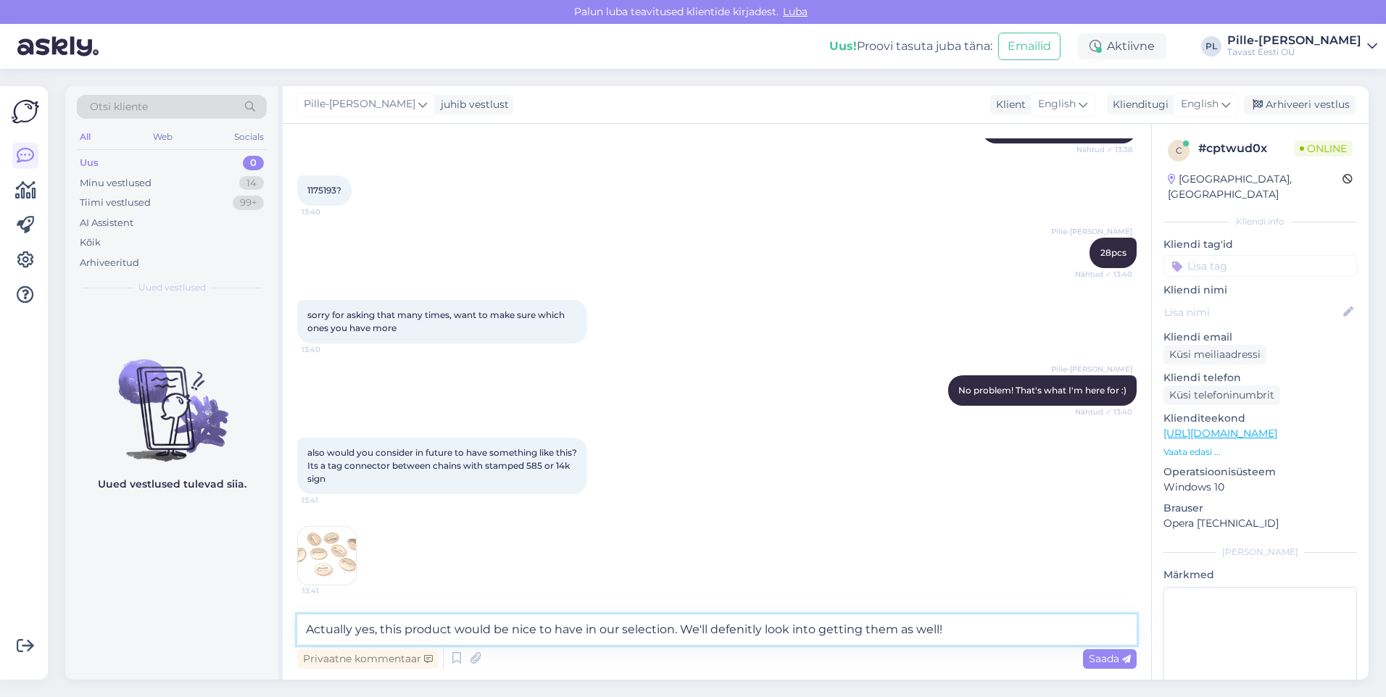
click at [805, 636] on textarea "Actually yes, this product would be nice to have in our selection. We'll defeni…" at bounding box center [716, 630] width 839 height 30
click at [728, 633] on textarea "Actually yes, this product would be nice to have in our selection. We'll defeni…" at bounding box center [716, 630] width 839 height 30
click at [881, 625] on textarea "Actually yes, this product would be nice to have in our selection. We'll defini…" at bounding box center [716, 630] width 839 height 30
click at [748, 632] on textarea "Actually yes, this product would be nice to have in our selection. We'll defini…" at bounding box center [716, 630] width 839 height 30
click at [796, 625] on textarea "Actually yes, this product would be nice to have in our selection. We'll defini…" at bounding box center [716, 630] width 839 height 30
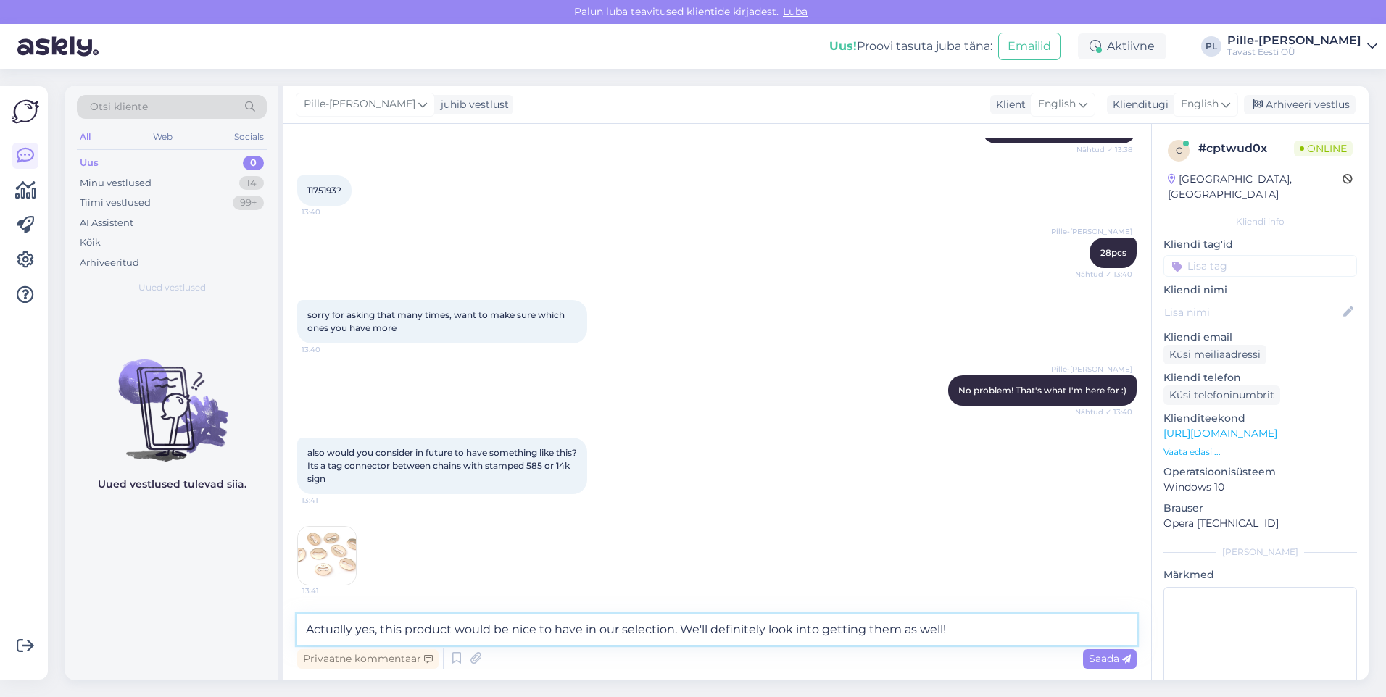
drag, startPoint x: 891, startPoint y: 622, endPoint x: 900, endPoint y: 624, distance: 9.0
click at [892, 622] on textarea "Actually yes, this product would be nice to have in our selection. We'll defini…" at bounding box center [716, 630] width 839 height 30
click at [941, 625] on textarea "Actually yes, this product would be nice to have in our selection. We'll defini…" at bounding box center [716, 630] width 839 height 30
click at [954, 626] on textarea "Actually yes, this product would be nice to have in our selection. We'll defini…" at bounding box center [716, 630] width 839 height 30
click at [871, 632] on textarea "Actually yes, this product would be nice to have in our selection. We'll defini…" at bounding box center [716, 630] width 839 height 30
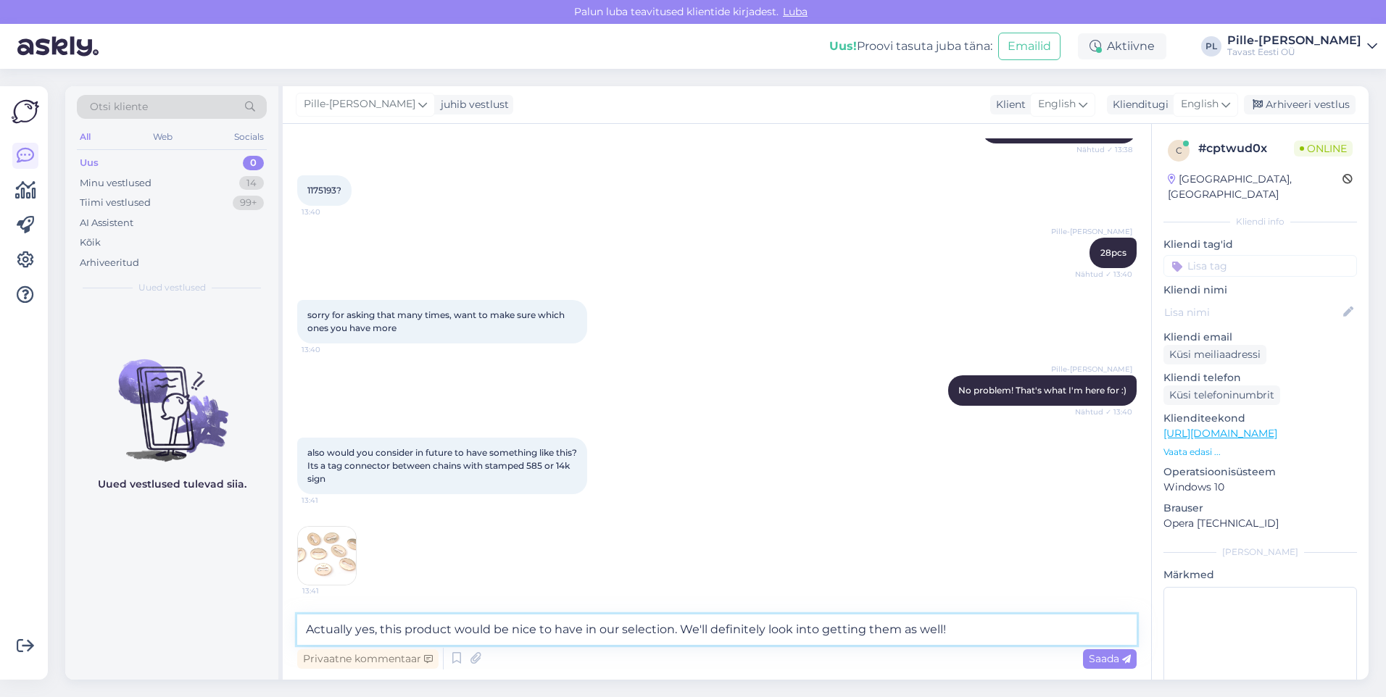
click at [946, 628] on textarea "Actually yes, this product would be nice to have in our selection. We'll defini…" at bounding box center [716, 630] width 839 height 30
click at [373, 628] on textarea "Actually yes, this product would be nice to have in our selection. We'll defini…" at bounding box center [716, 630] width 839 height 30
drag, startPoint x: 802, startPoint y: 628, endPoint x: 500, endPoint y: 641, distance: 302.5
click at [500, 641] on textarea "Actually that's a great suggestion, this product would be nice to have in our s…" at bounding box center [716, 630] width 839 height 30
click at [849, 630] on textarea "Actually that's a great suggestion, this product would be nice to have in our s…" at bounding box center [716, 630] width 839 height 30
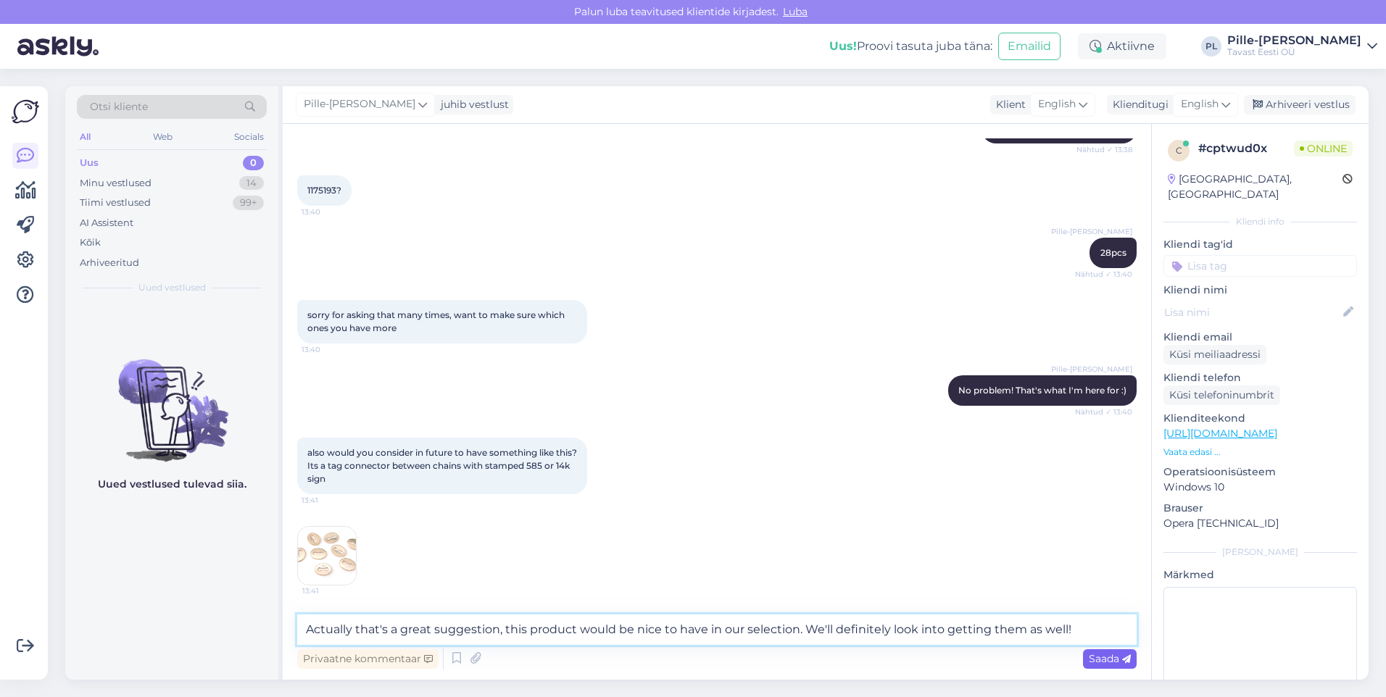
type textarea "Actually that's a great suggestion, this product would be nice to have in our s…"
click at [1103, 654] on span "Saada" at bounding box center [1110, 658] width 42 height 13
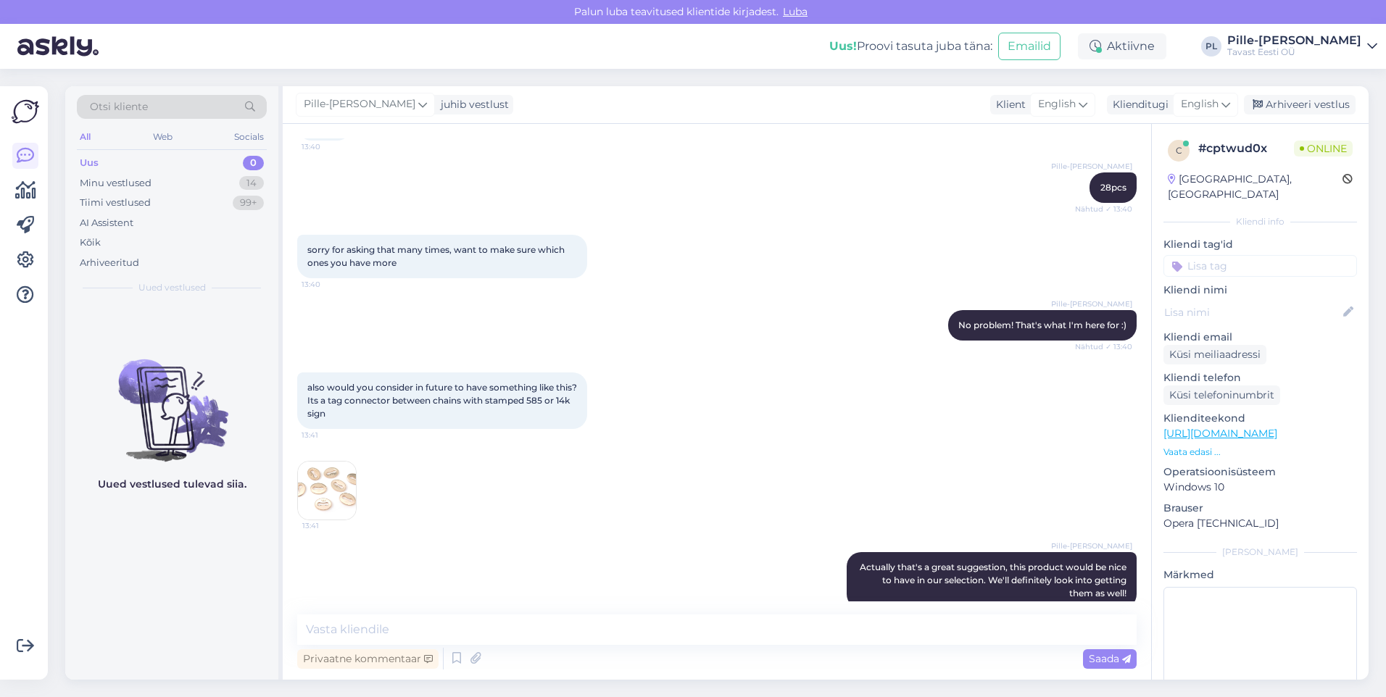
scroll to position [3001, 0]
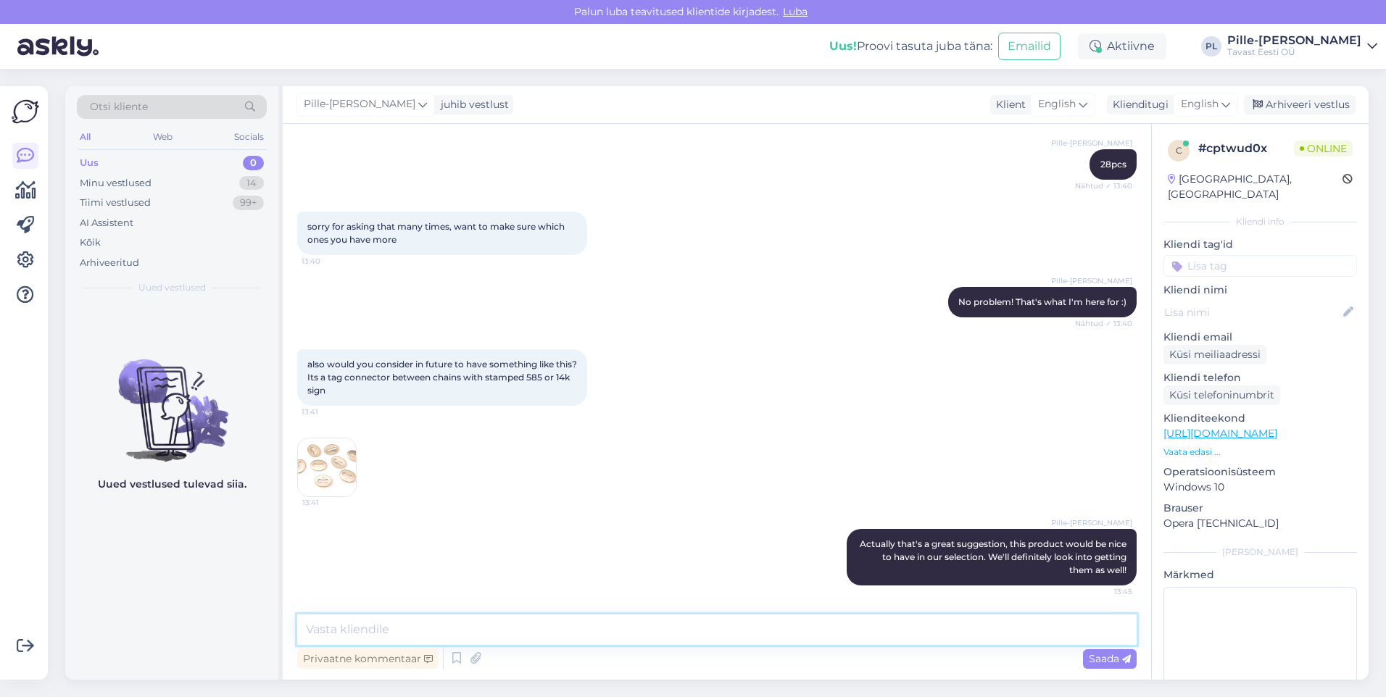
click at [790, 636] on textarea at bounding box center [716, 630] width 839 height 30
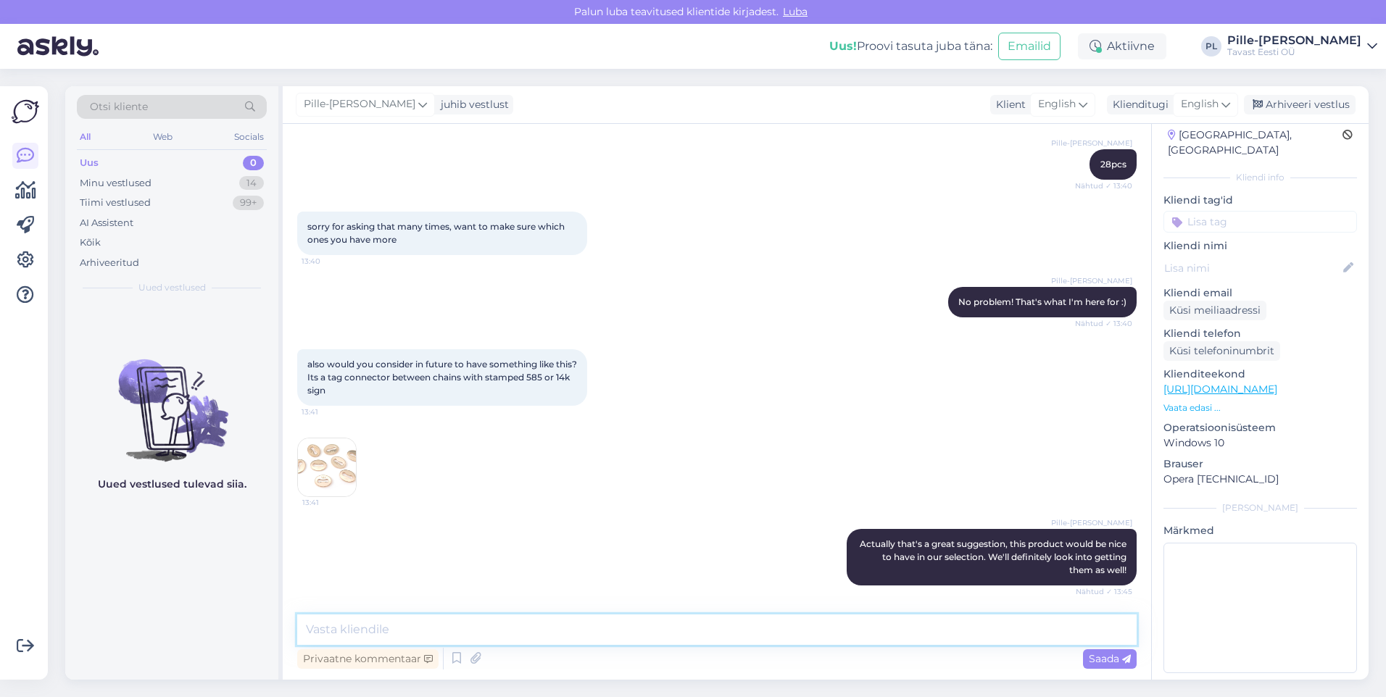
click at [622, 628] on textarea at bounding box center [716, 630] width 839 height 30
type textarea "Thank you"
drag, startPoint x: 404, startPoint y: 628, endPoint x: 272, endPoint y: 646, distance: 133.9
click at [275, 644] on div "Otsi kliente All Web Socials Uus 0 Minu vestlused 14 Tiimi vestlused 99+ AI Ass…" at bounding box center [716, 383] width 1303 height 594
click at [528, 509] on div "also would you consider in future to have something like this? Its a tag connec…" at bounding box center [716, 423] width 839 height 180
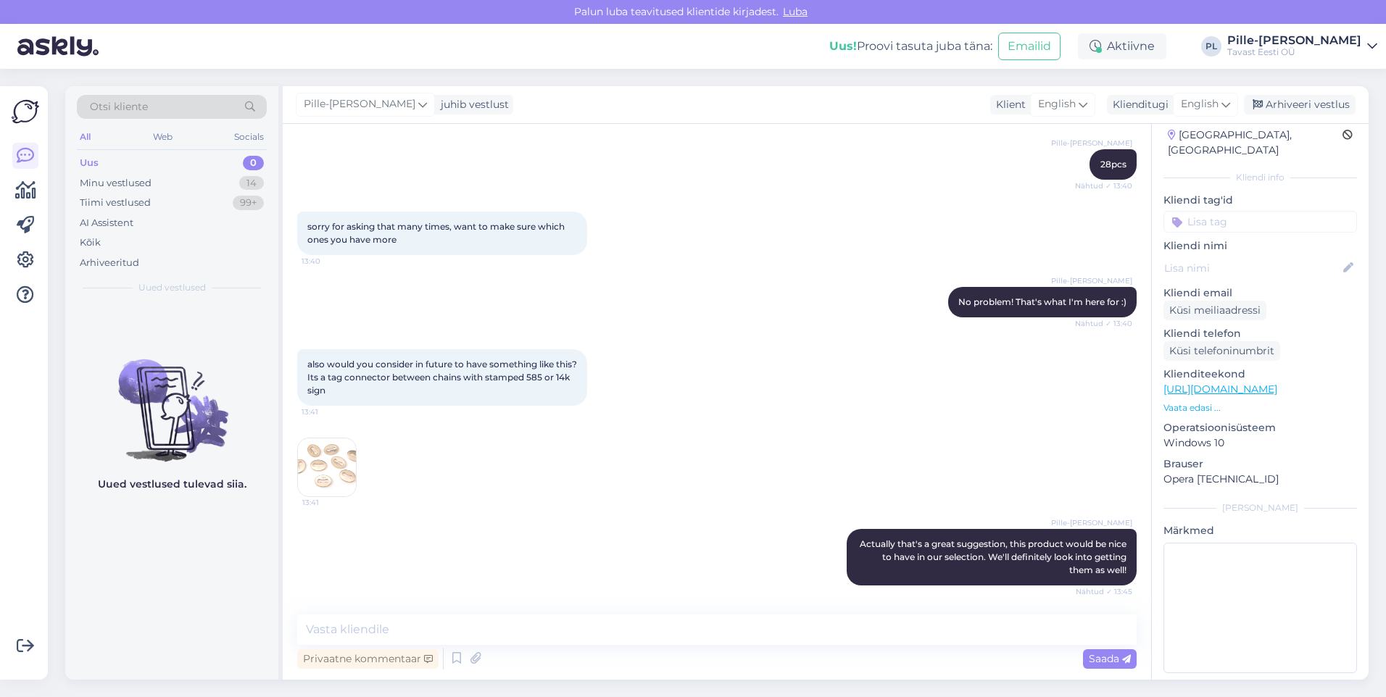
scroll to position [3102, 0]
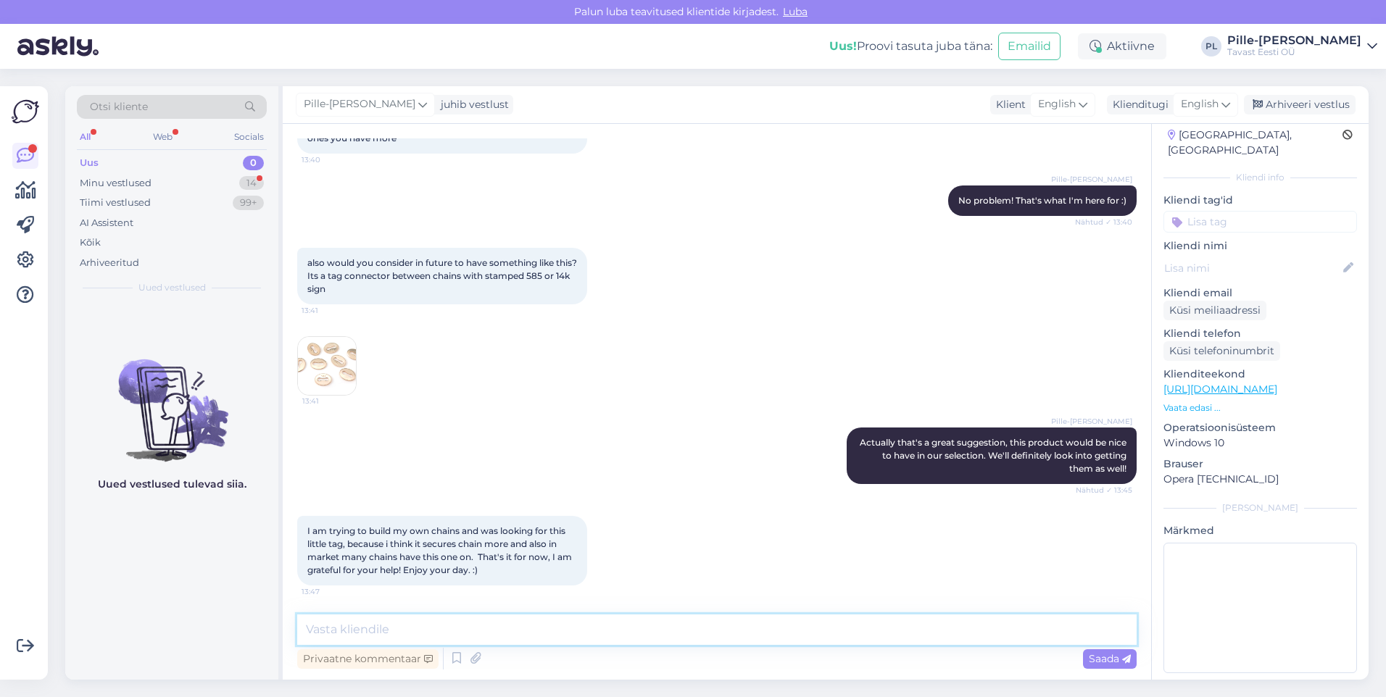
click at [496, 629] on textarea at bounding box center [716, 630] width 839 height 30
drag, startPoint x: 721, startPoint y: 627, endPoint x: 694, endPoint y: 630, distance: 27.1
click at [694, 630] on textarea "Thank you for the suggestion and I'm always happy to help. Have a nice day as w…" at bounding box center [716, 630] width 839 height 30
click at [833, 630] on textarea "Thank you for the suggestion and I'm always happy to help. Have a good day as w…" at bounding box center [716, 630] width 839 height 30
type textarea "Thank you for the suggestion and I'm always happy to help. Have a good day as w…"
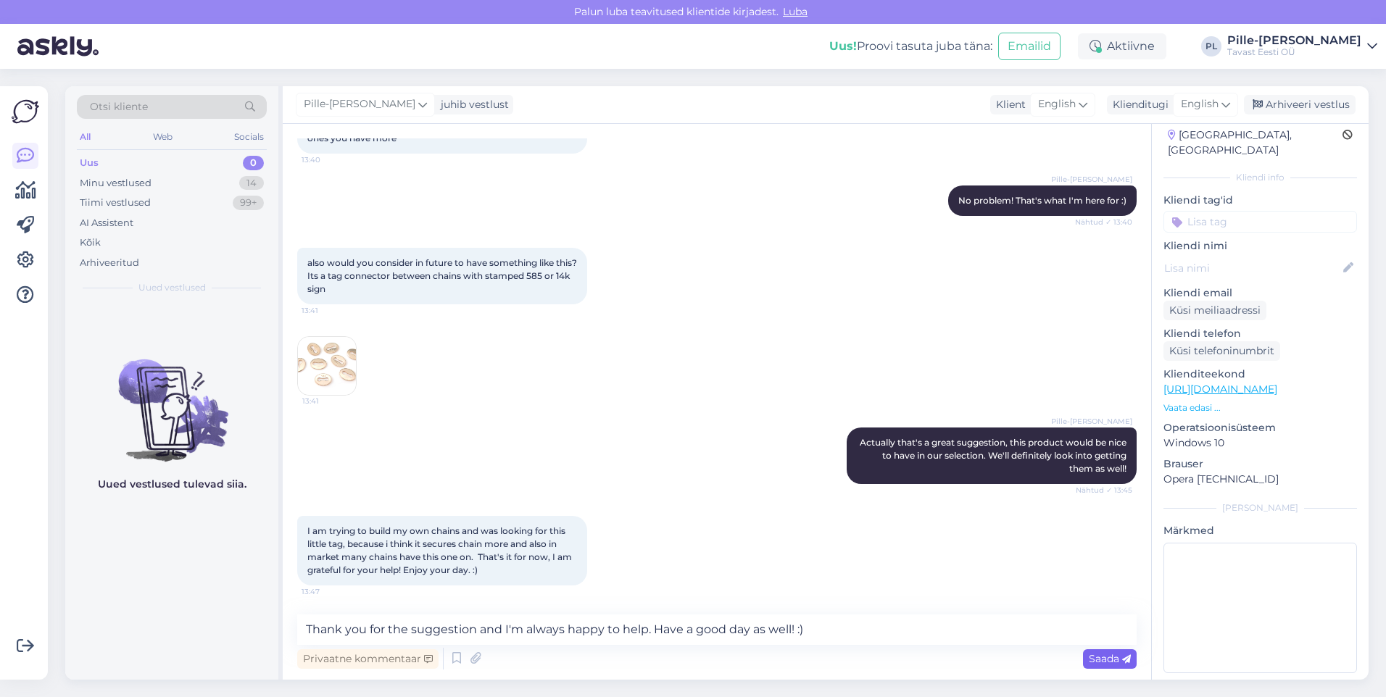
click at [1099, 664] on span "Saada" at bounding box center [1110, 658] width 42 height 13
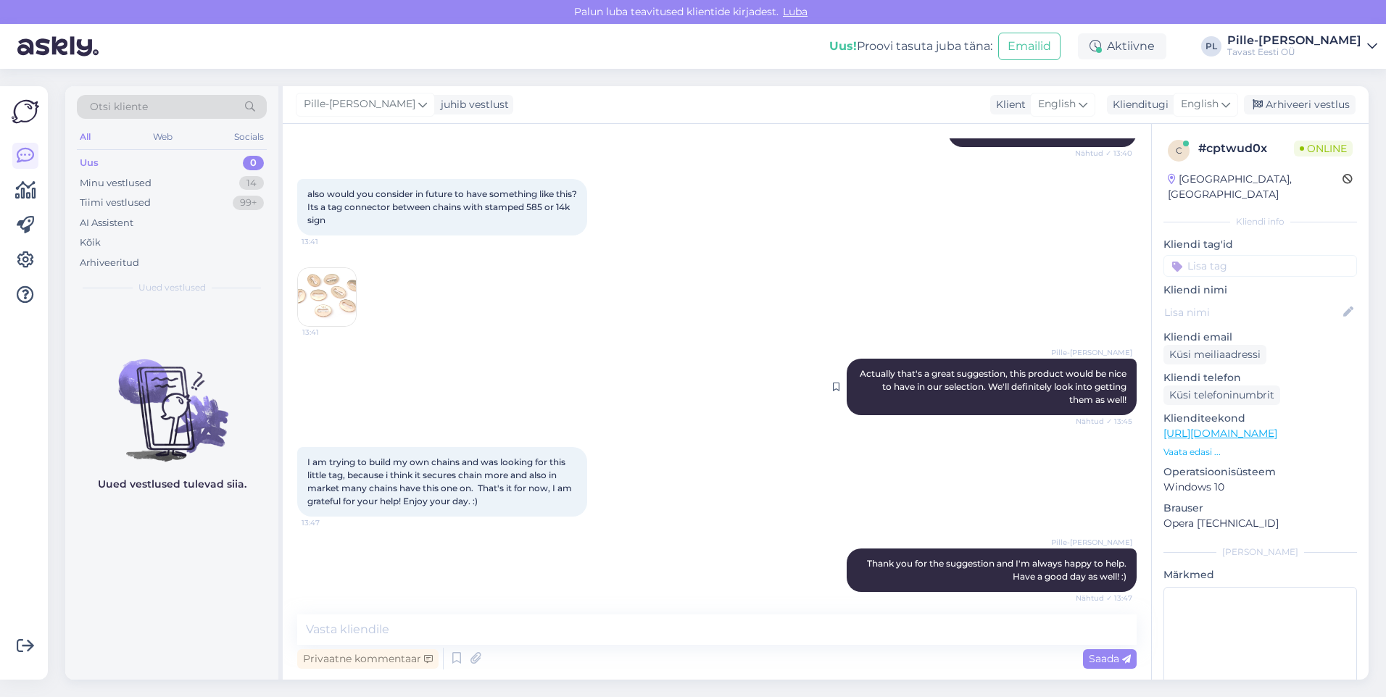
scroll to position [3178, 0]
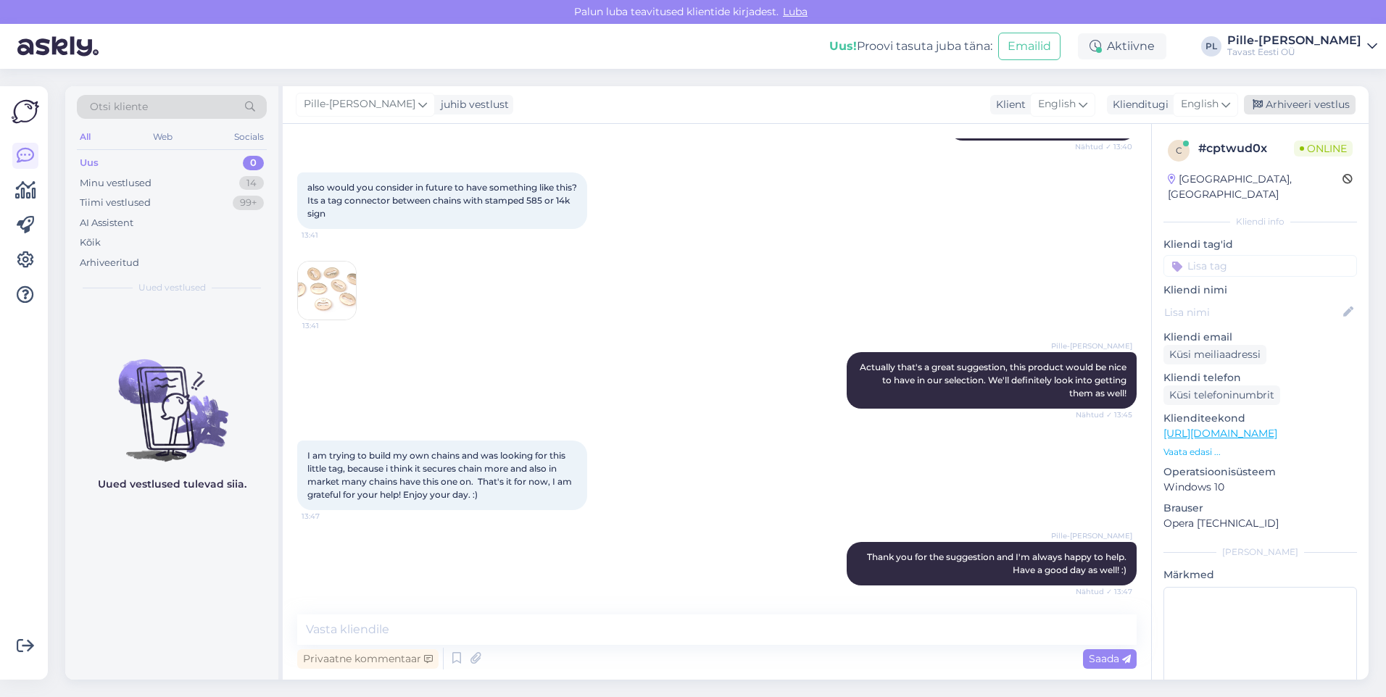
click at [1320, 104] on div "Arhiveeri vestlus" at bounding box center [1300, 105] width 112 height 20
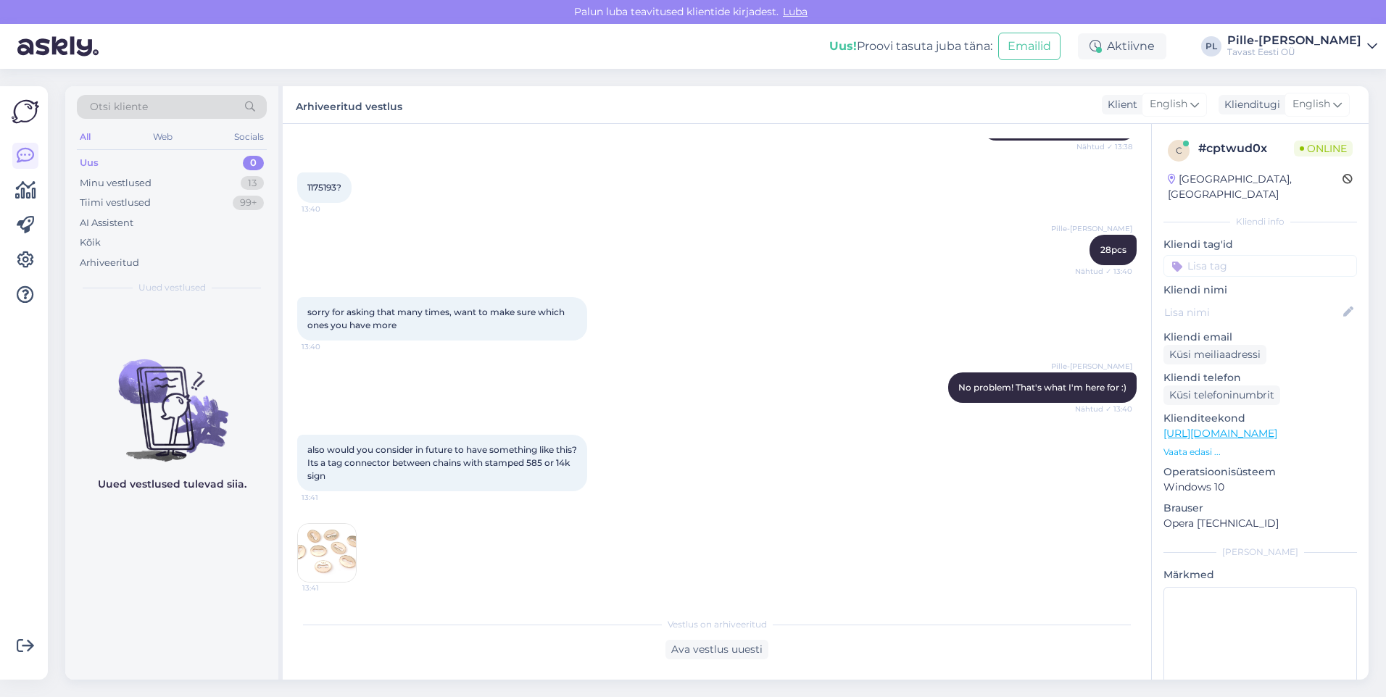
scroll to position [3183, 0]
